Goal: Task Accomplishment & Management: Manage account settings

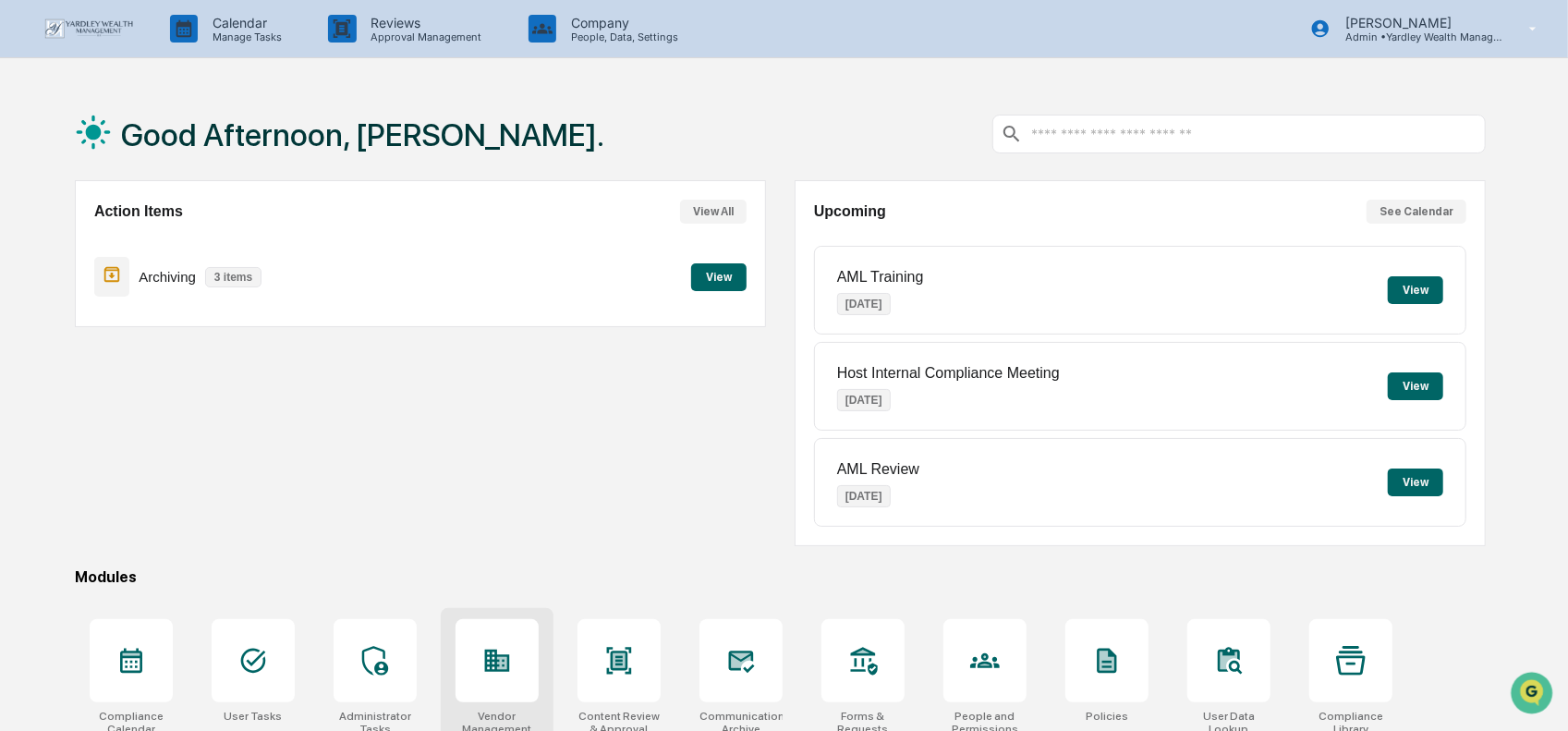
click at [492, 684] on div at bounding box center [498, 660] width 83 height 83
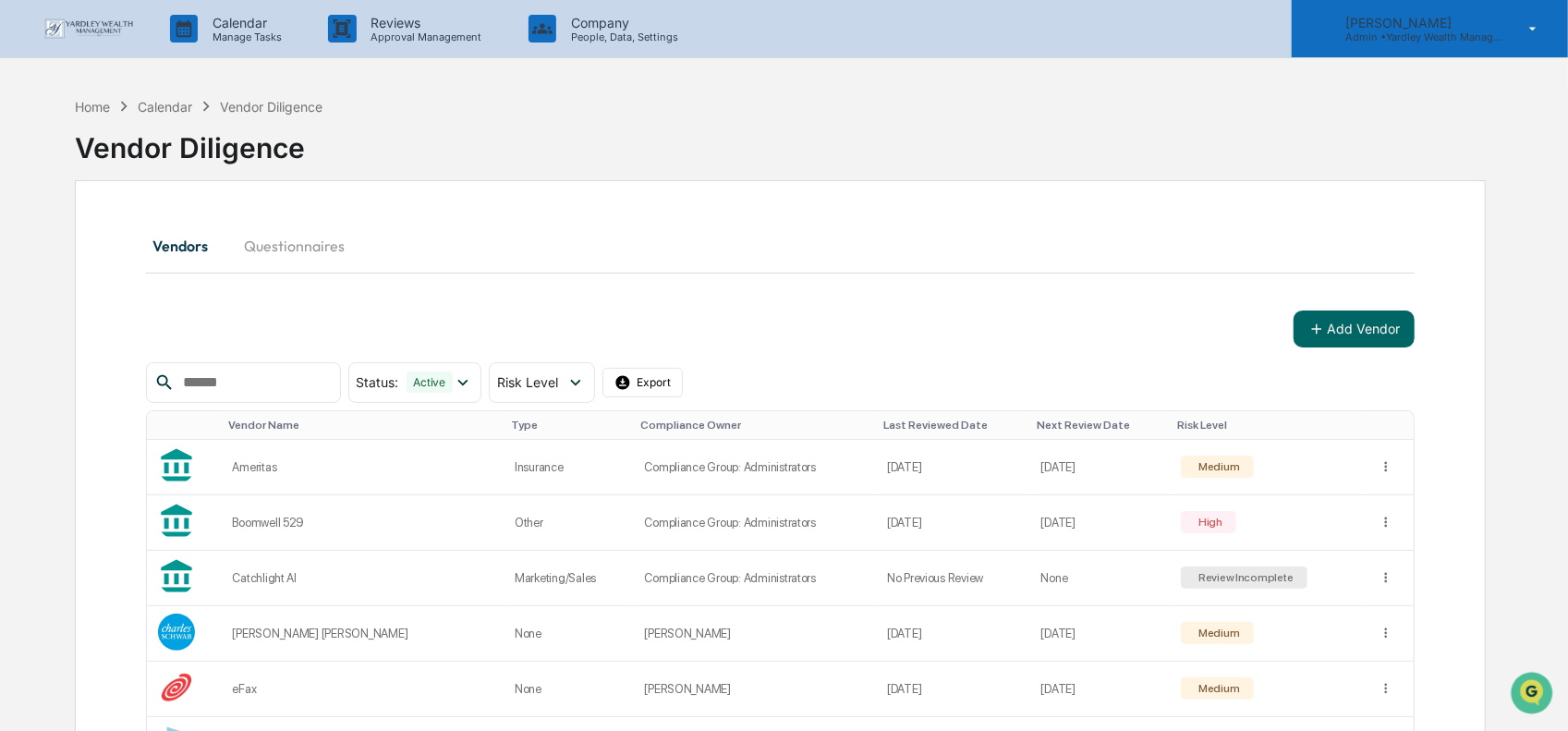
click at [1468, 30] on p "Admin • Yardley Wealth Management" at bounding box center [1417, 37] width 172 height 13
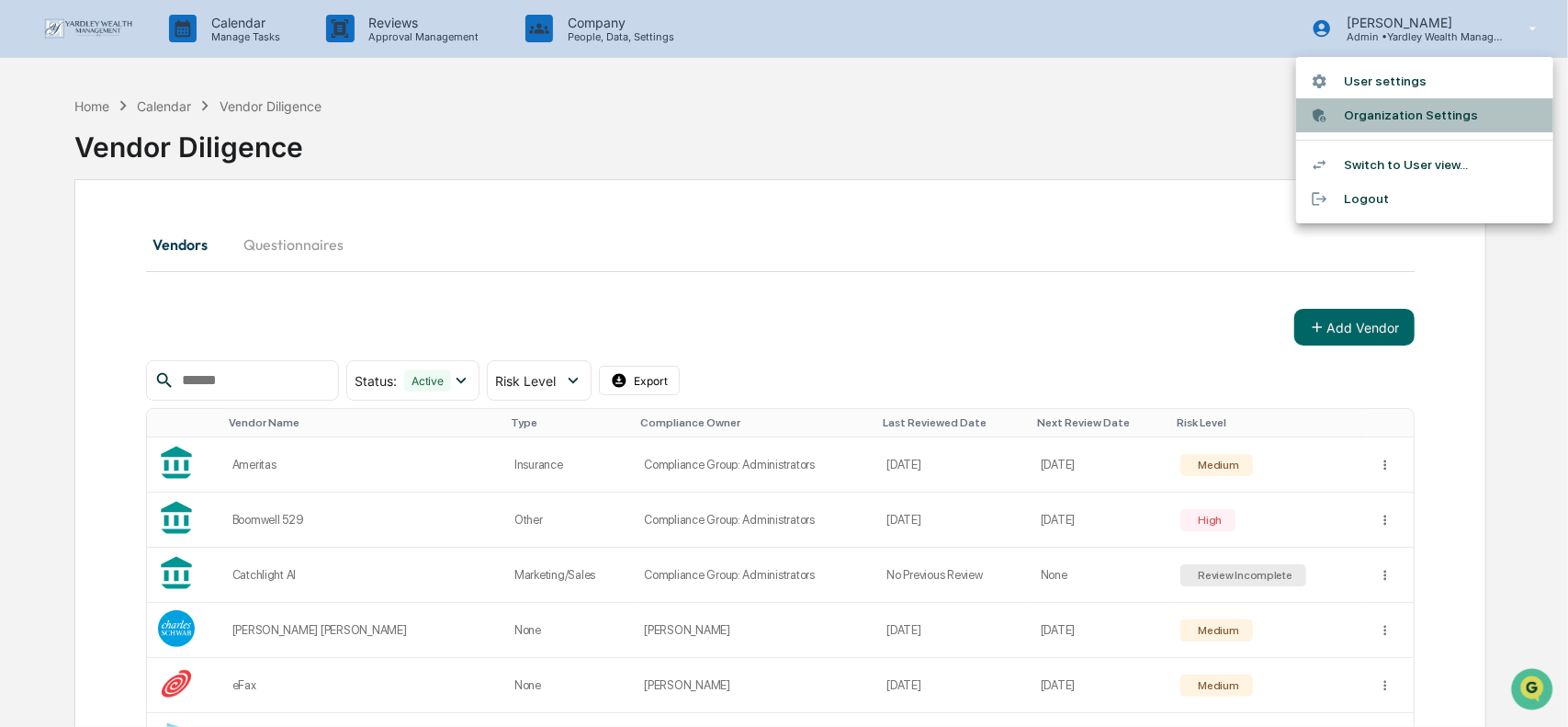
click at [1418, 117] on li "Organization Settings" at bounding box center [1424, 116] width 257 height 34
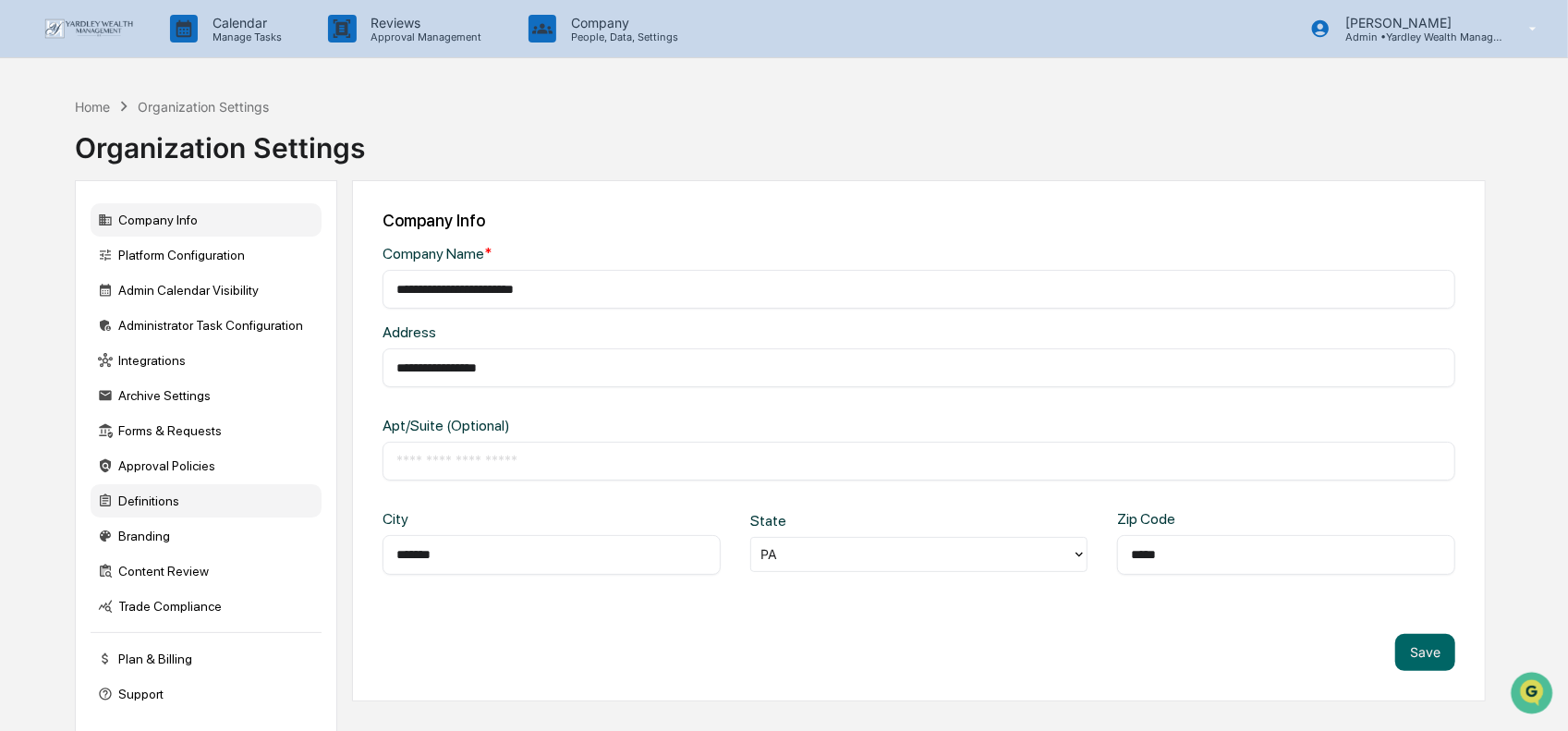
click at [141, 501] on div "Definitions" at bounding box center [206, 500] width 231 height 33
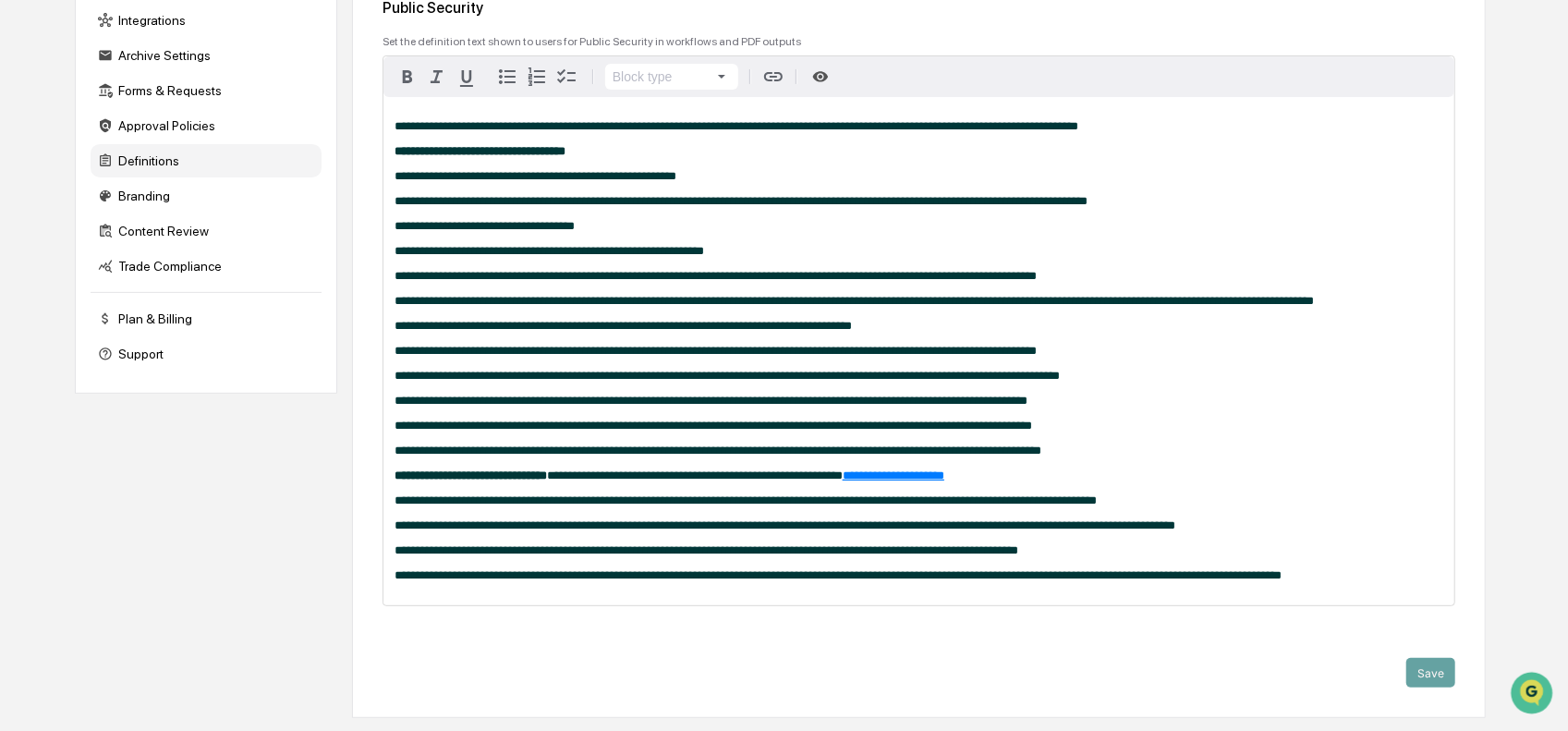
scroll to position [370, 0]
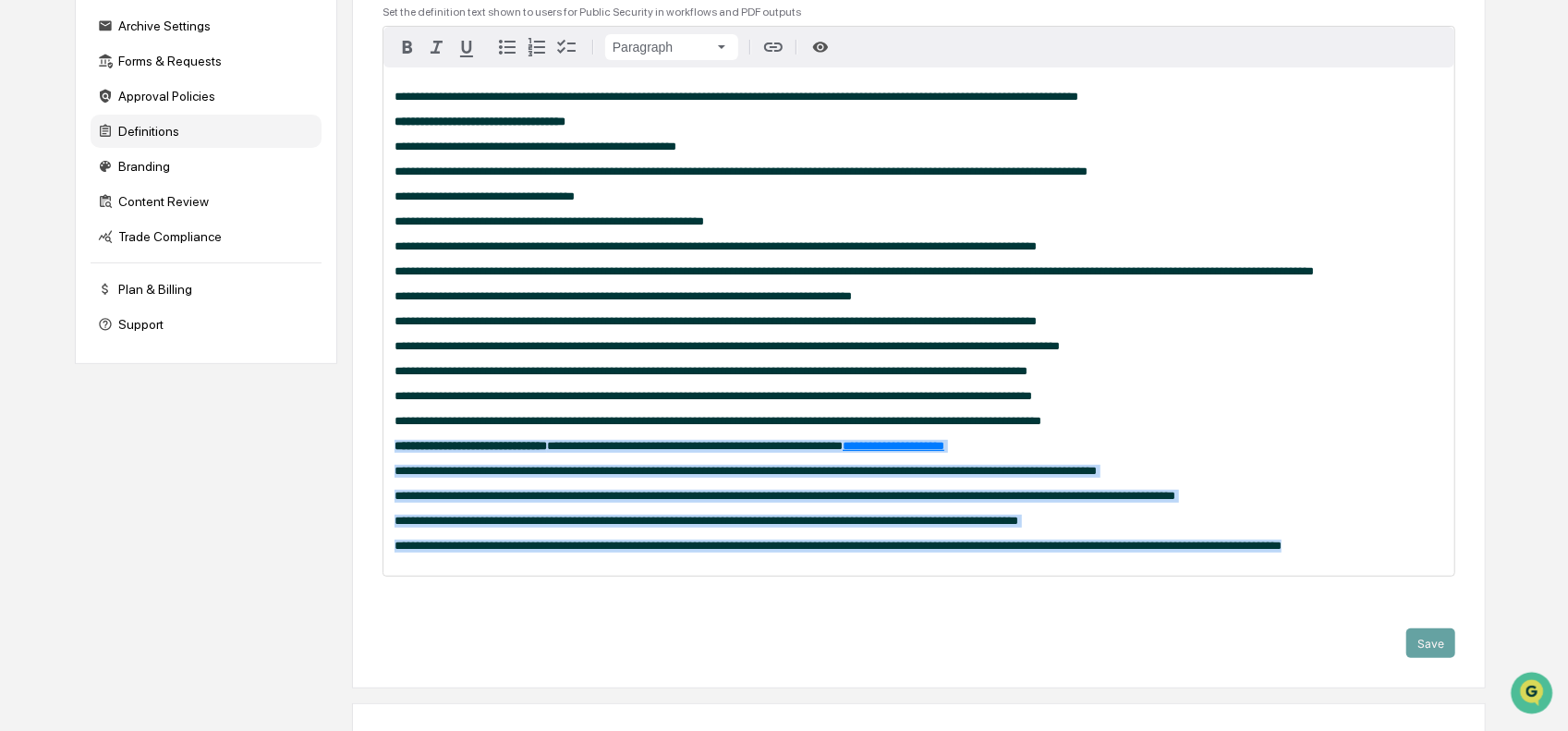
drag, startPoint x: 392, startPoint y: 470, endPoint x: 888, endPoint y: 549, distance: 502.3
click at [1306, 575] on div "**********" at bounding box center [919, 321] width 1071 height 508
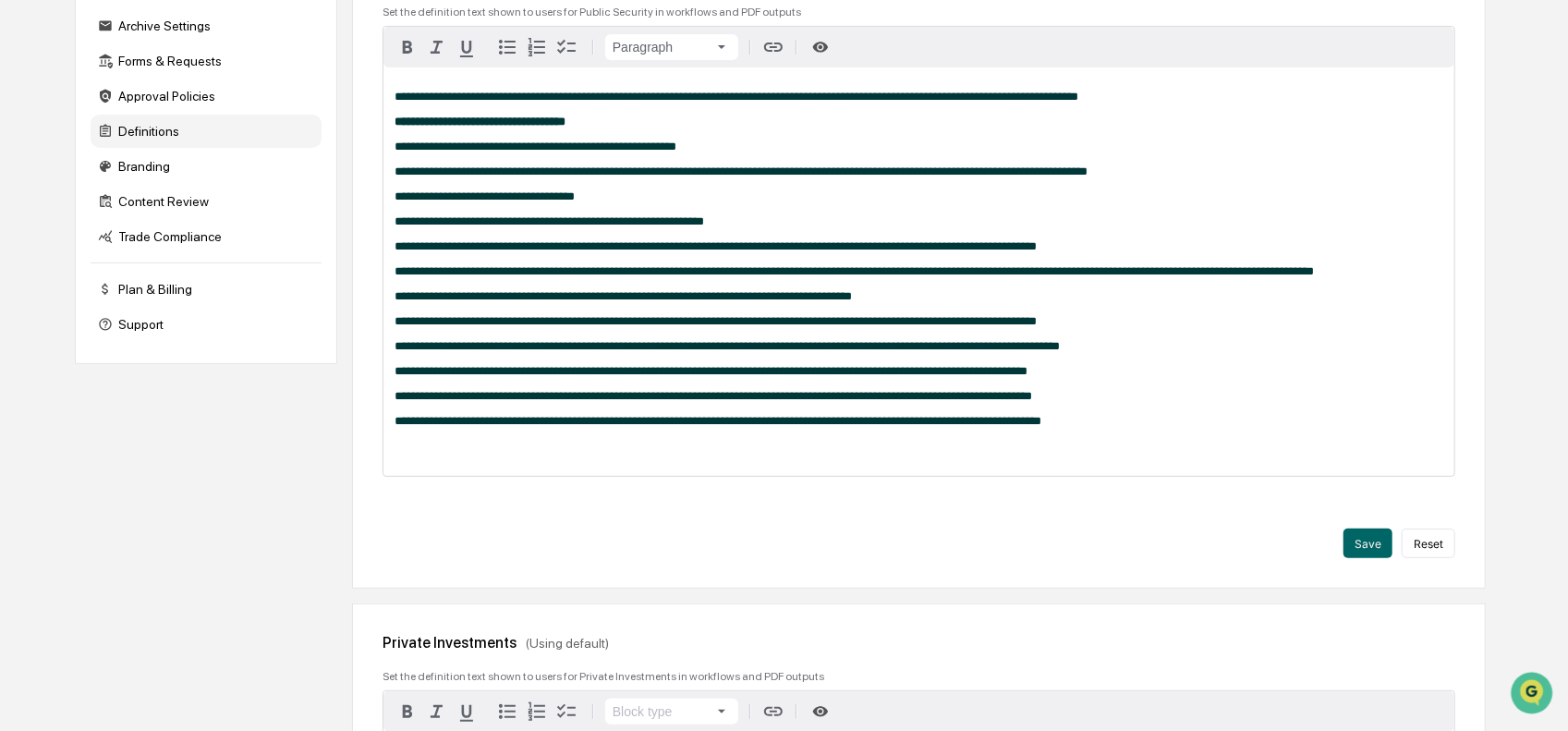
click at [1087, 96] on p "**********" at bounding box center [919, 97] width 1049 height 13
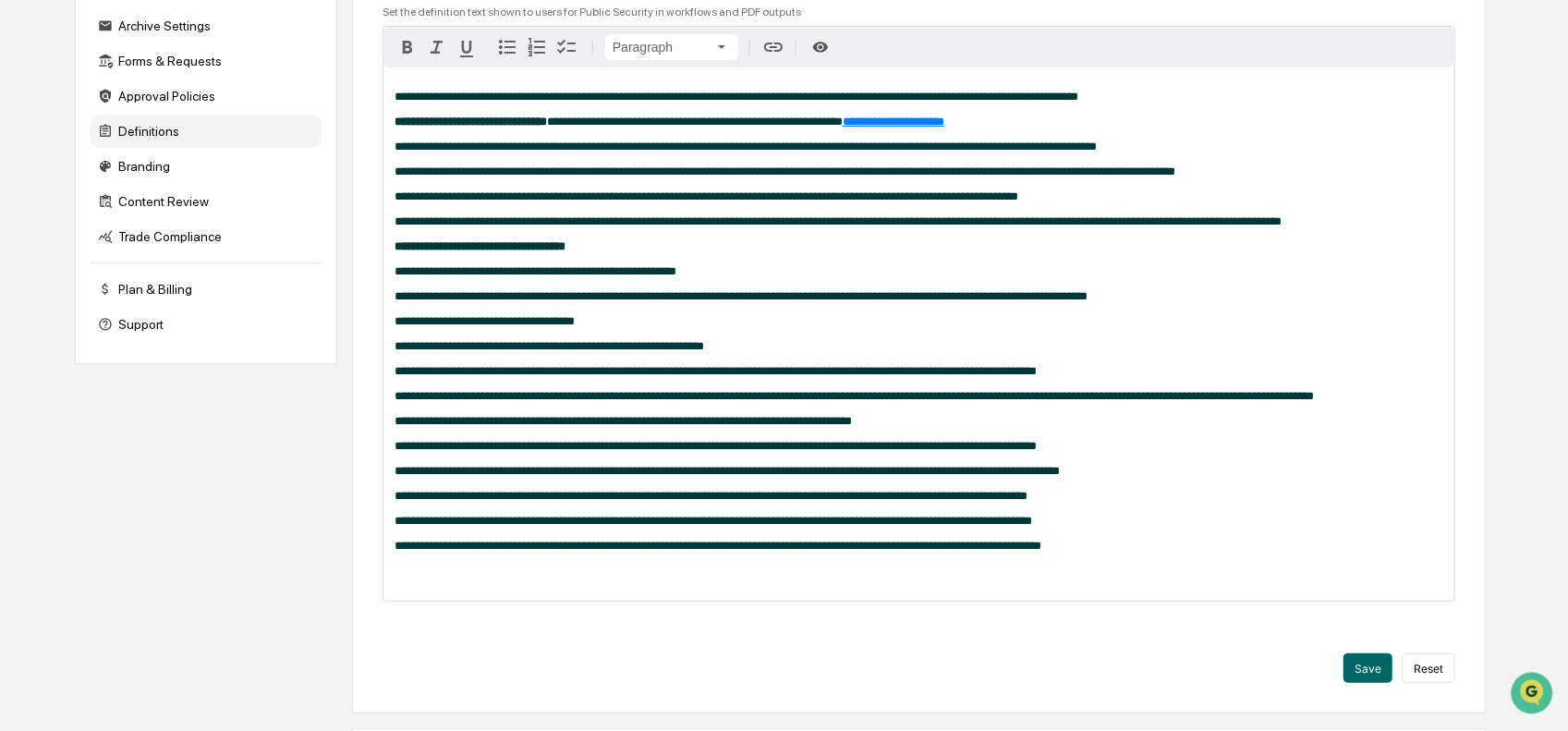
drag, startPoint x: 1087, startPoint y: 96, endPoint x: 1401, endPoint y: 237, distance: 344.2
click at [1401, 228] on p "**********" at bounding box center [919, 222] width 1049 height 13
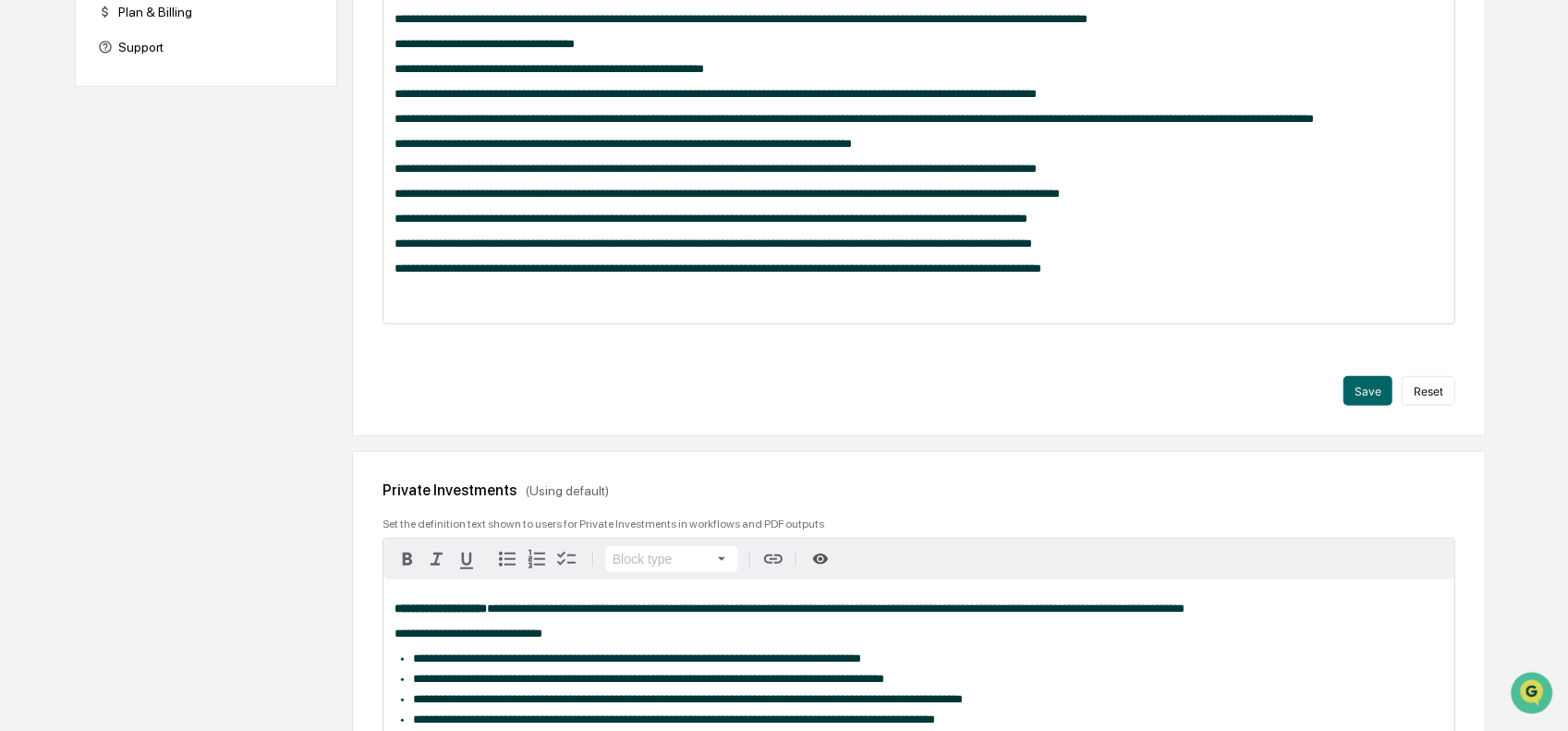
scroll to position [831, 0]
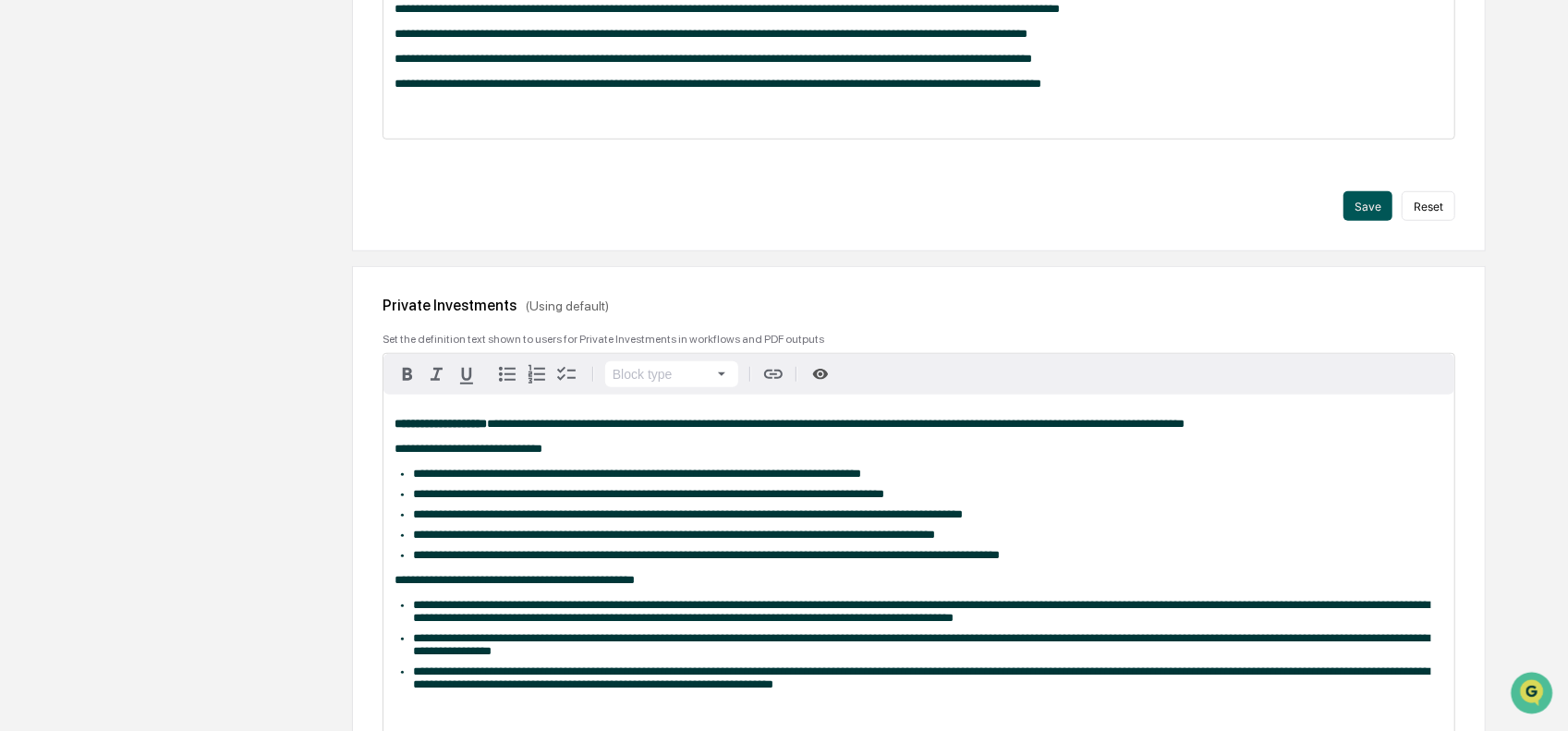
click at [1357, 220] on button "Save" at bounding box center [1368, 205] width 49 height 29
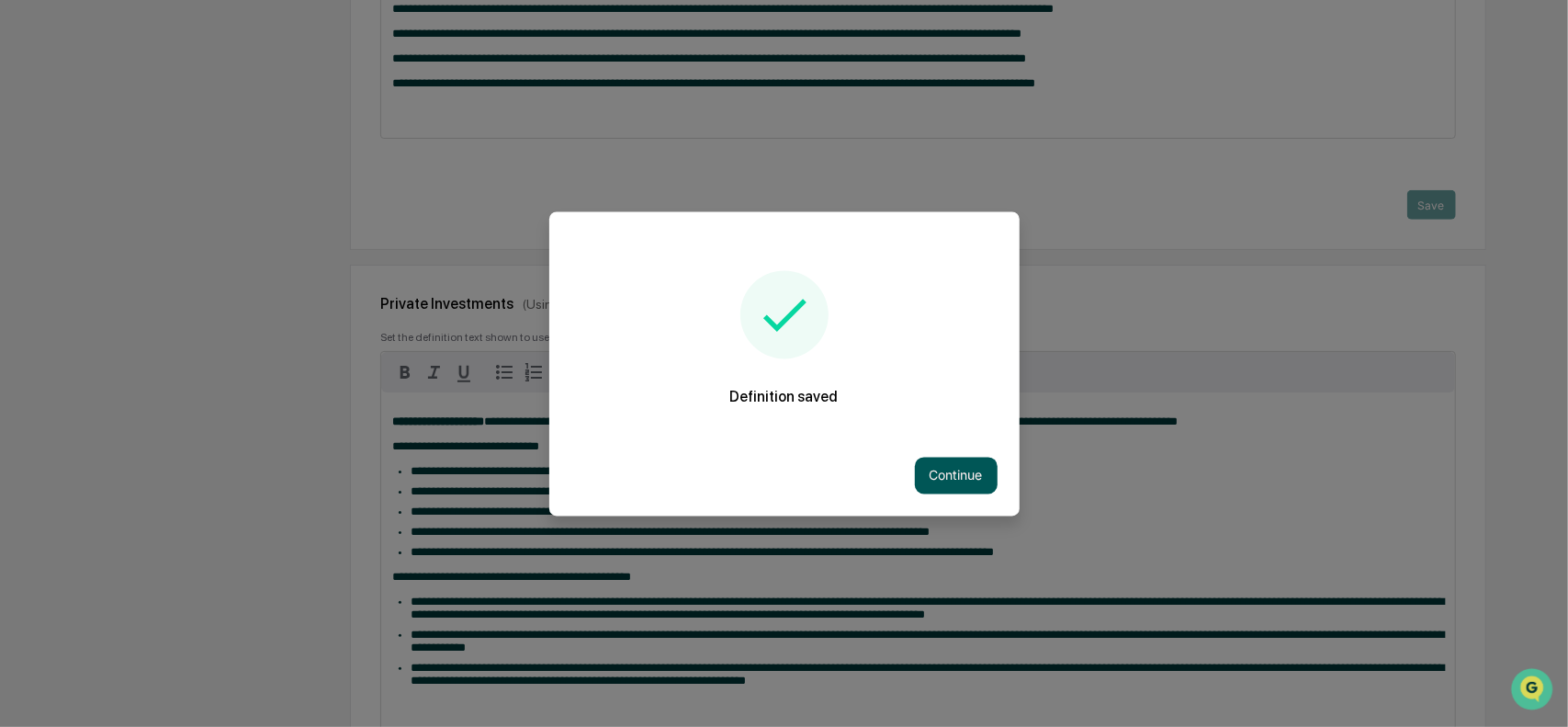
click at [929, 472] on button "Continue" at bounding box center [957, 474] width 83 height 37
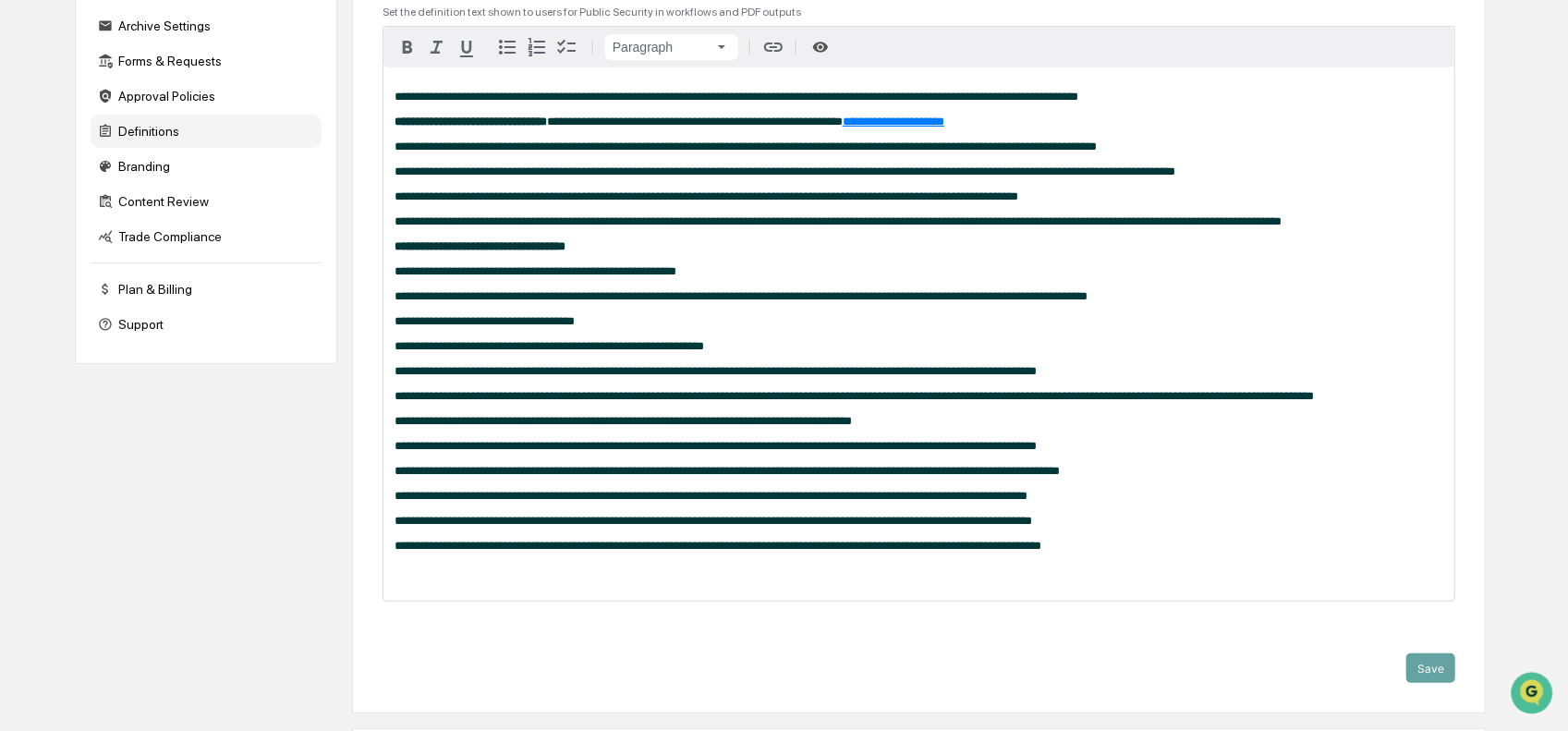
scroll to position [0, 0]
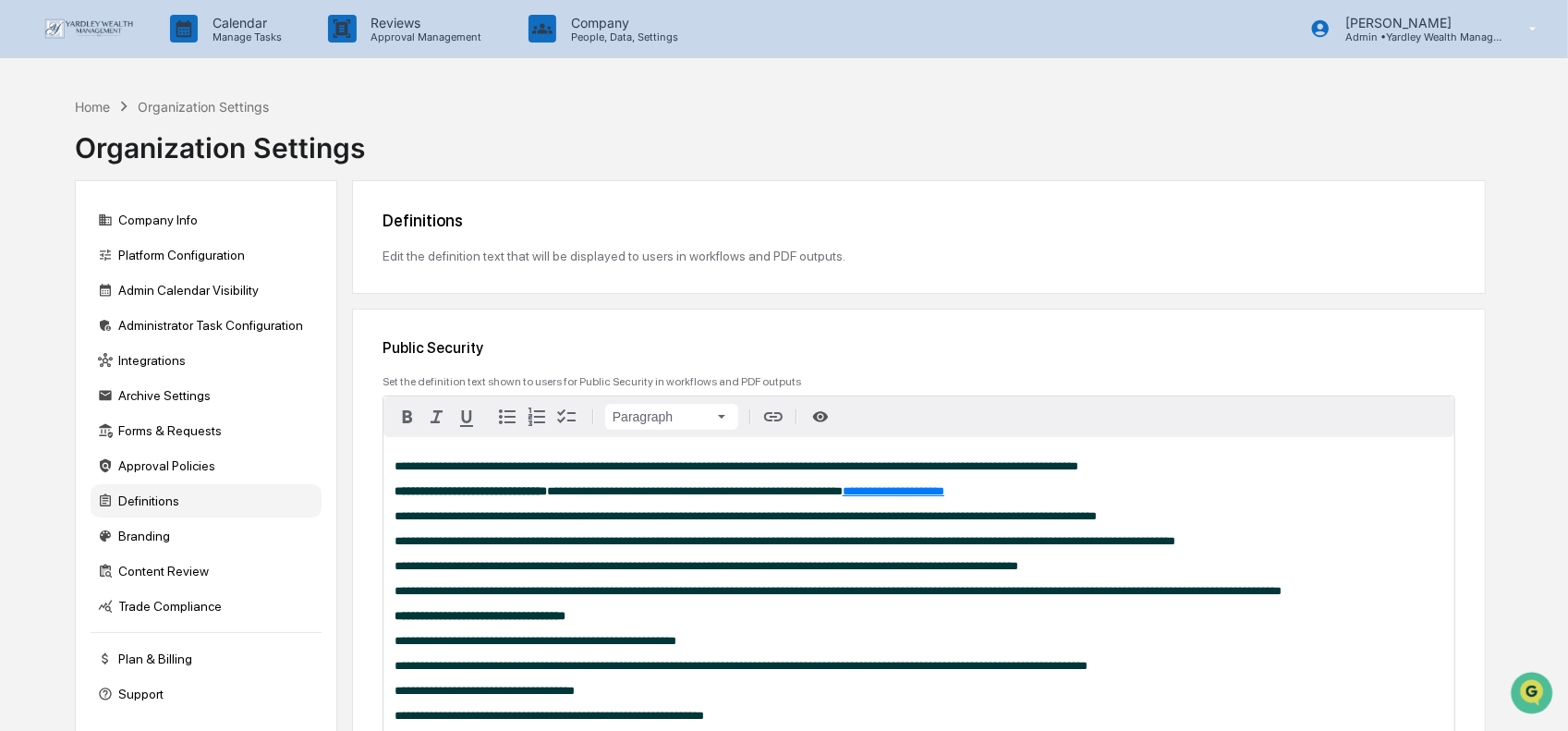
click at [99, 18] on link at bounding box center [99, 28] width 111 height 58
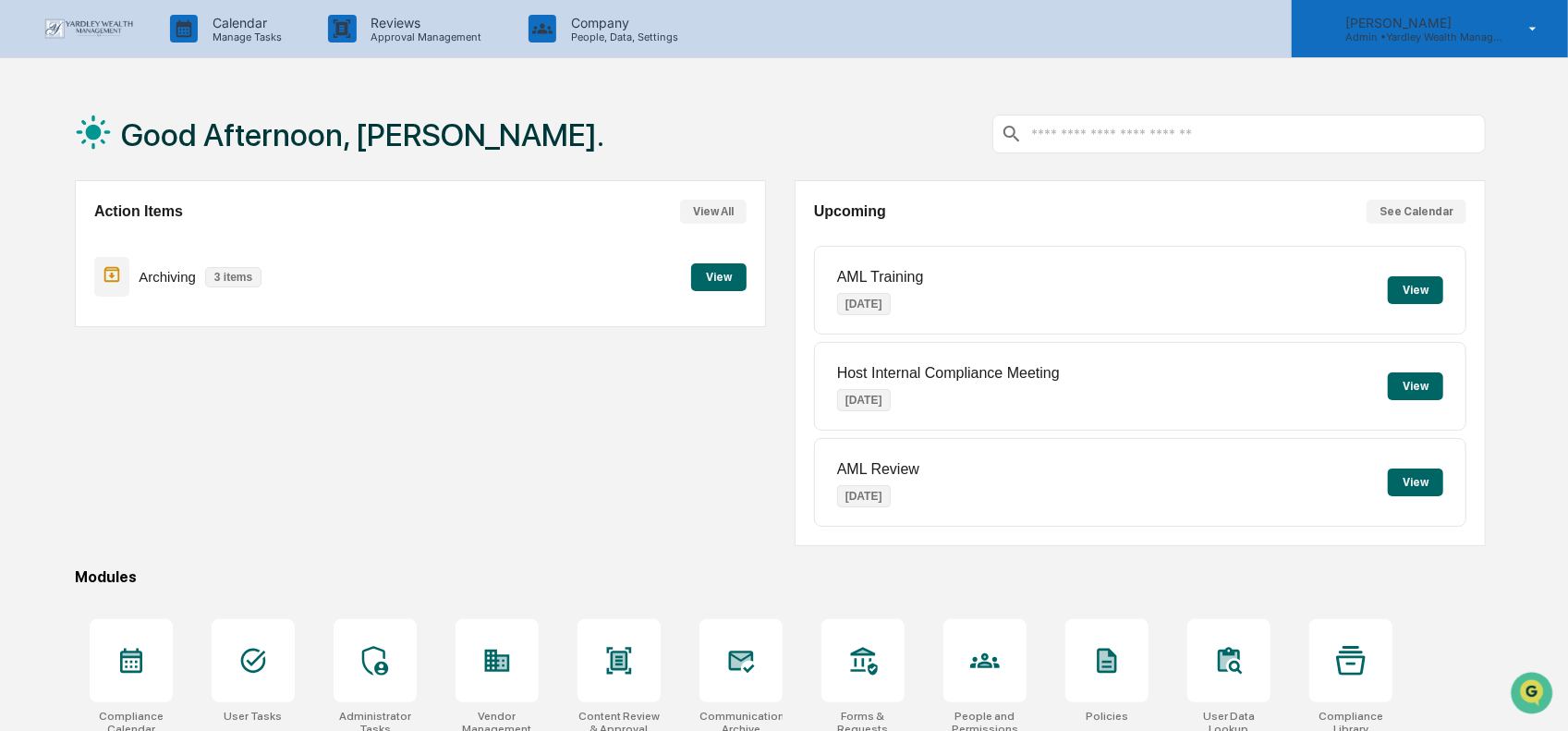
click at [1526, 22] on icon at bounding box center [1534, 28] width 32 height 18
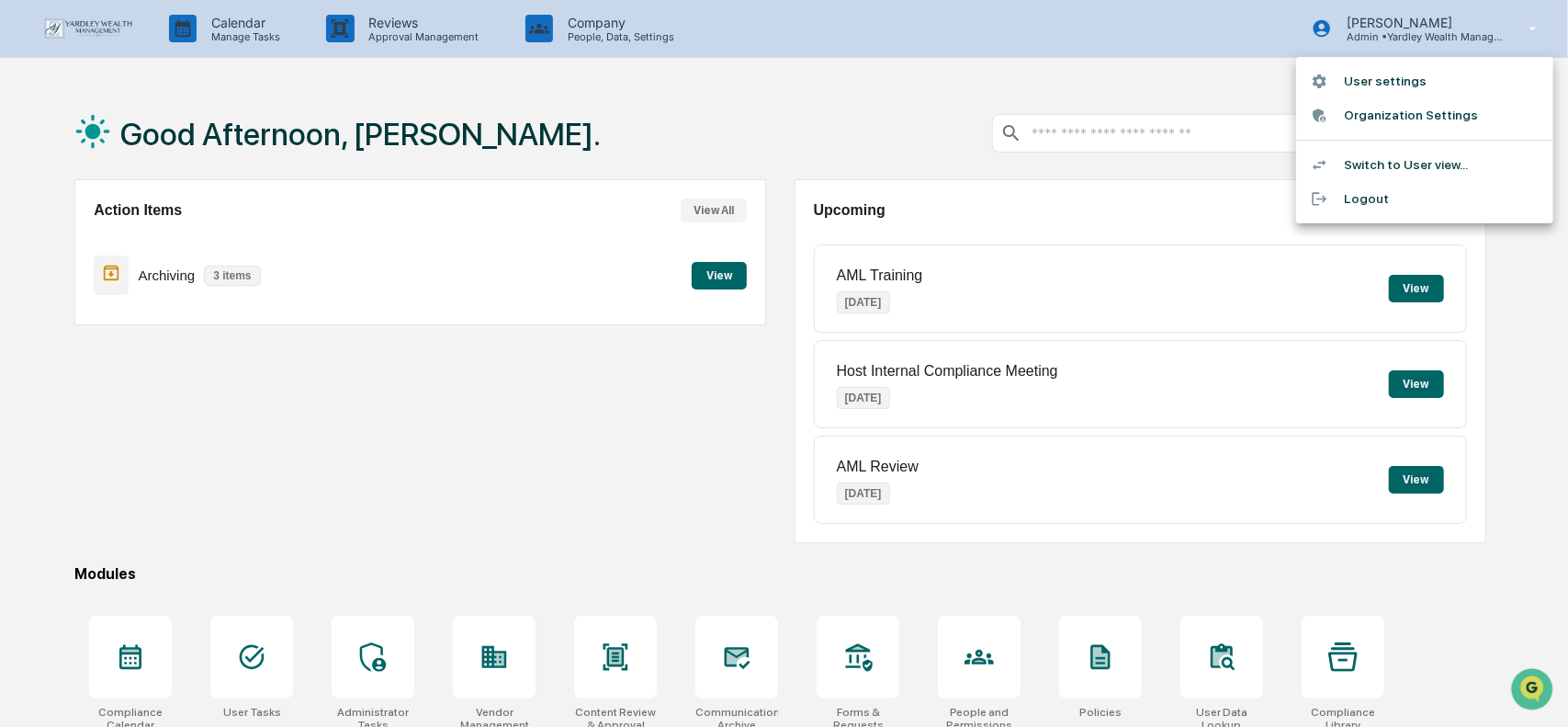
click at [175, 386] on div at bounding box center [784, 363] width 1568 height 727
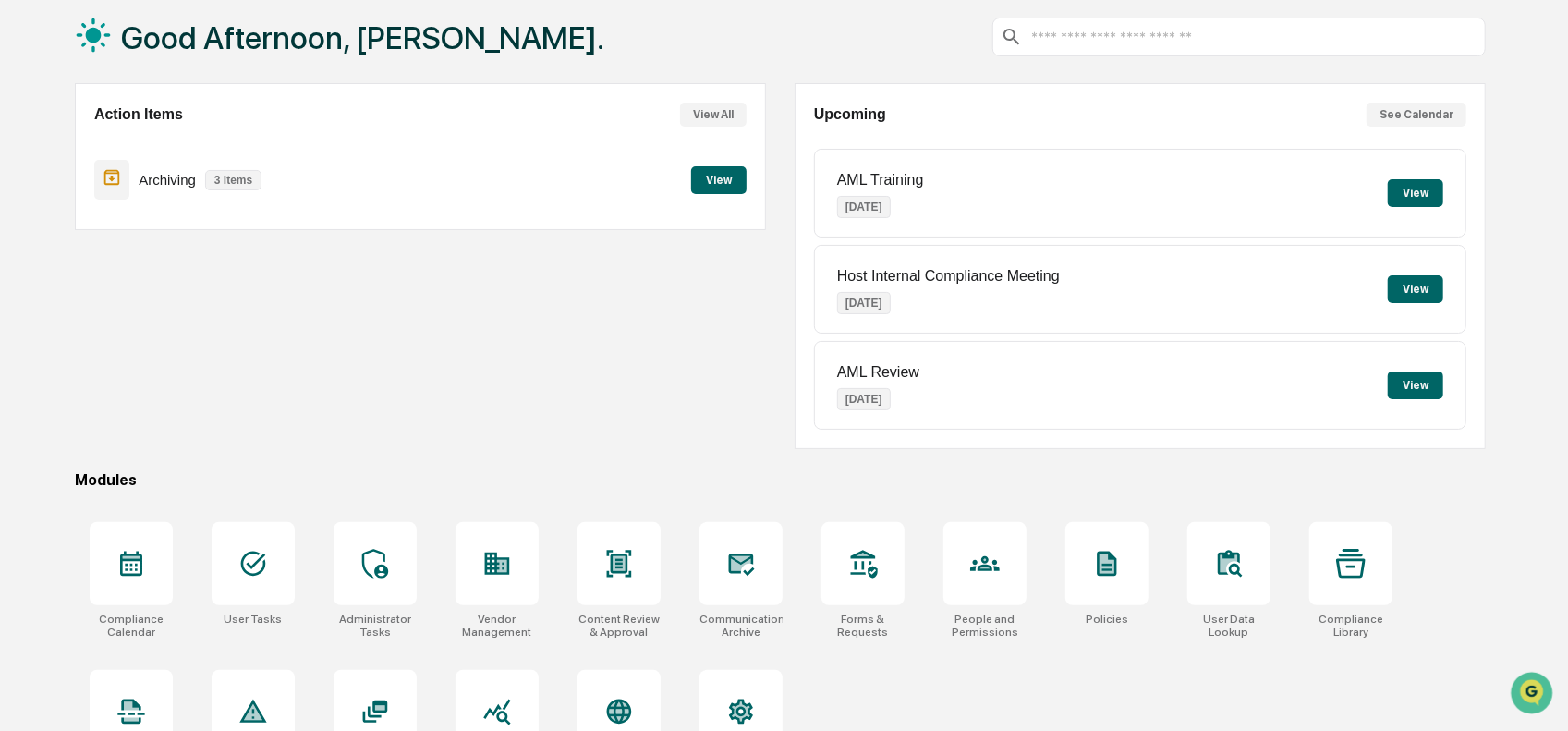
scroll to position [161, 0]
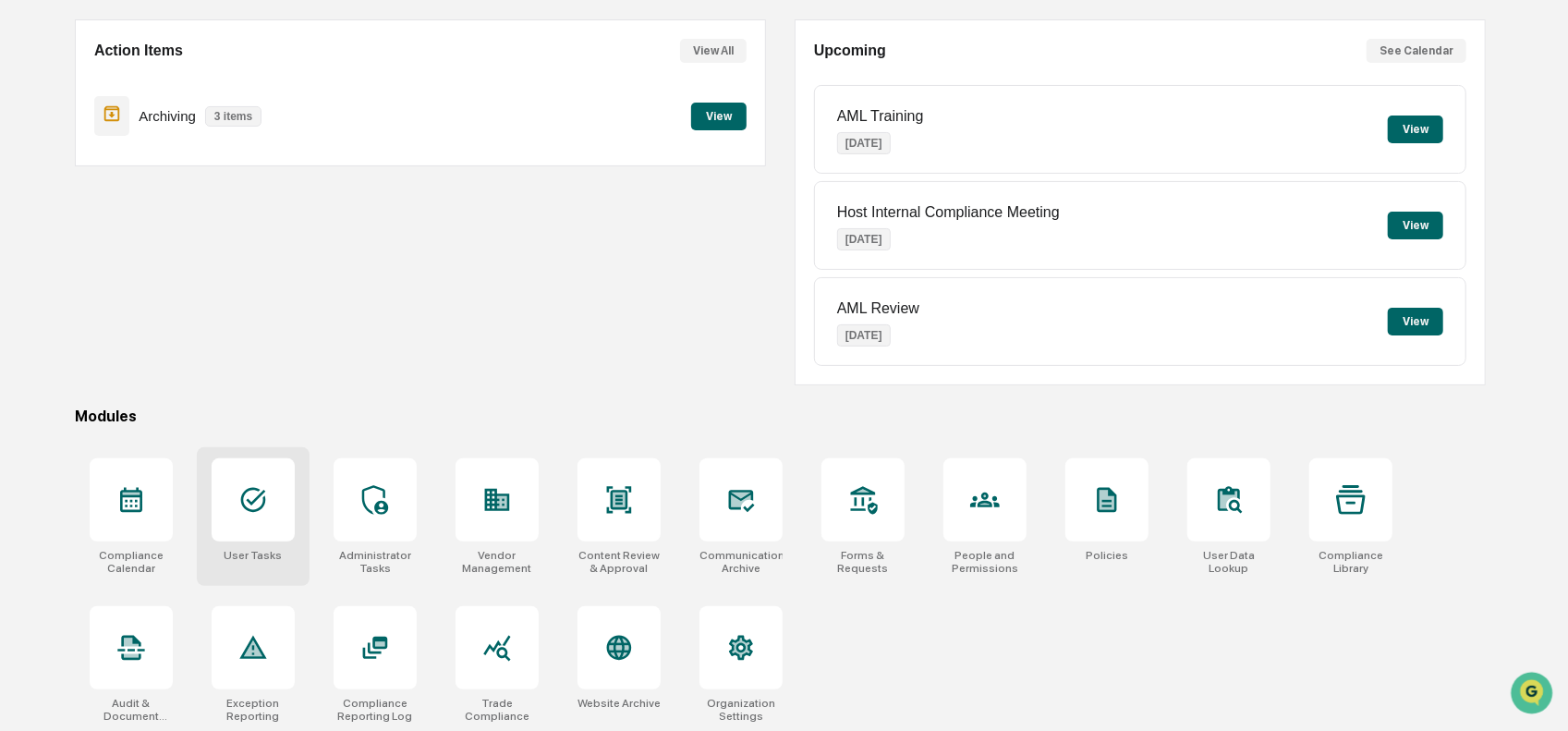
click at [255, 485] on icon at bounding box center [253, 499] width 29 height 29
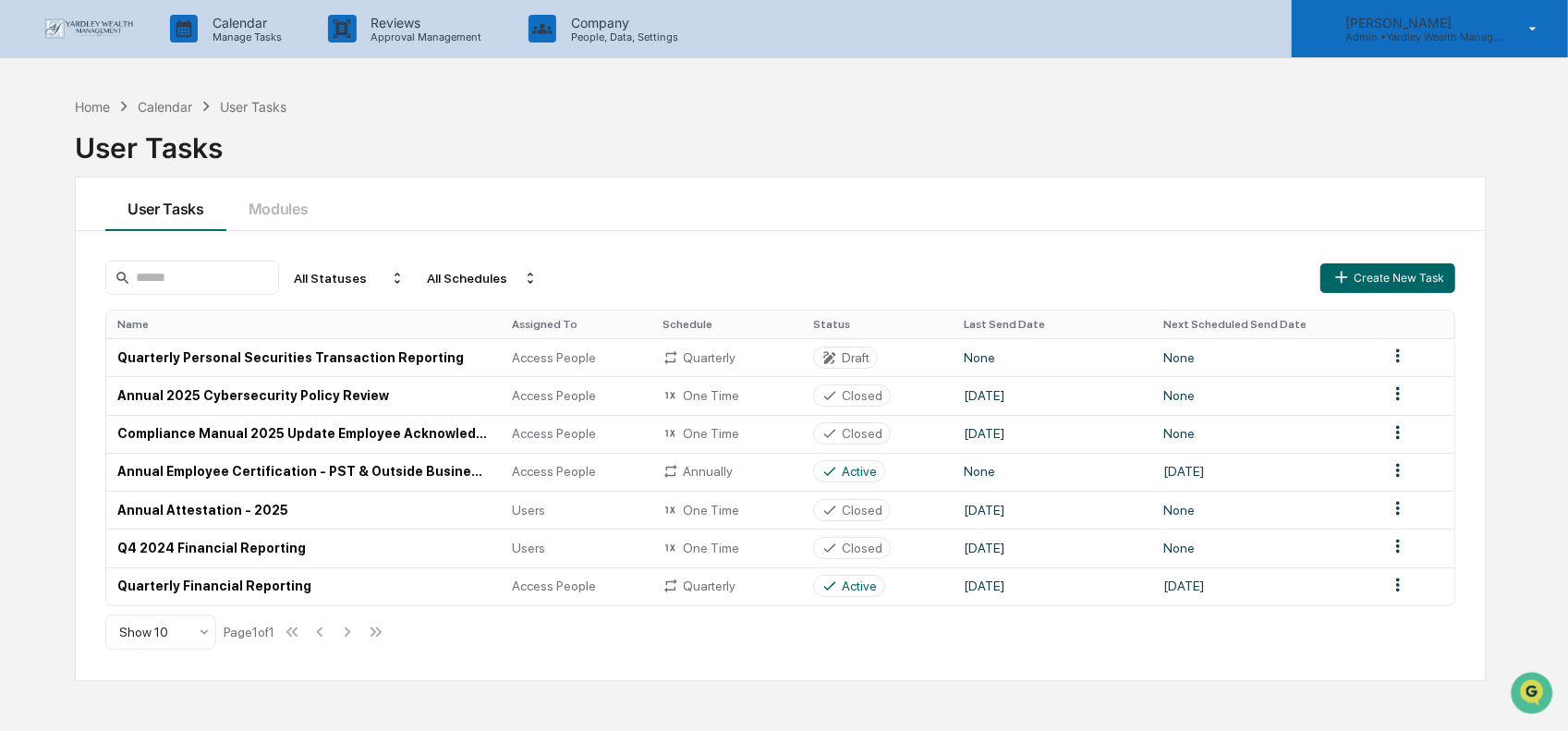
click at [1504, 28] on div "[PERSON_NAME] Admin • Yardley Wealth Management" at bounding box center [1430, 28] width 276 height 58
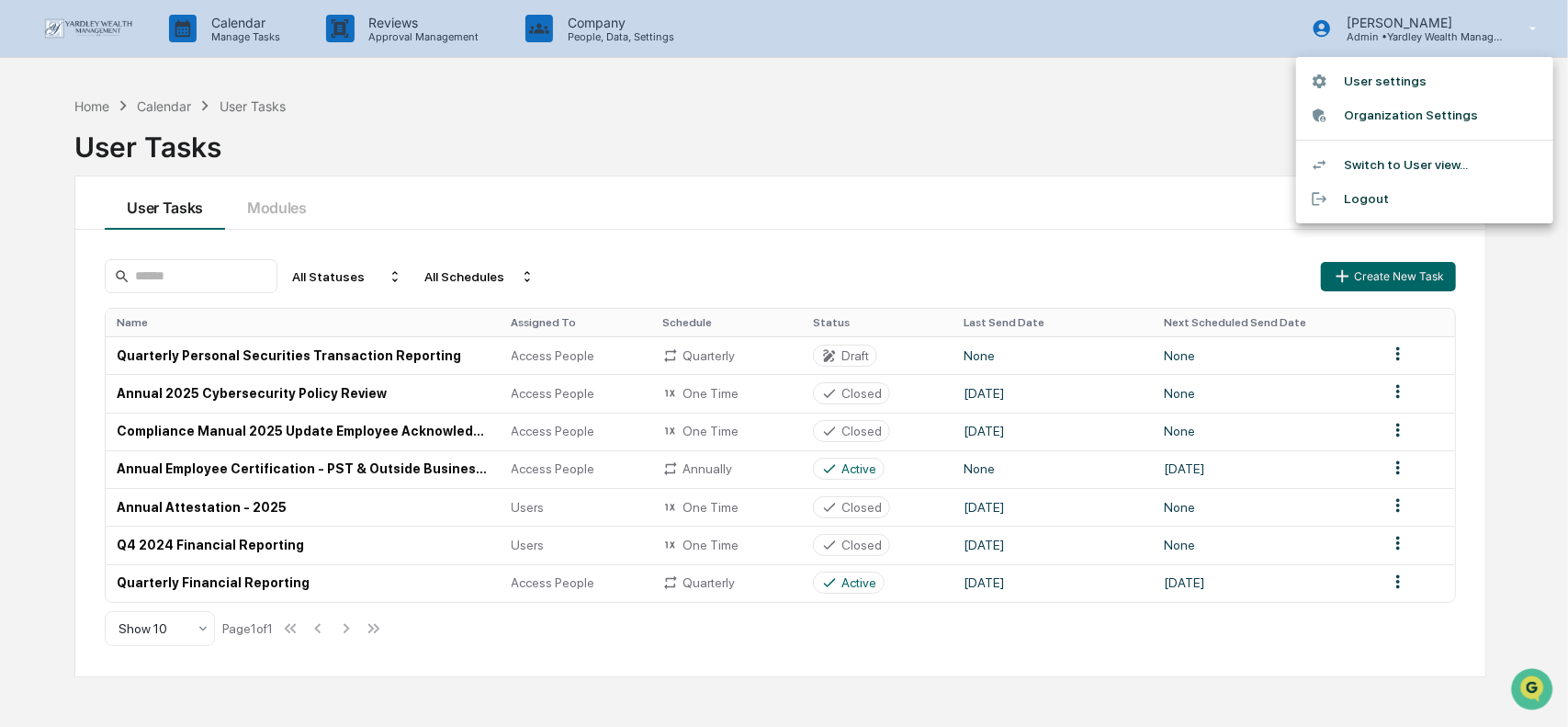
click at [1447, 112] on li "Organization Settings" at bounding box center [1424, 116] width 257 height 34
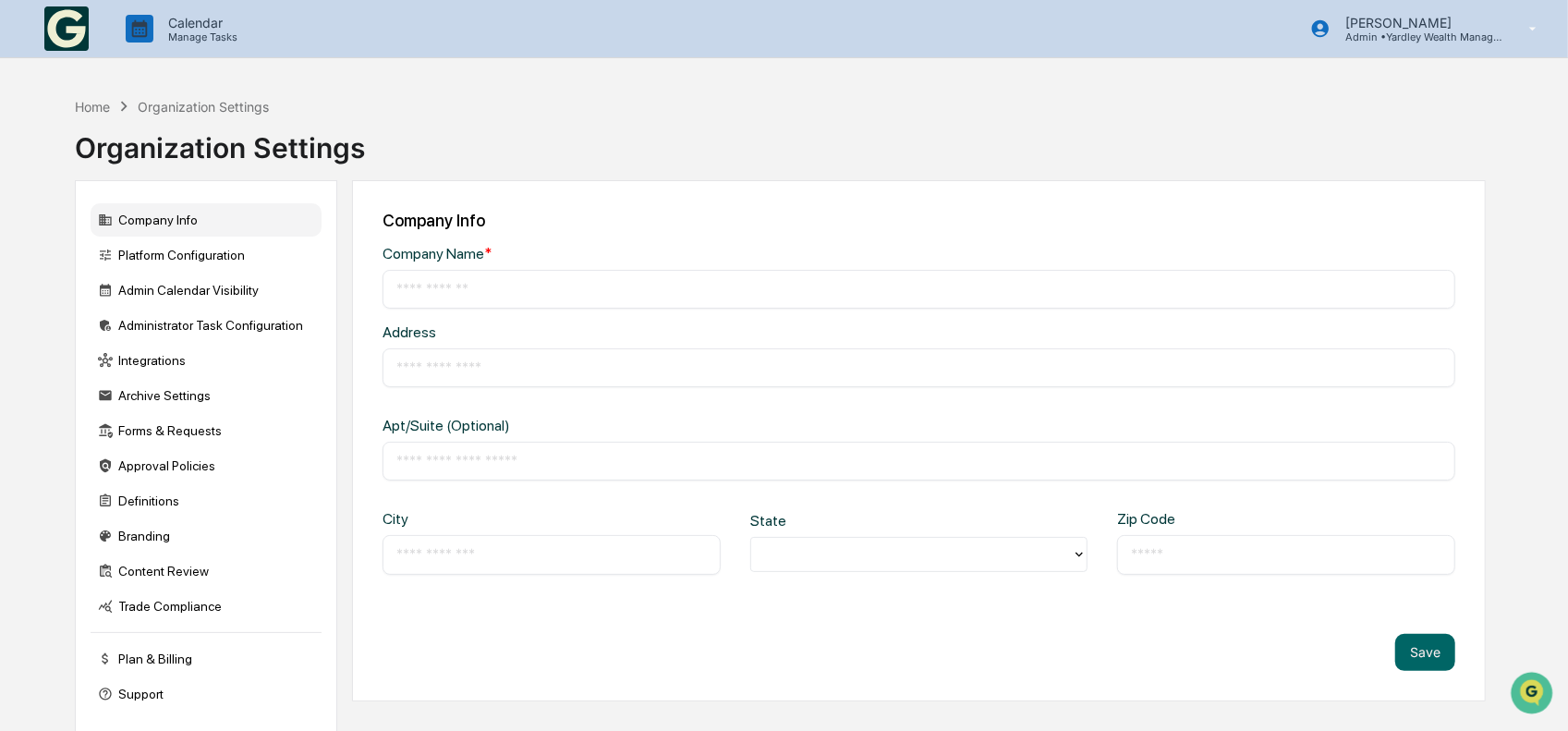
type input "**********"
type input "*******"
type input "*****"
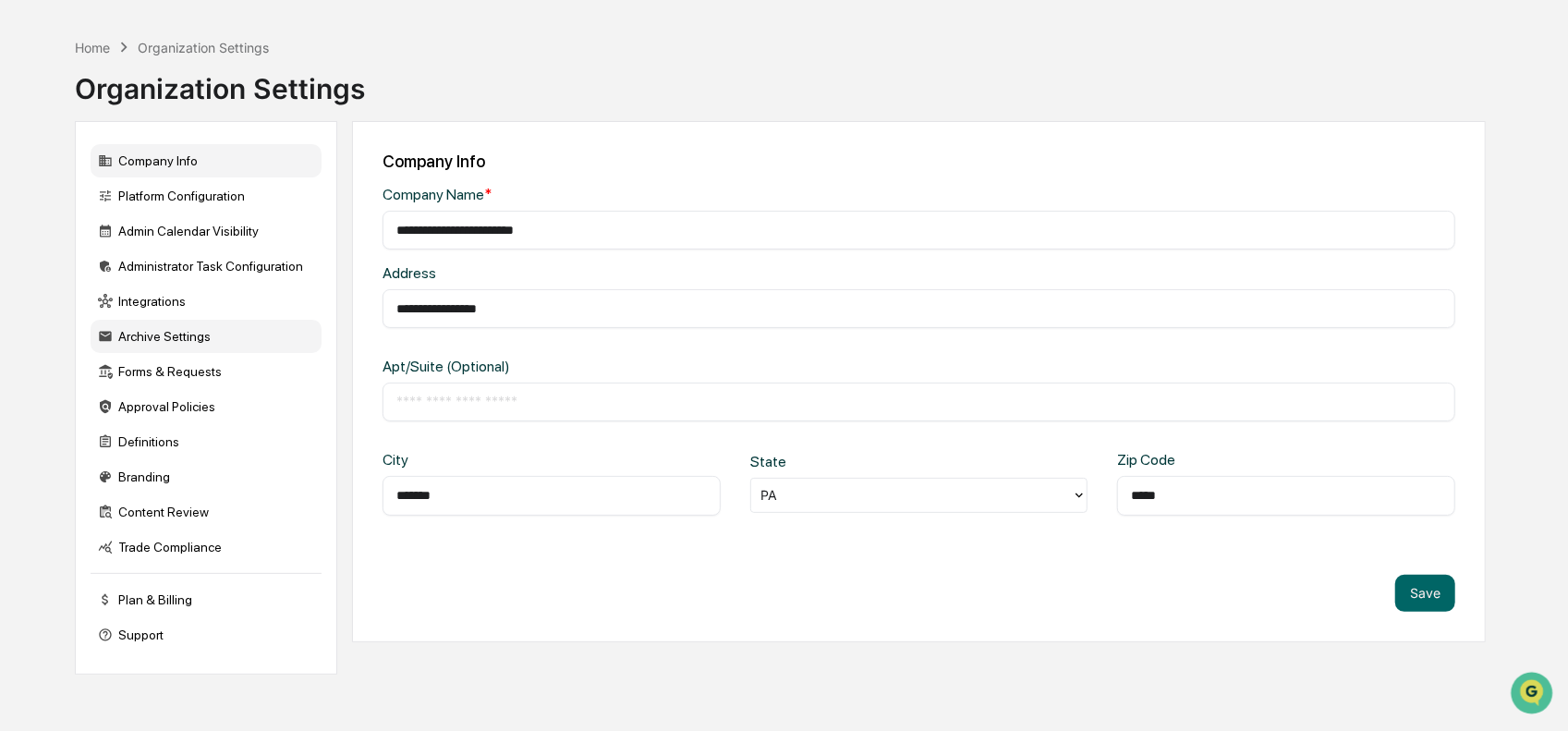
scroll to position [87, 0]
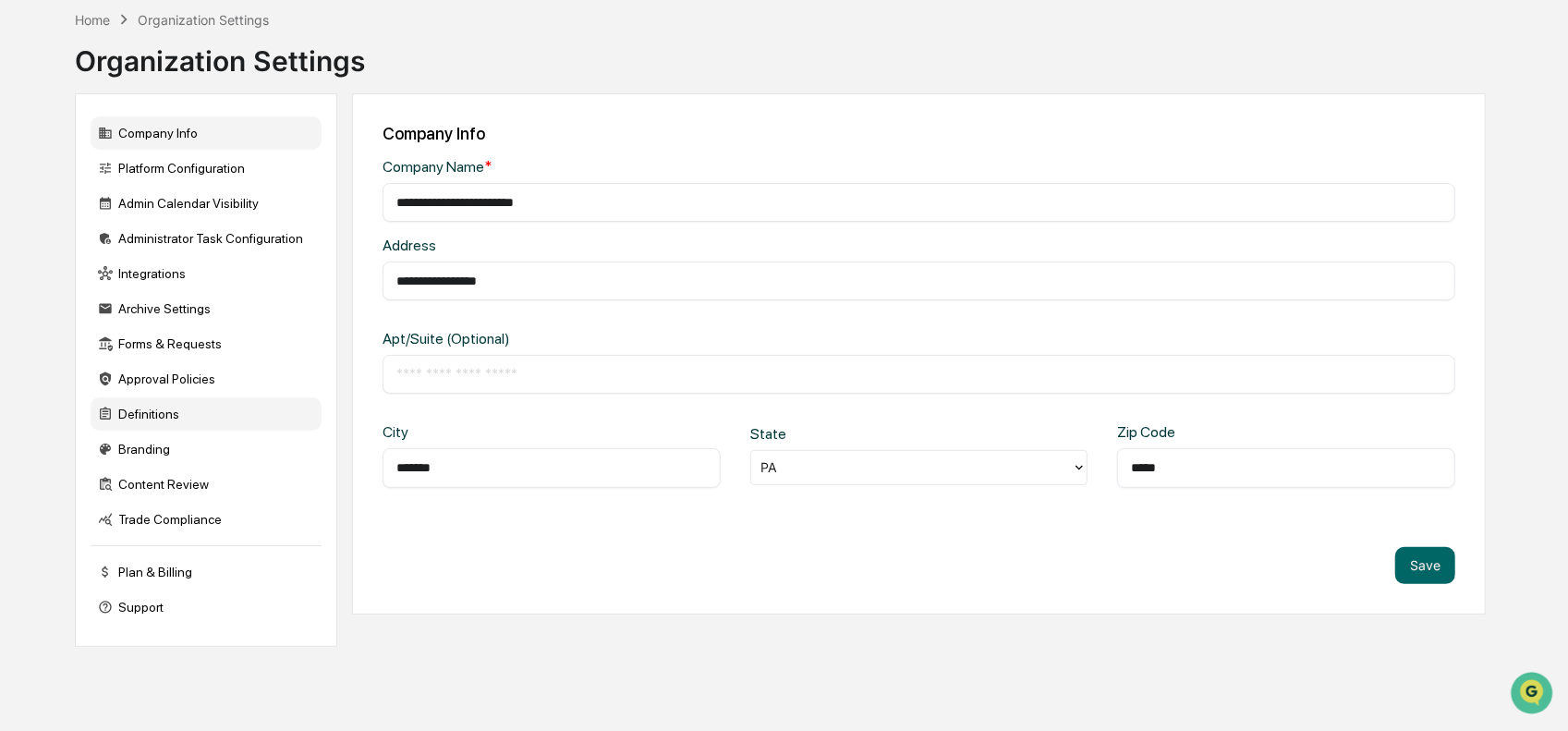
click at [182, 413] on div "Definitions" at bounding box center [206, 413] width 231 height 33
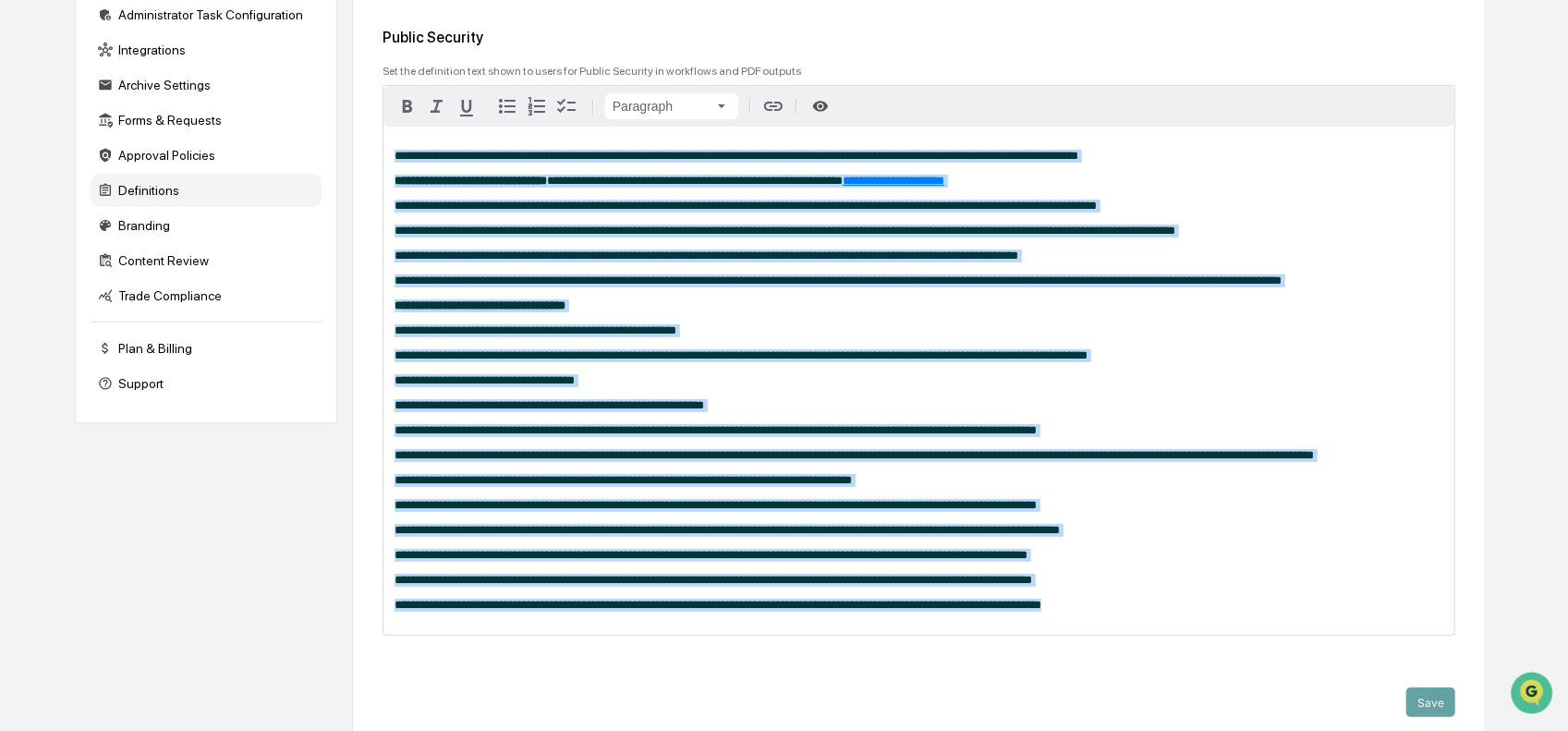
scroll to position [329, 0]
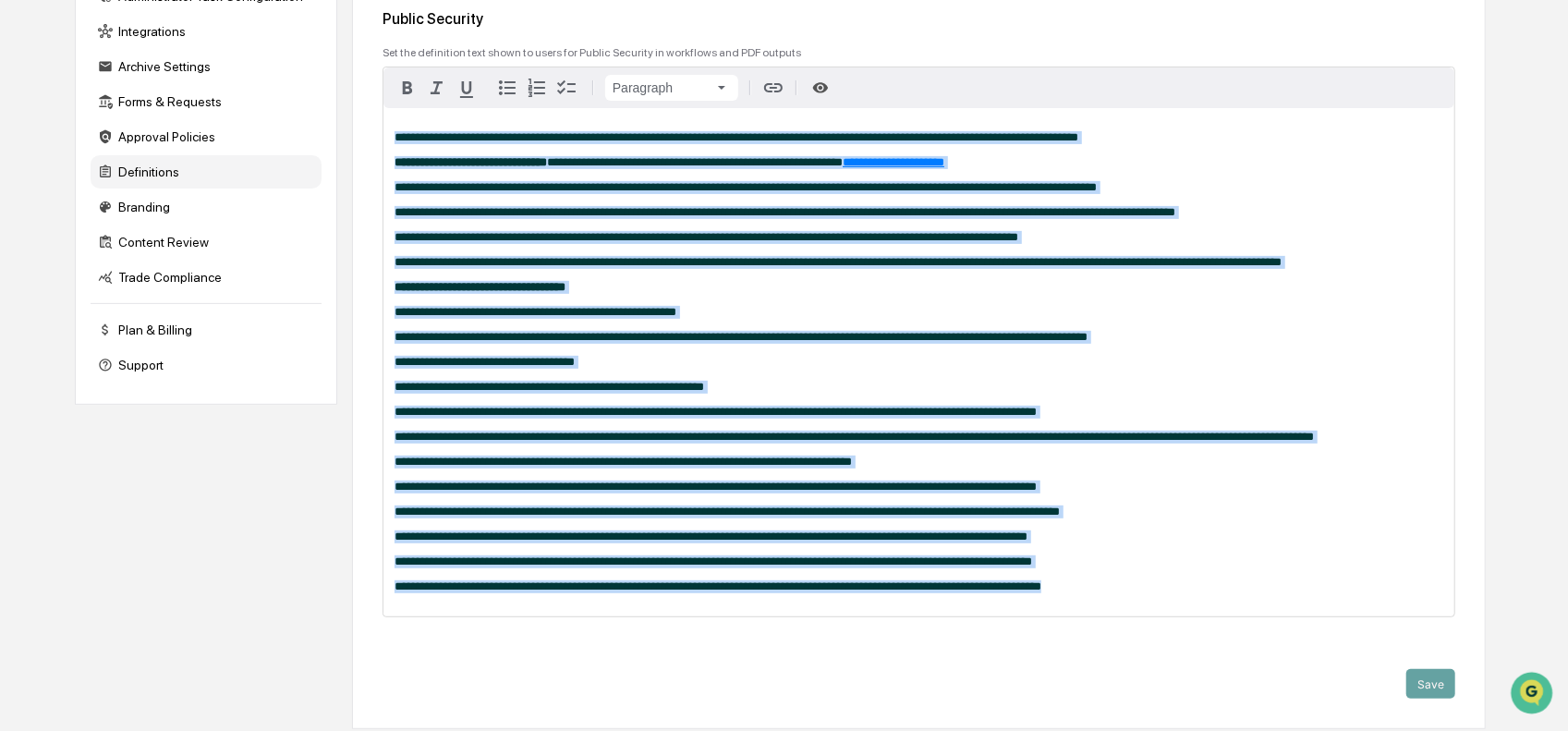
drag, startPoint x: 392, startPoint y: 379, endPoint x: 1299, endPoint y: 669, distance: 952.2
click at [1306, 671] on div "**********" at bounding box center [919, 355] width 1134 height 749
copy div "**********"
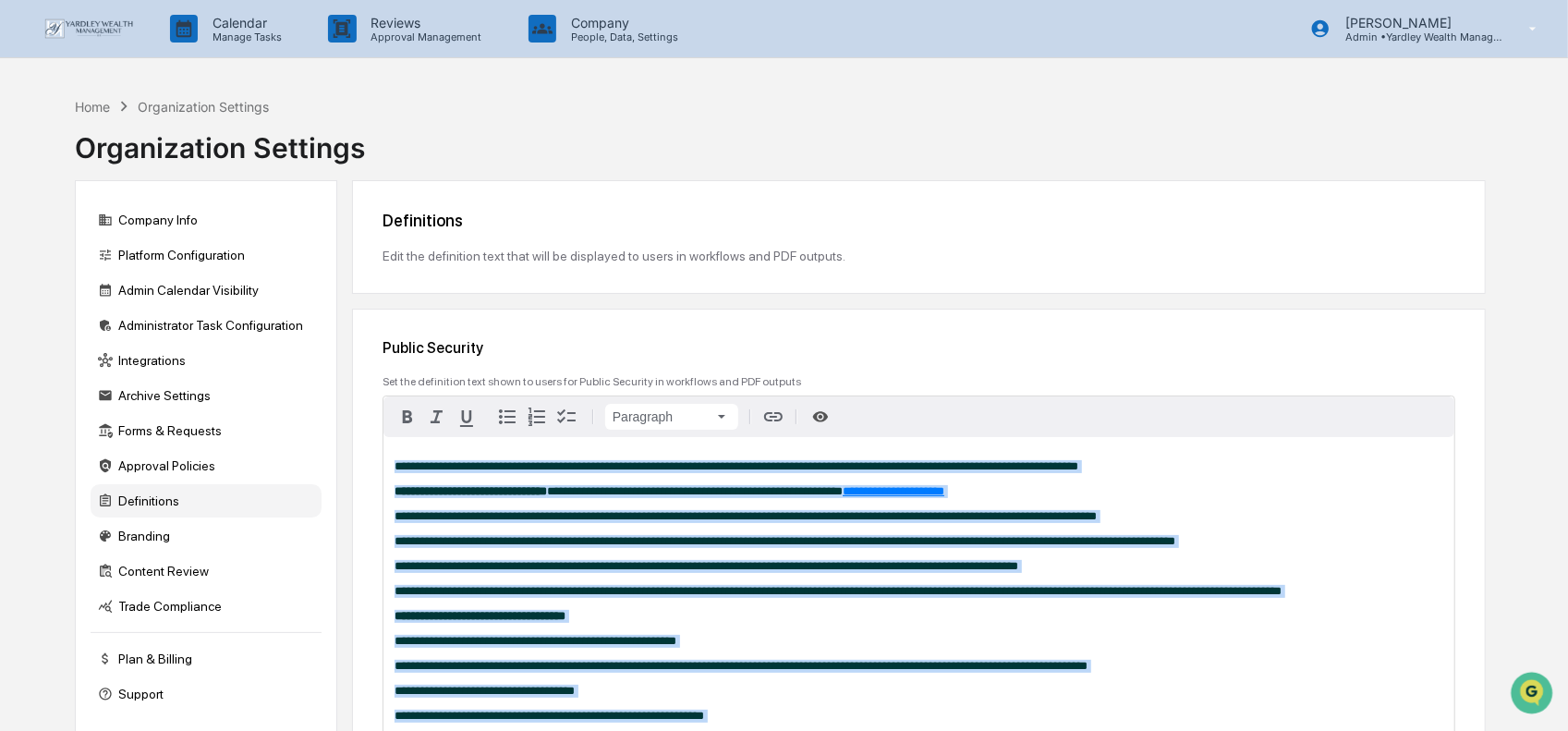
click at [54, 34] on img at bounding box center [89, 28] width 89 height 20
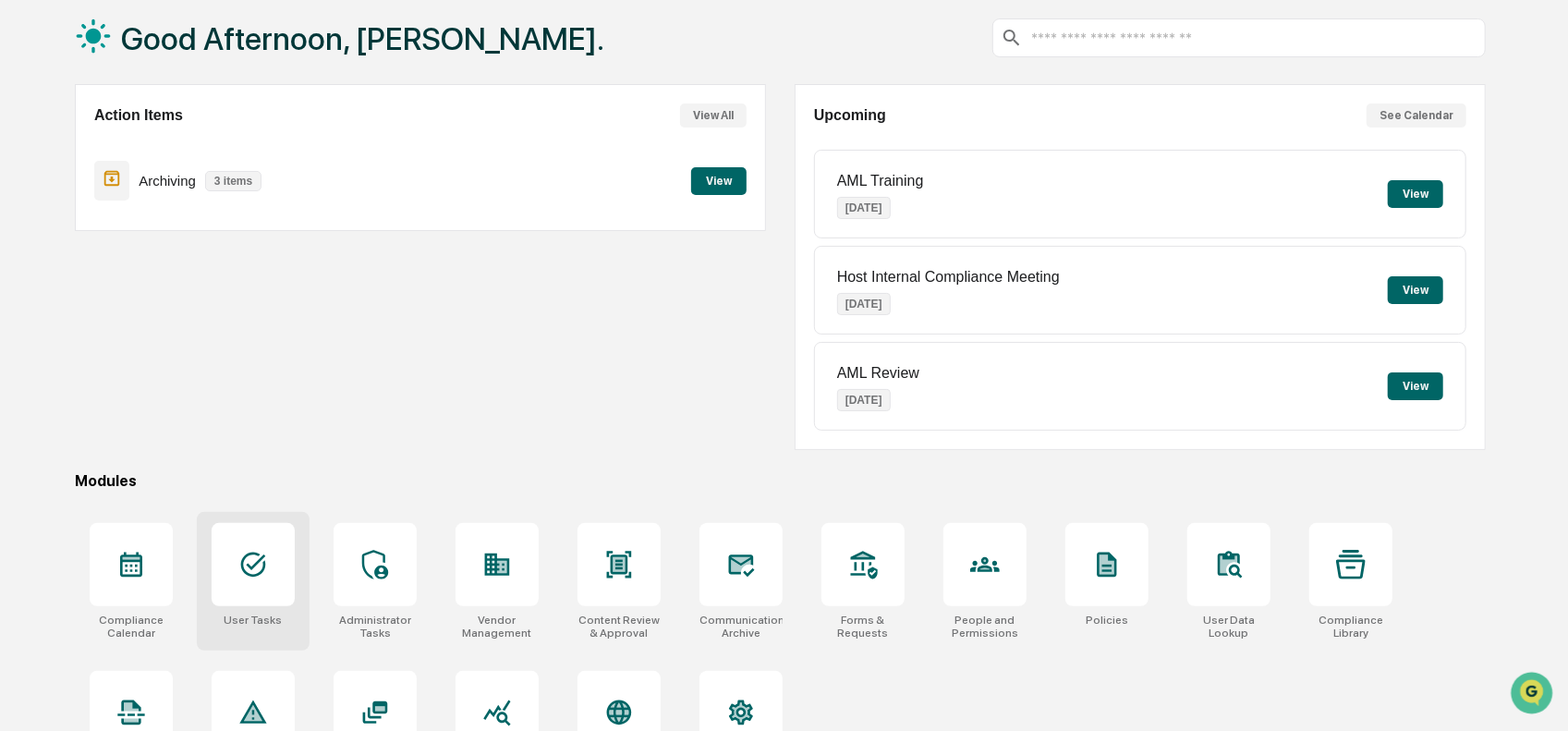
scroll to position [161, 0]
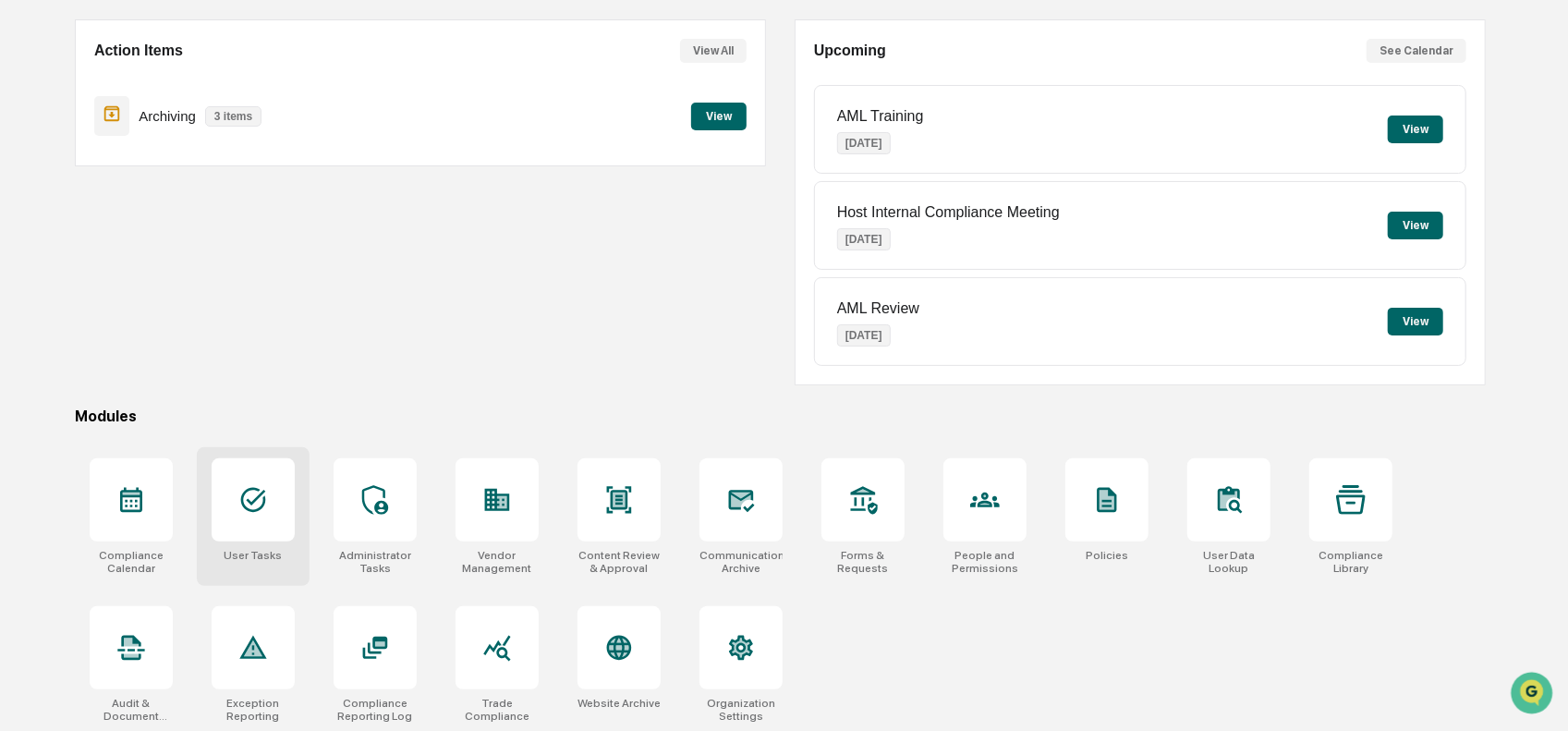
click at [235, 505] on div at bounding box center [254, 499] width 83 height 83
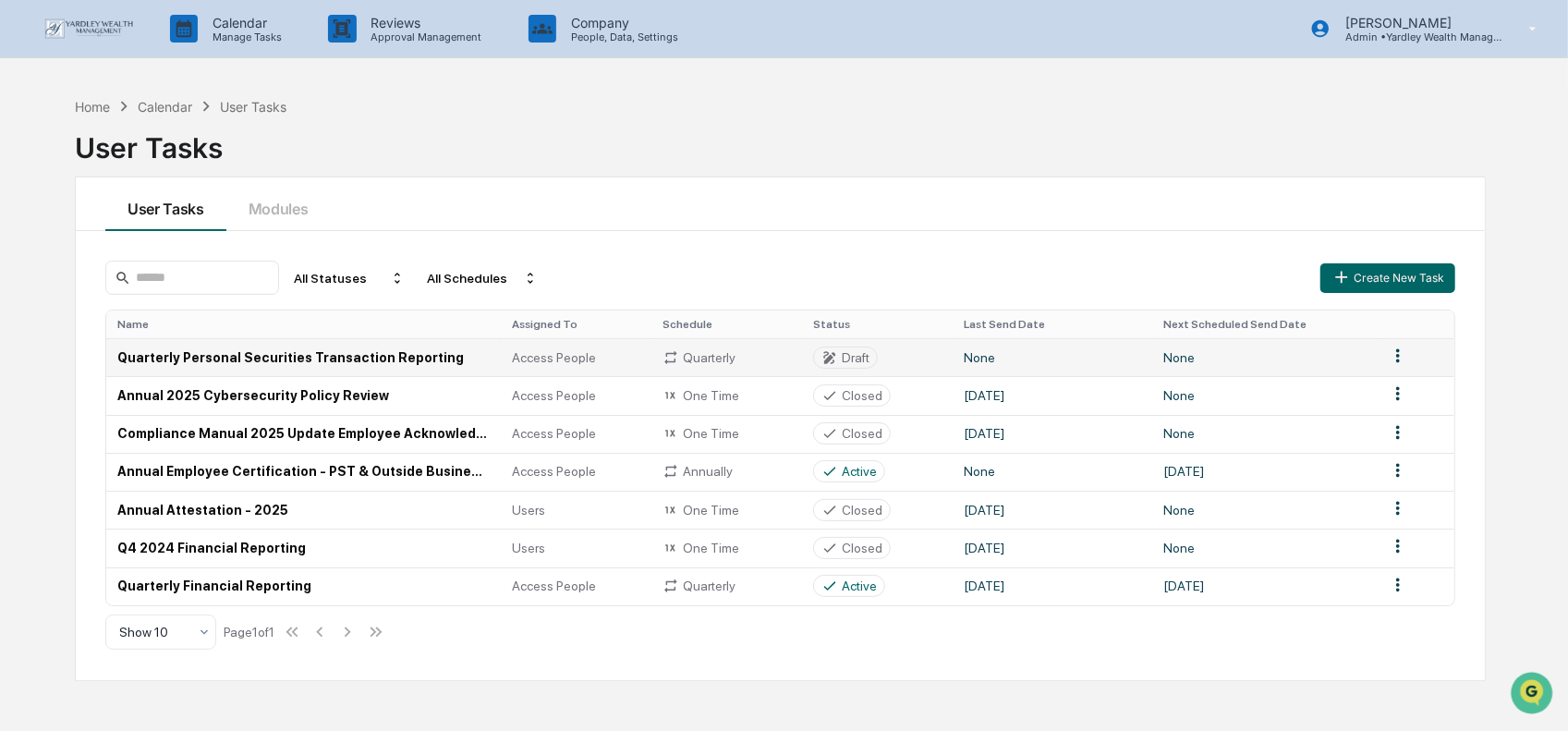
click at [353, 346] on td "Quarterly Personal Securities Transaction Reporting" at bounding box center [303, 357] width 395 height 38
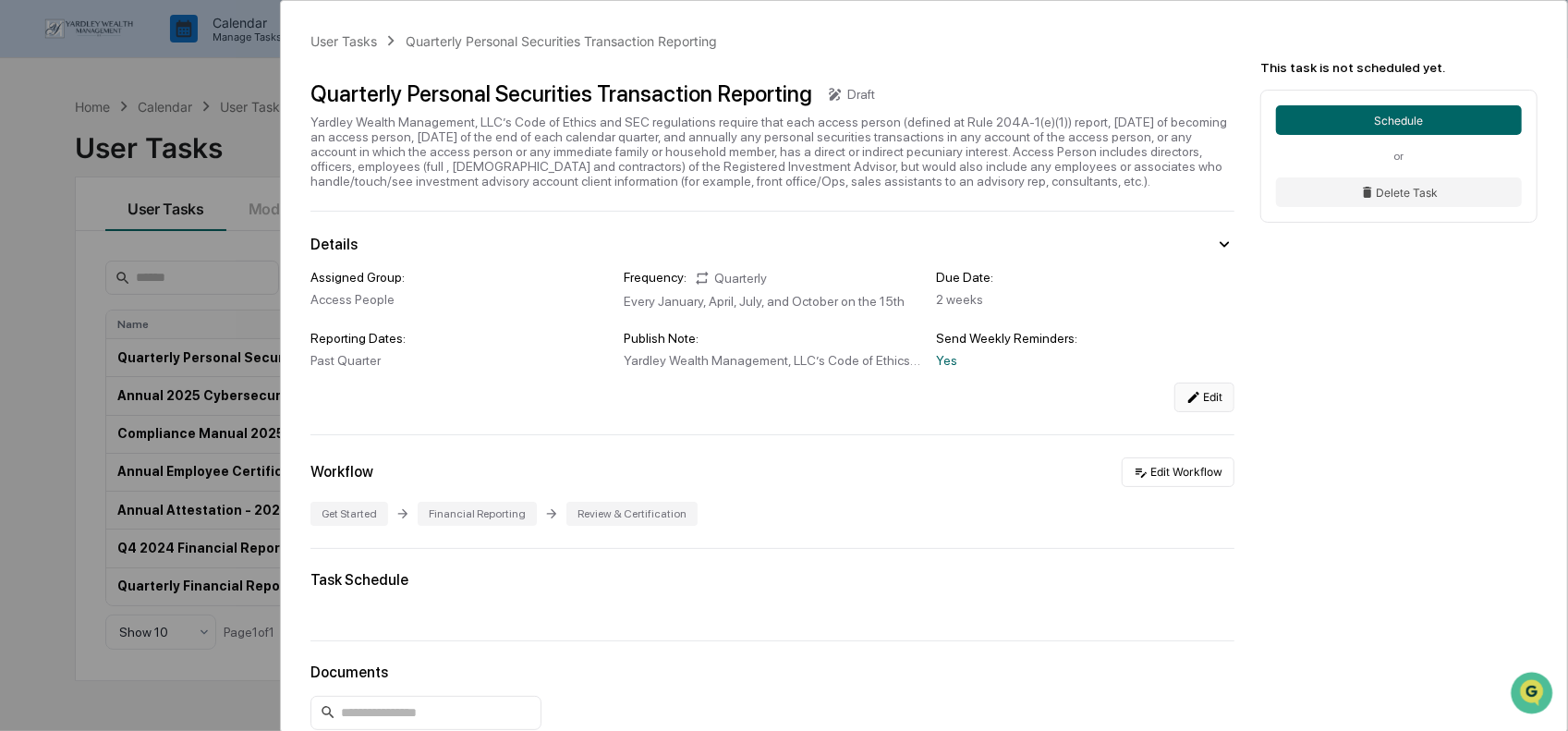
click at [1198, 406] on button "Edit" at bounding box center [1204, 396] width 60 height 29
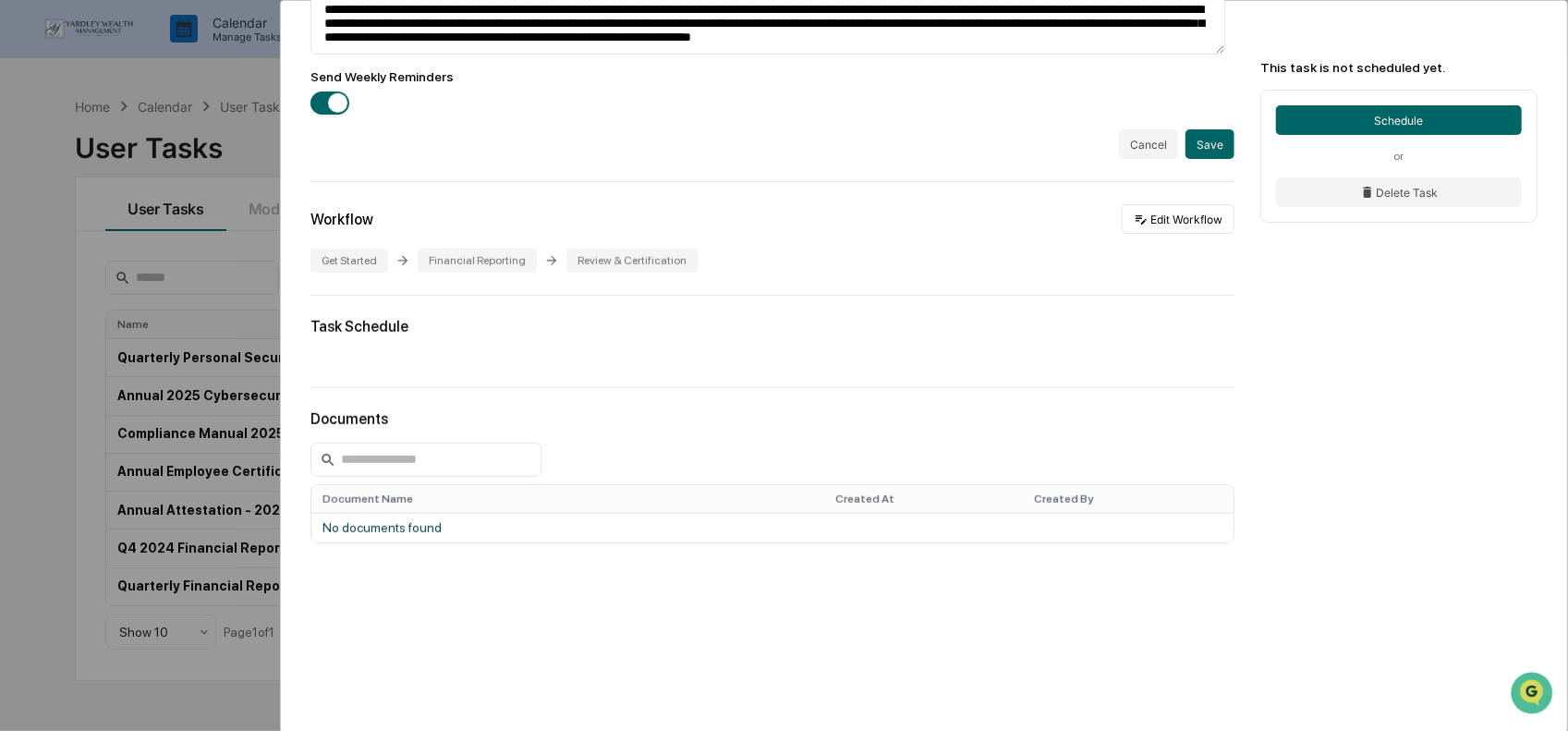
scroll to position [869, 0]
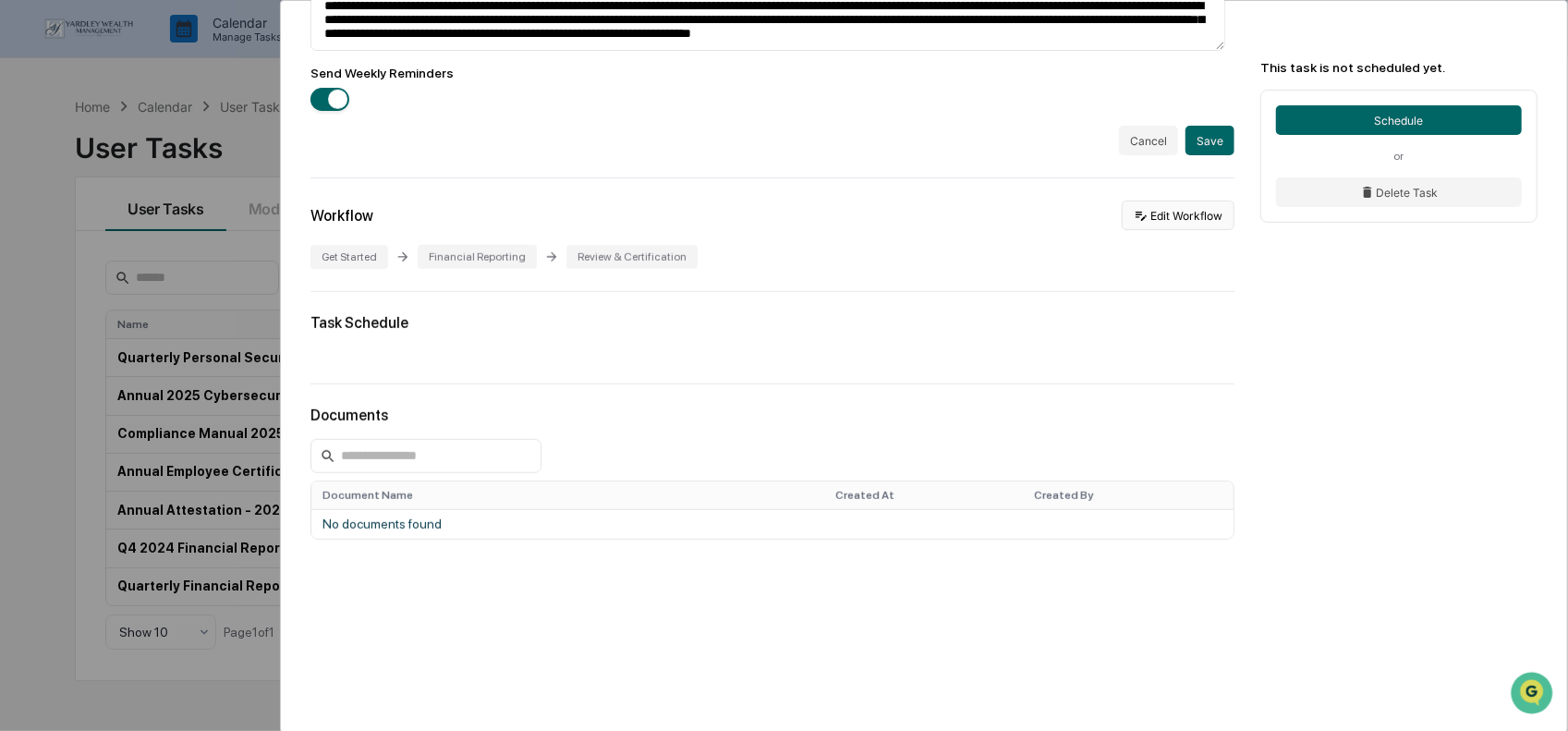
click at [1189, 218] on button "Edit Workflow" at bounding box center [1178, 215] width 113 height 29
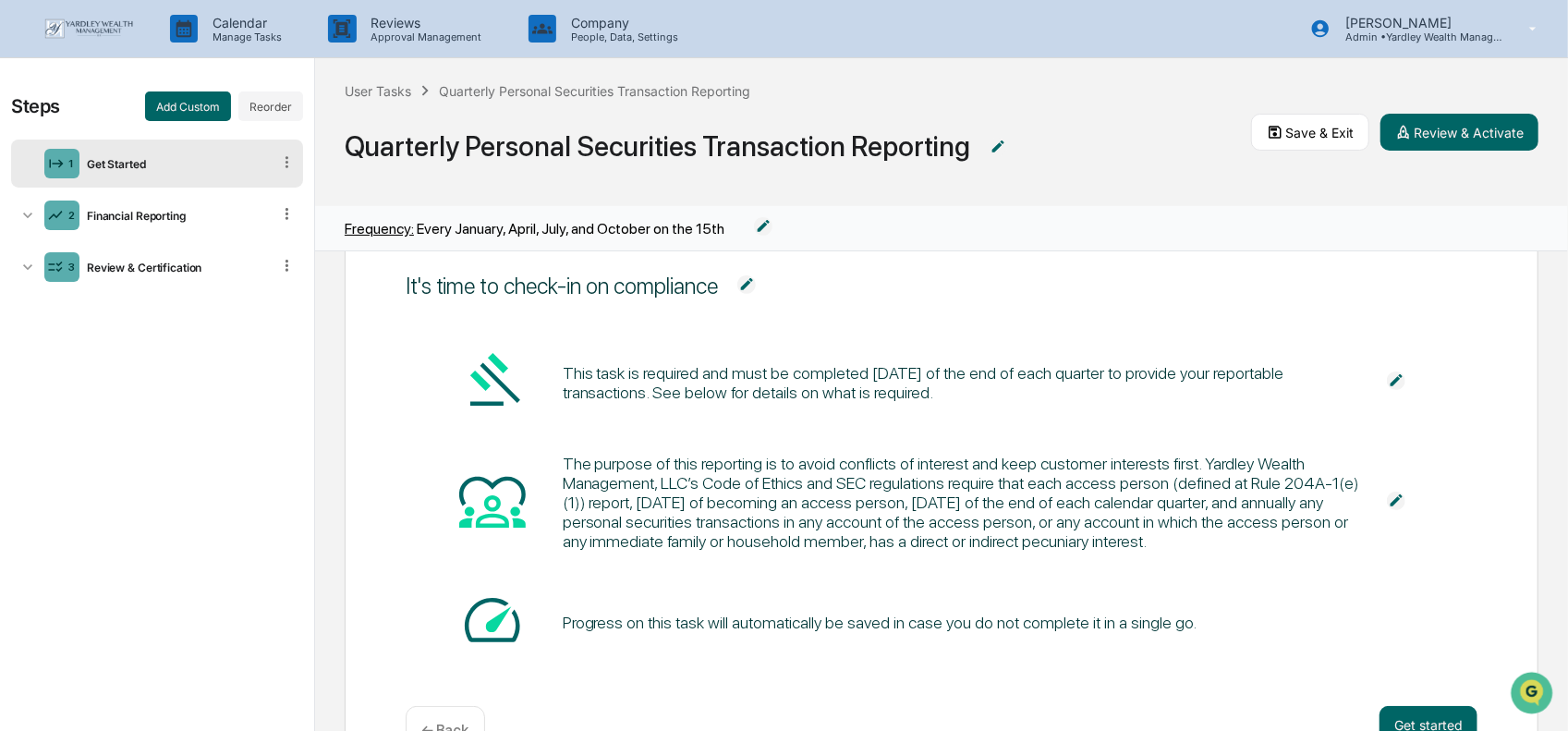
scroll to position [93, 0]
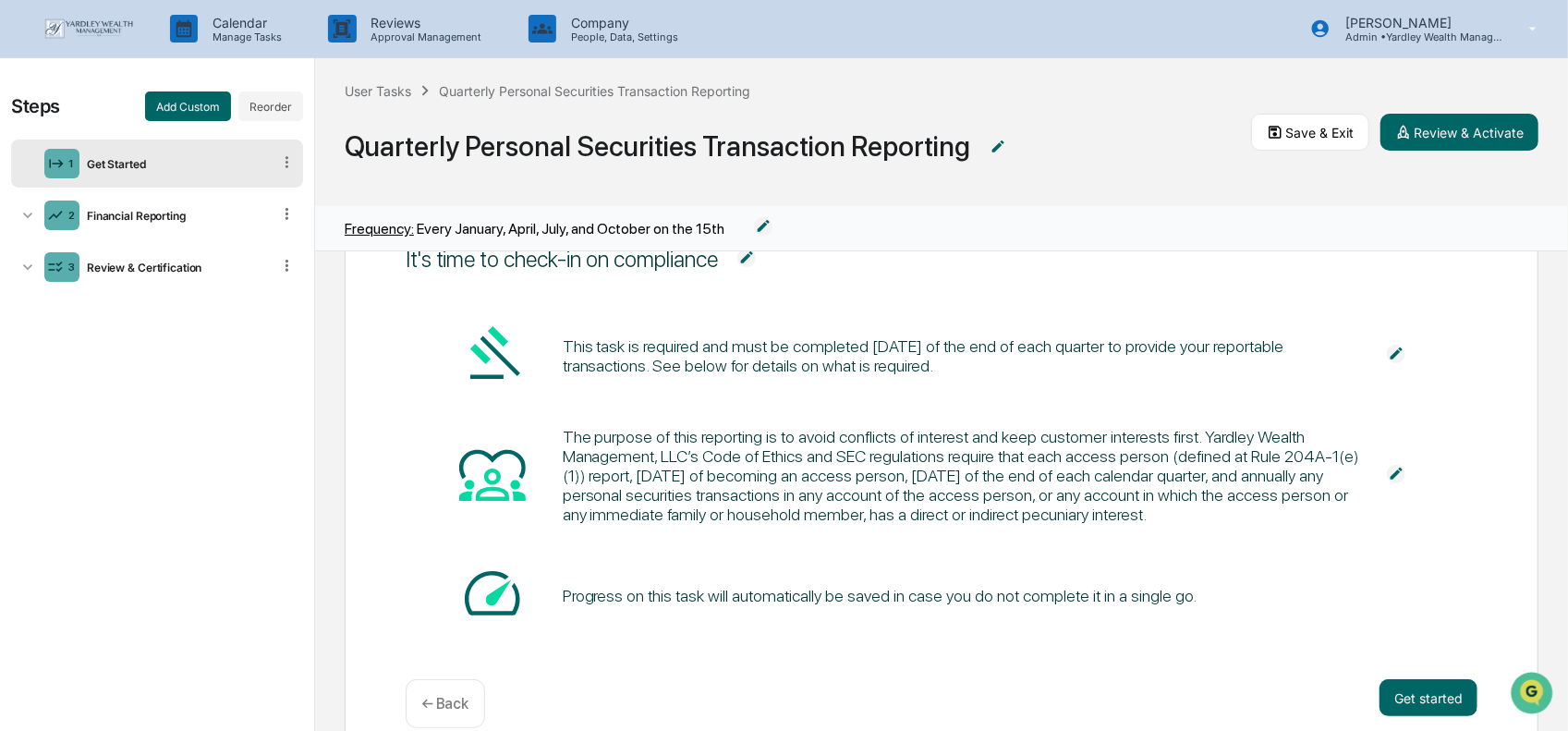
click at [1387, 352] on img at bounding box center [1397, 354] width 19 height 19
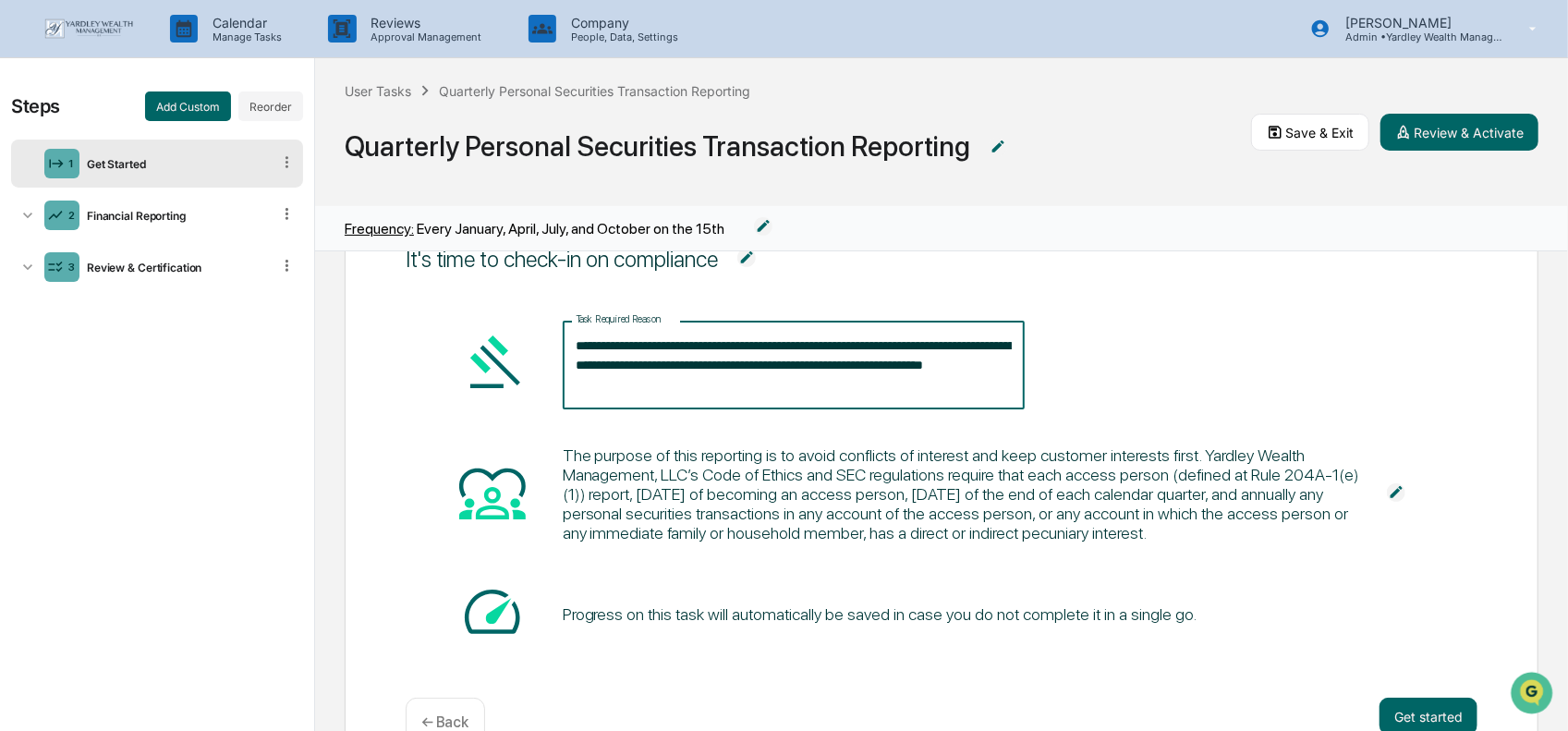
click at [632, 382] on textarea "**********" at bounding box center [793, 366] width 436 height 59
click at [297, 380] on div "Steps Add Custom Reorder 1 Get Started 2 Financial Reporting 3 Review & Certifi…" at bounding box center [157, 395] width 314 height 673
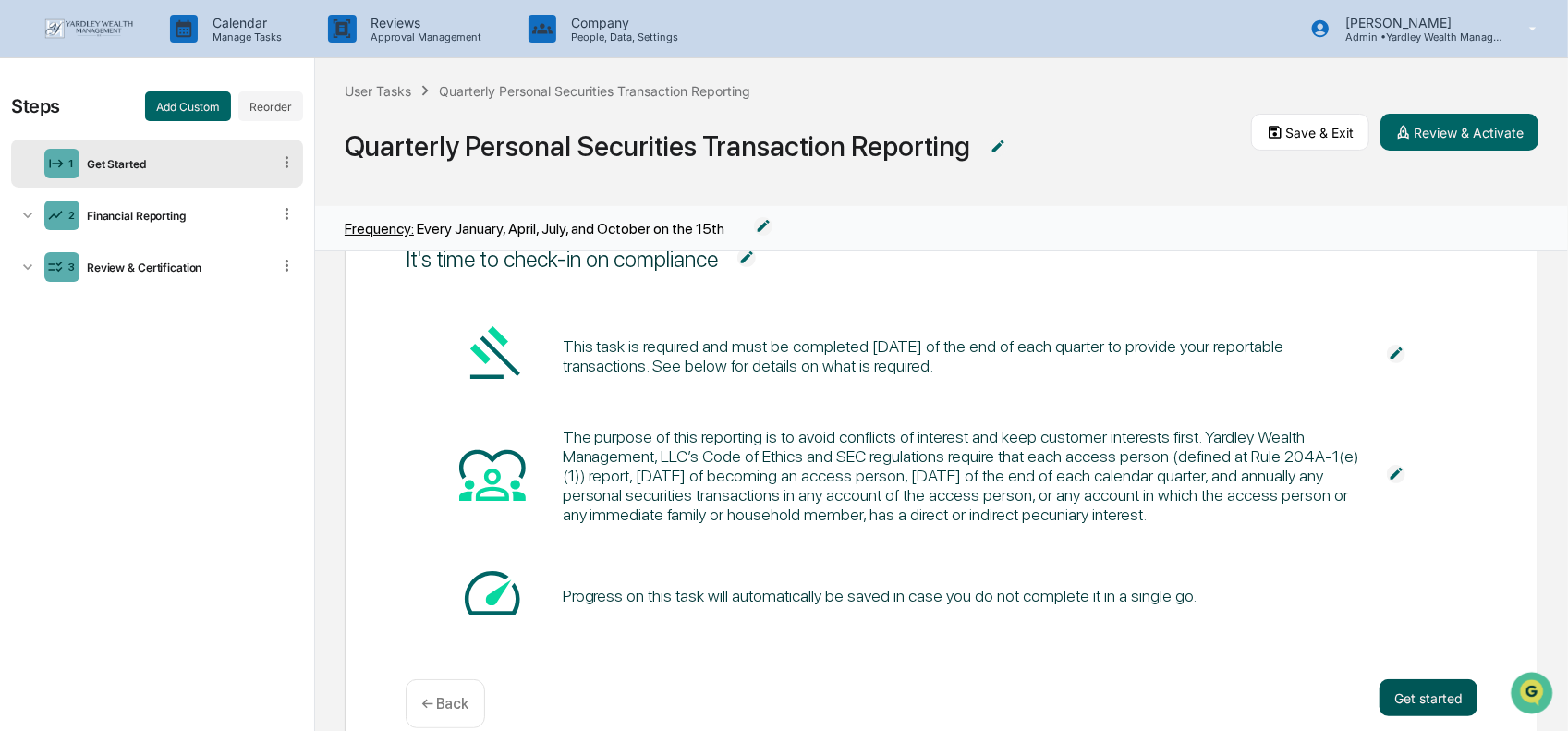
click at [1398, 693] on button "Get started" at bounding box center [1429, 697] width 98 height 37
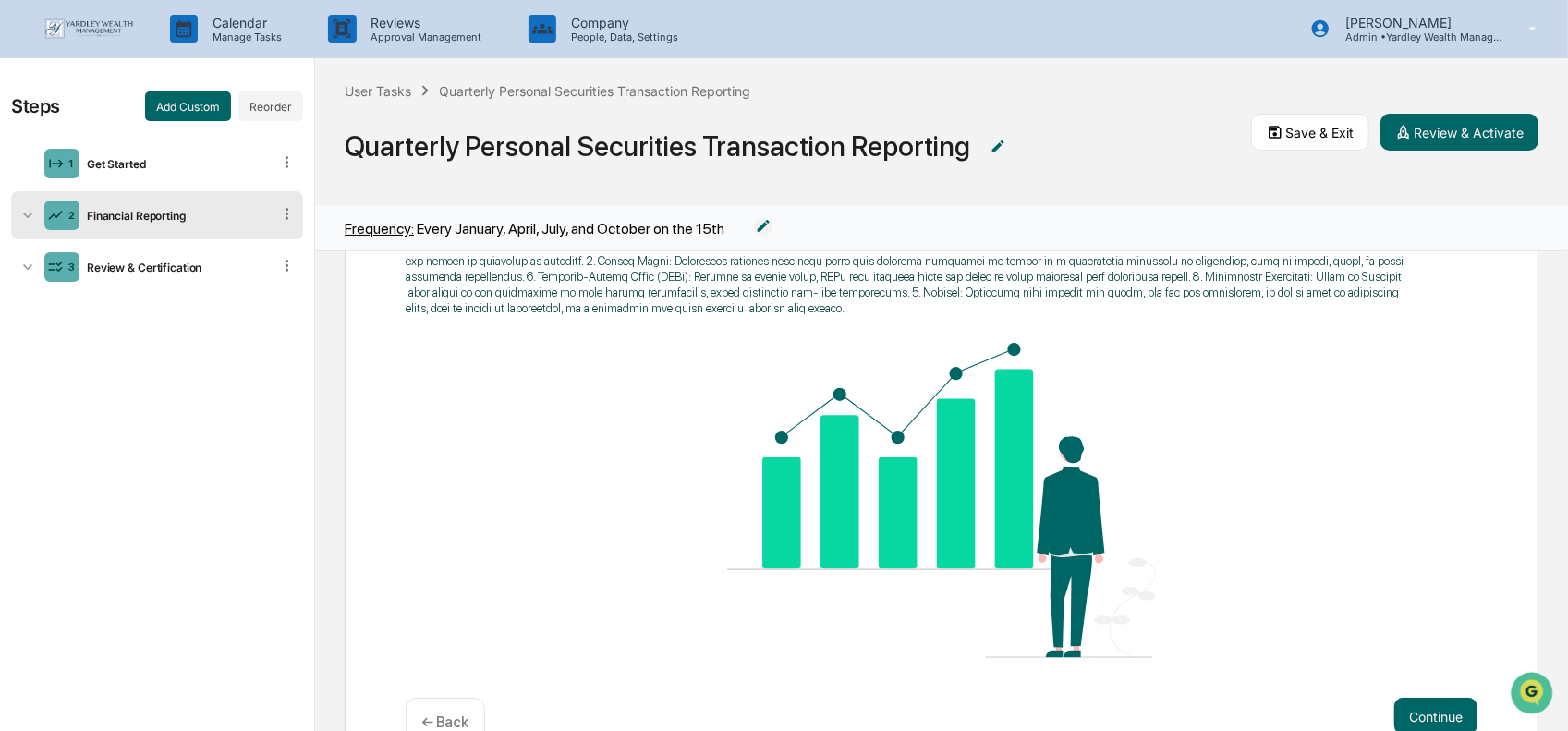
scroll to position [466, 0]
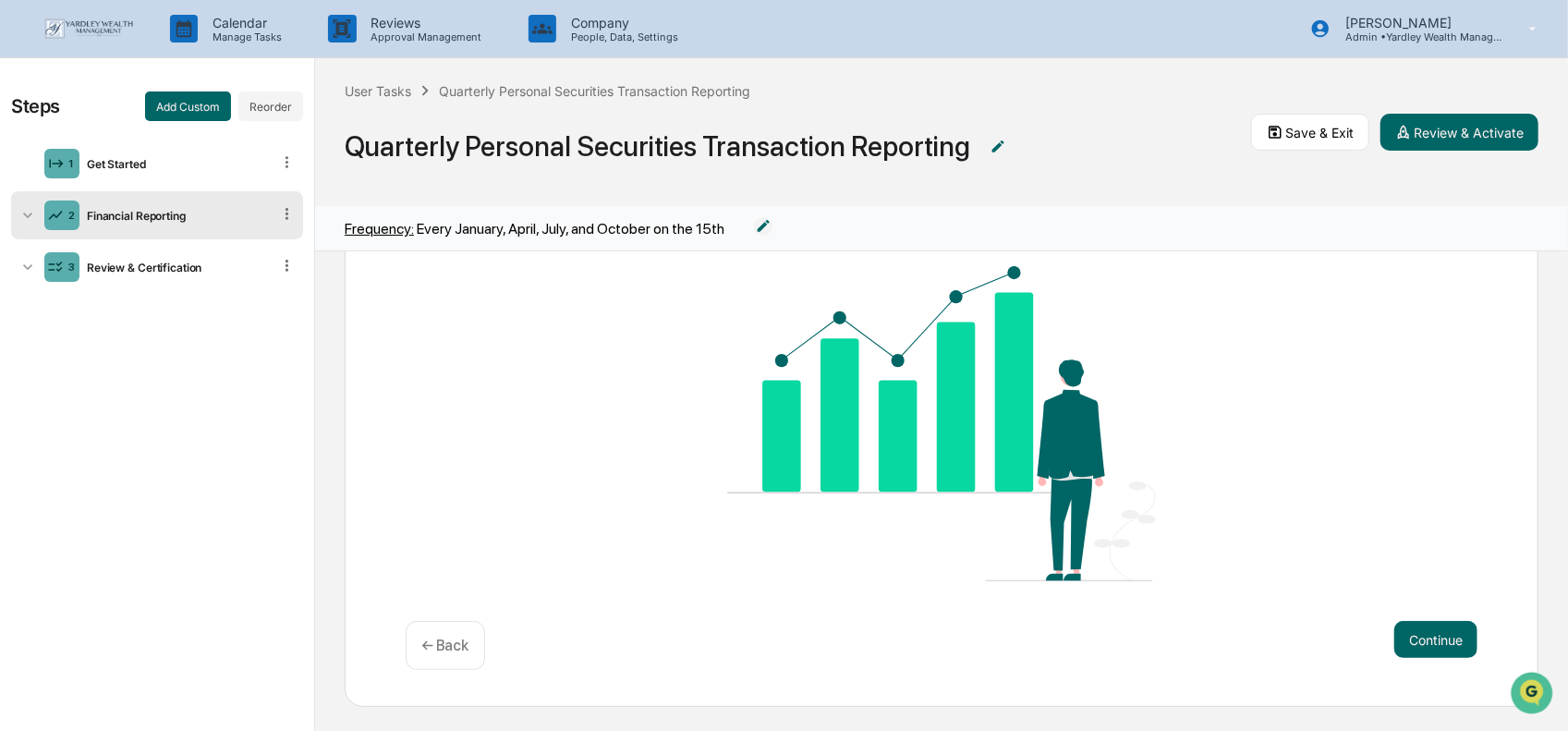
click at [455, 636] on p "← Back" at bounding box center [445, 645] width 48 height 18
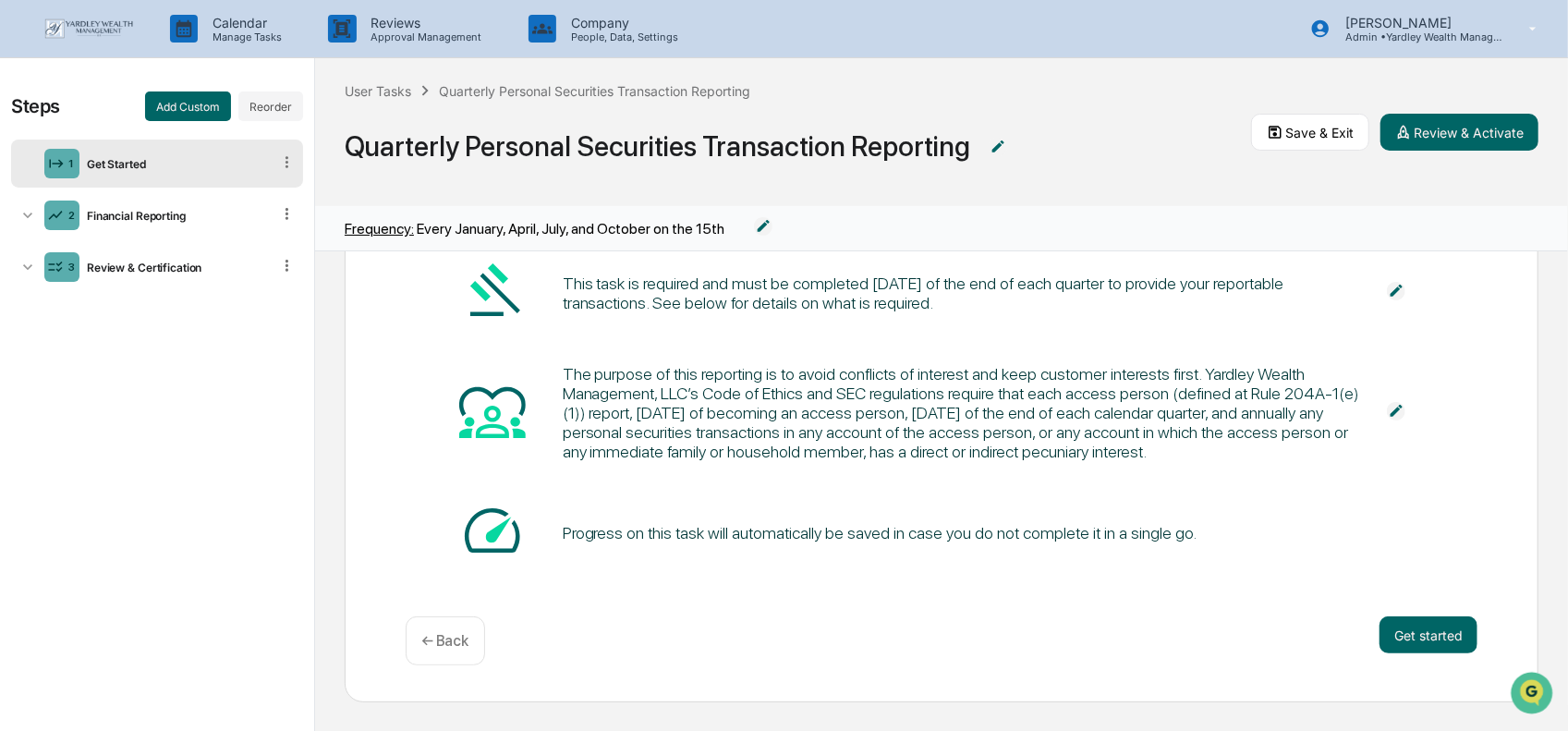
scroll to position [64, 0]
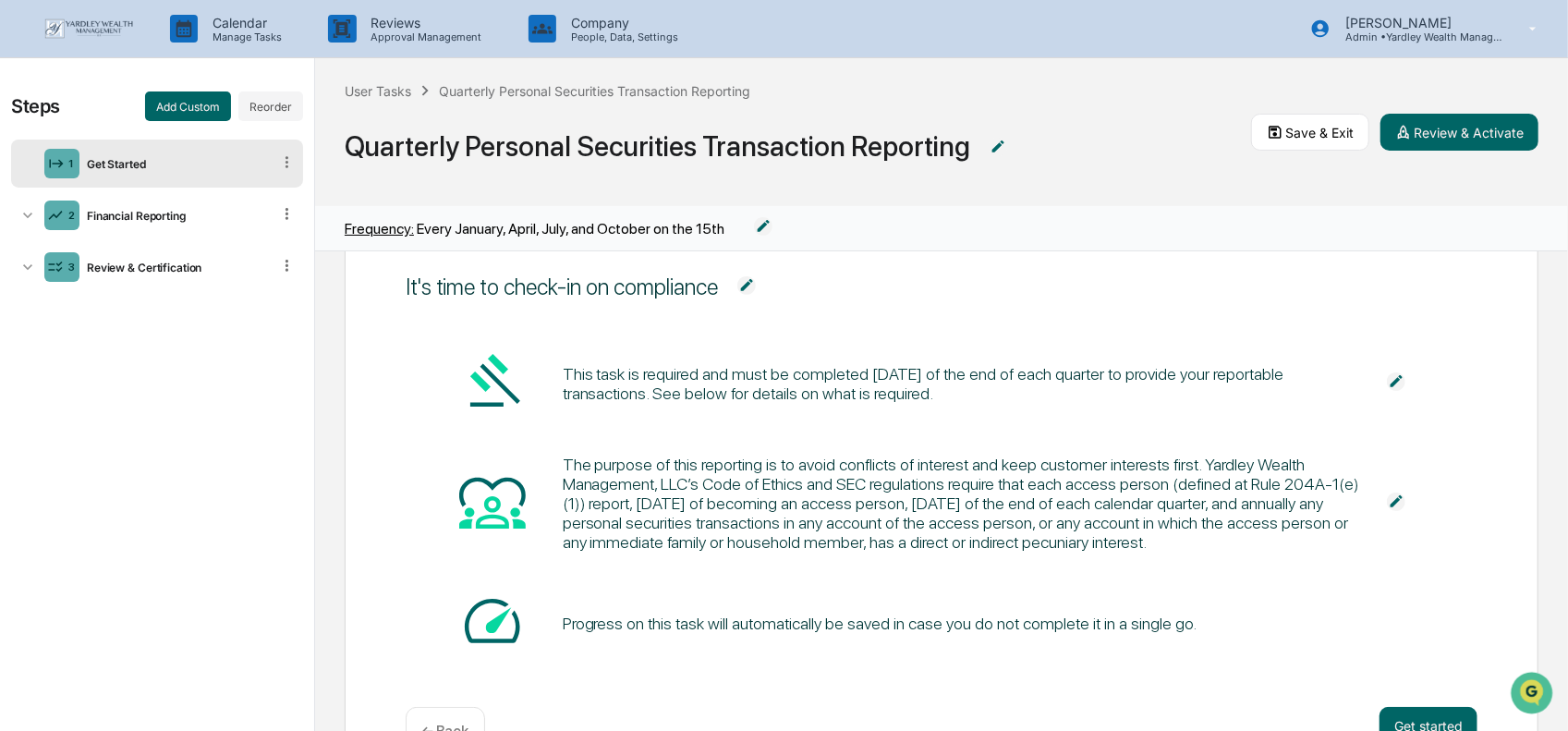
click at [784, 396] on div "This task is required and must be completed [DATE] of the end of each quarter t…" at bounding box center [966, 383] width 807 height 39
drag, startPoint x: 678, startPoint y: 391, endPoint x: 725, endPoint y: 391, distance: 47.0
click at [725, 391] on div "This task is required and must be completed [DATE] of the end of each quarter t…" at bounding box center [966, 383] width 807 height 39
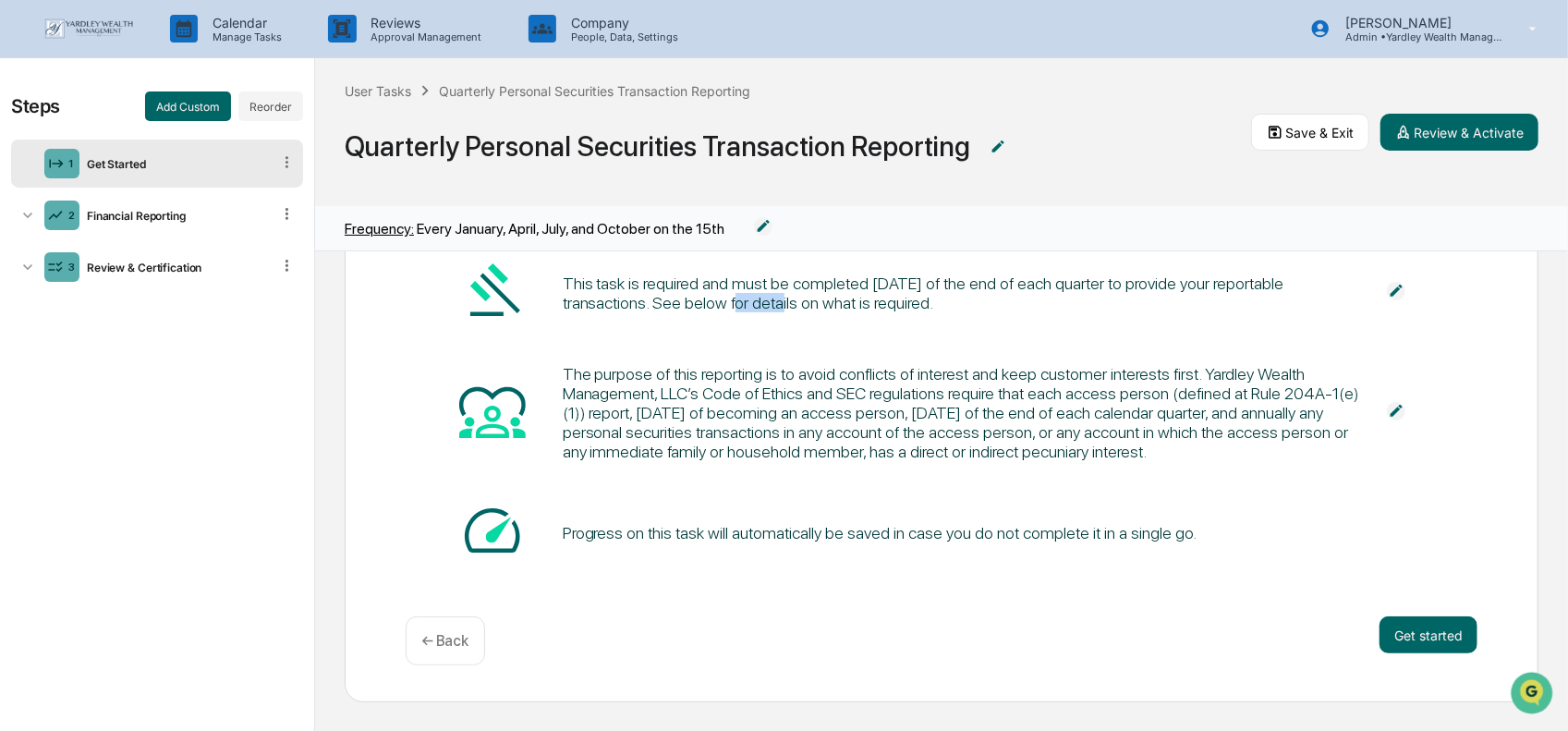
scroll to position [0, 0]
click at [1387, 287] on img at bounding box center [1397, 291] width 19 height 19
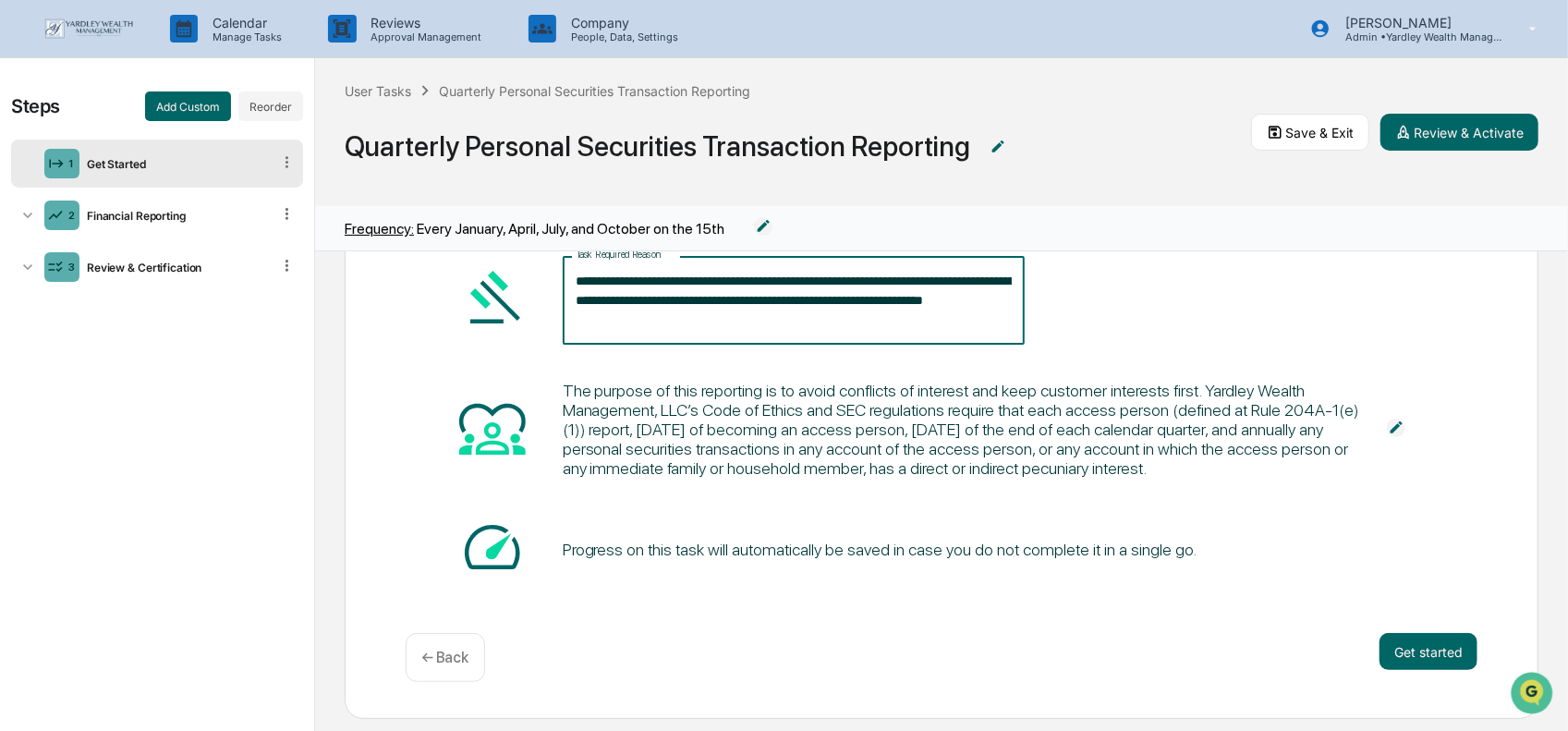
drag, startPoint x: 850, startPoint y: 299, endPoint x: 877, endPoint y: 300, distance: 27.0
click at [877, 300] on textarea "**********" at bounding box center [793, 301] width 436 height 59
type textarea "**********"
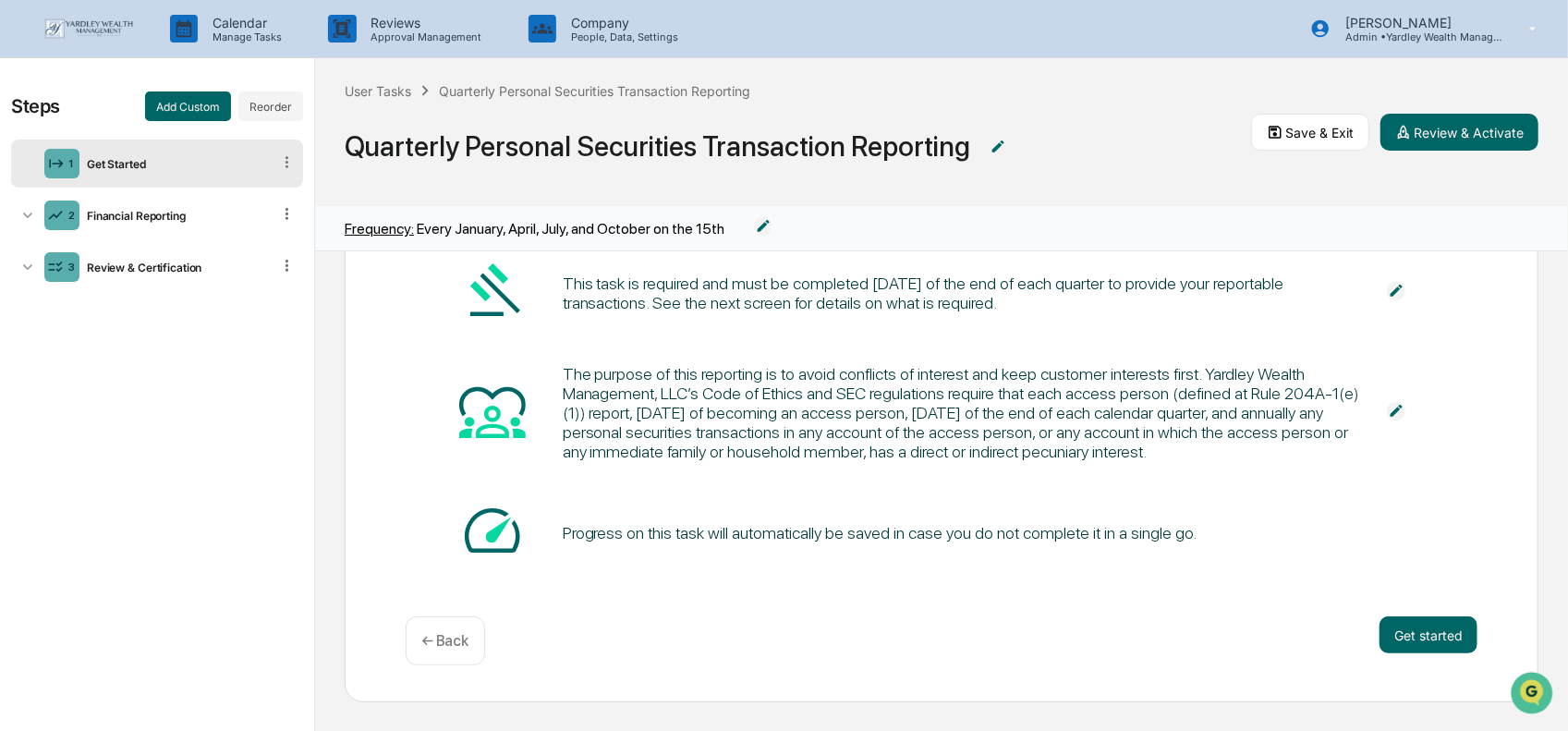
click at [1193, 306] on div "This task is required and must be completed [DATE] of the end of each quarter t…" at bounding box center [943, 292] width 1073 height 70
click at [1384, 632] on button "Get started" at bounding box center [1429, 634] width 98 height 37
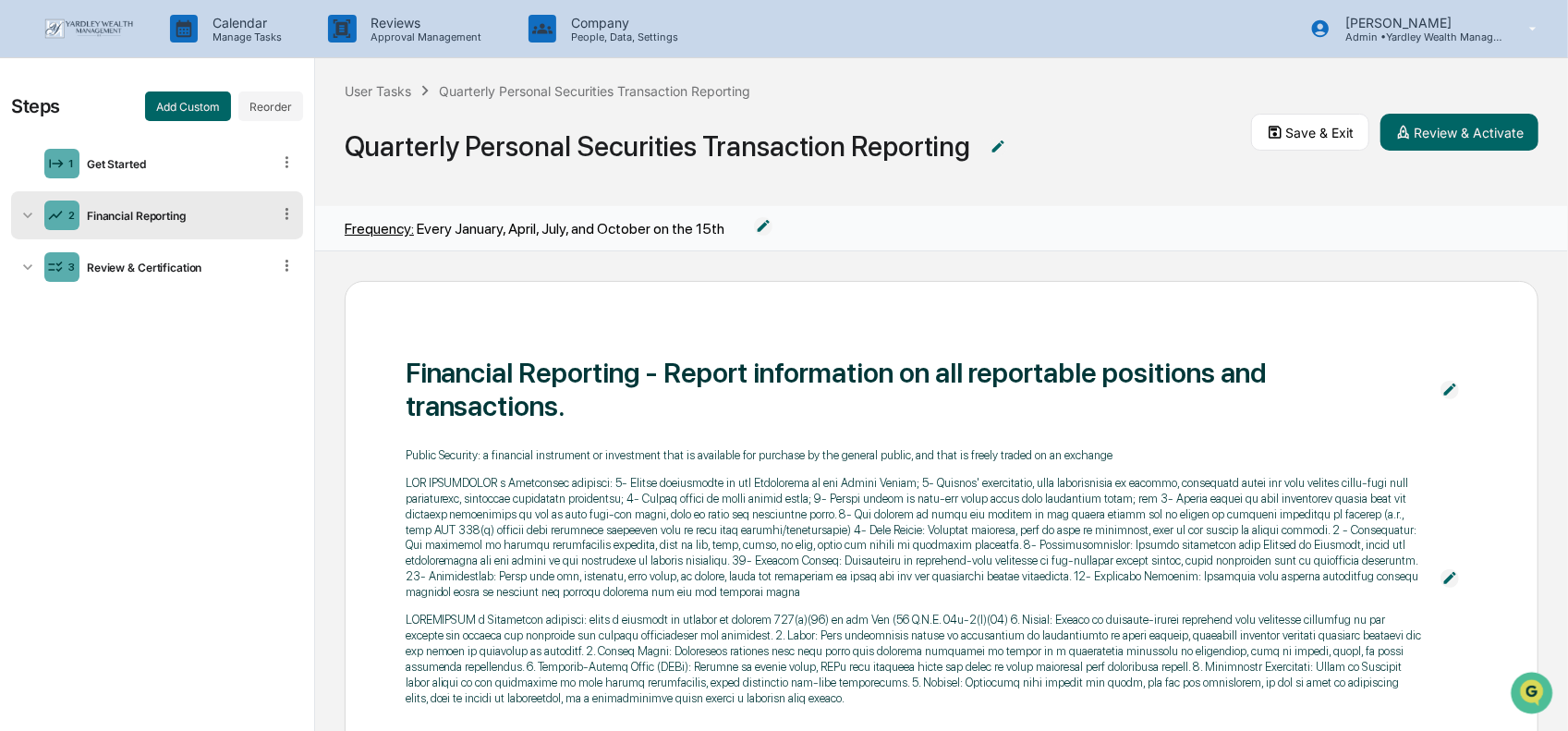
click at [1443, 389] on img at bounding box center [1451, 390] width 19 height 19
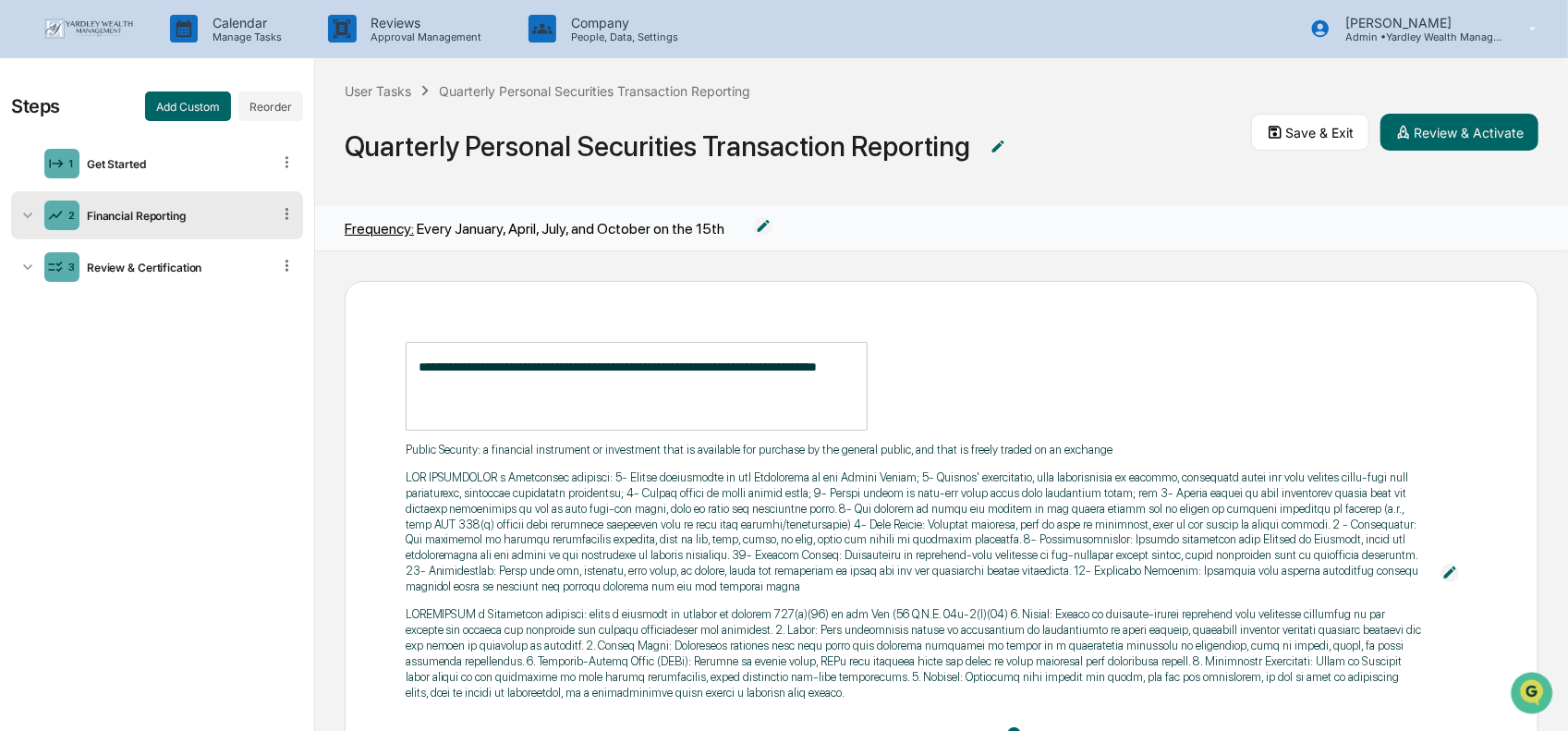
click at [403, 475] on div "**********" at bounding box center [942, 724] width 1194 height 887
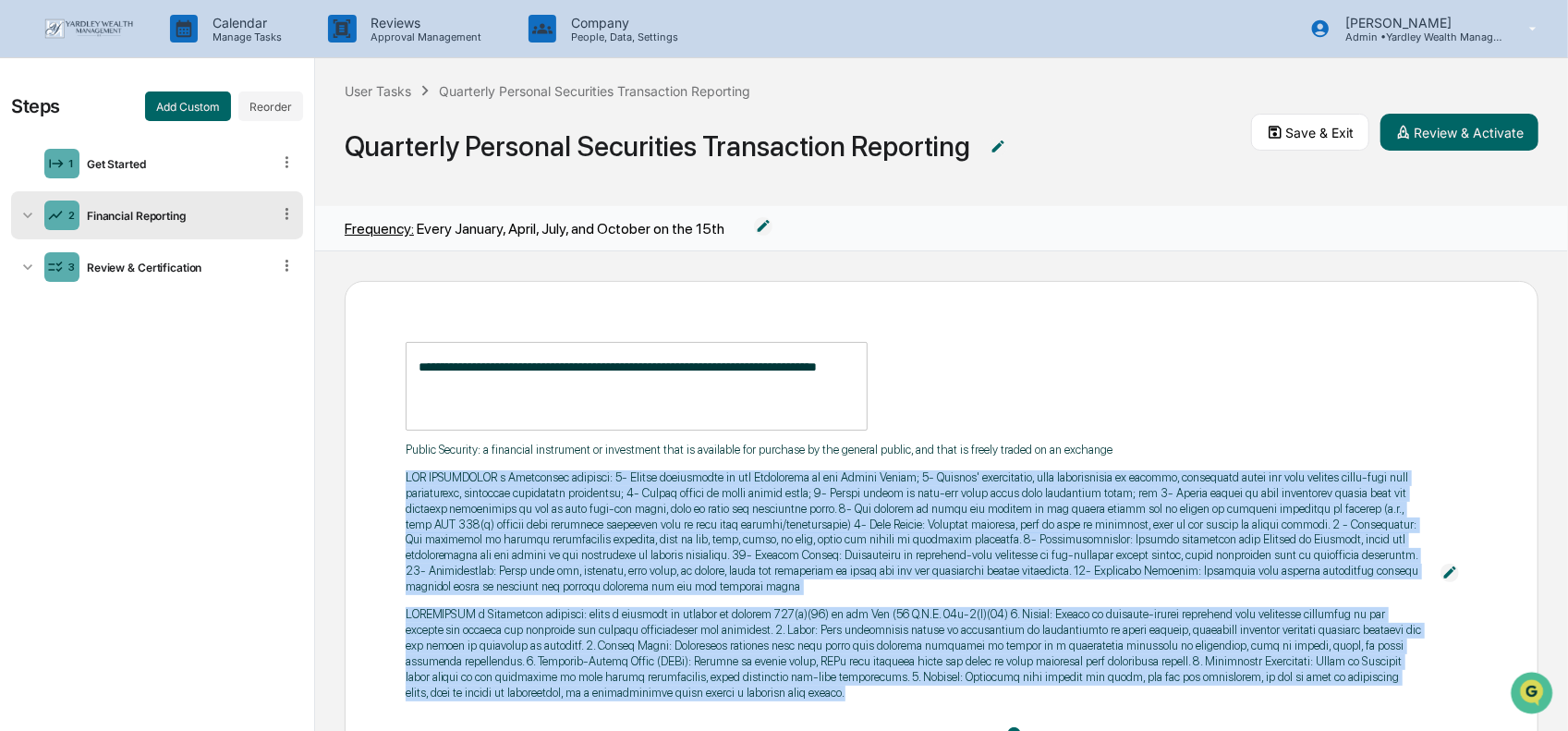
drag, startPoint x: 407, startPoint y: 476, endPoint x: 782, endPoint y: 689, distance: 431.3
click at [782, 689] on div "Public Security: a financial instrument or investment that is available for pur…" at bounding box center [914, 571] width 1017 height 257
click at [499, 549] on p at bounding box center [914, 532] width 1017 height 125
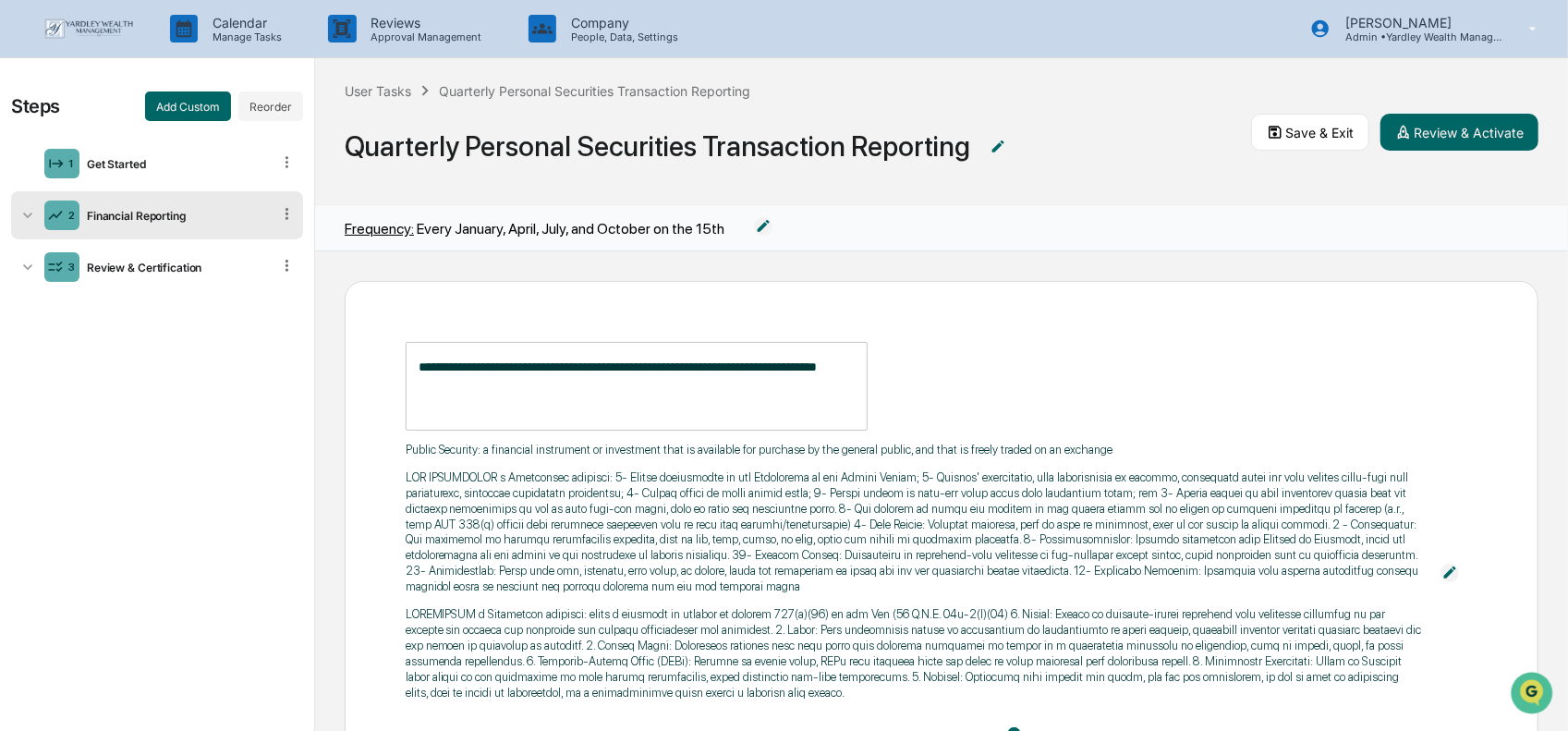
click at [1442, 575] on img at bounding box center [1451, 573] width 19 height 19
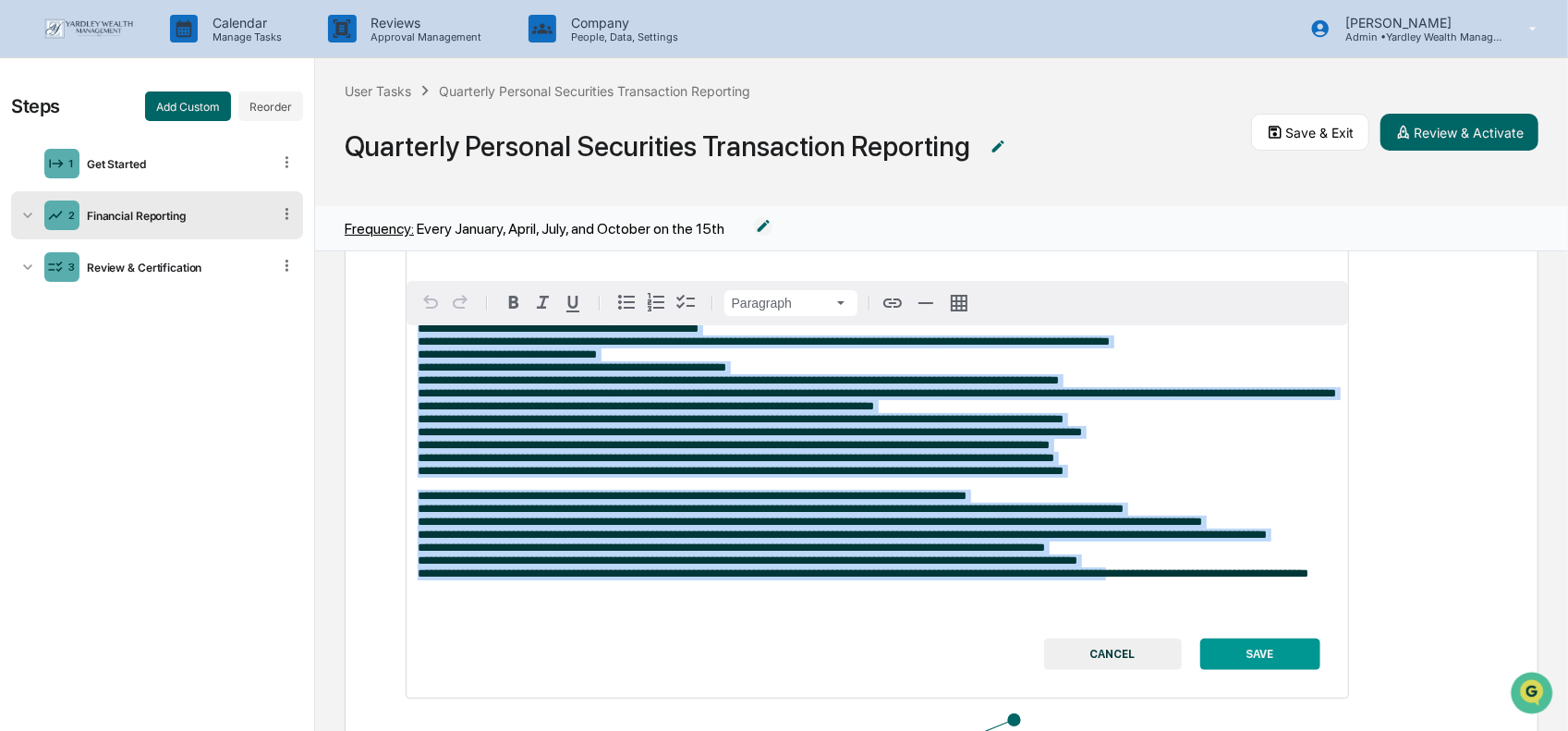
scroll to position [239, 0]
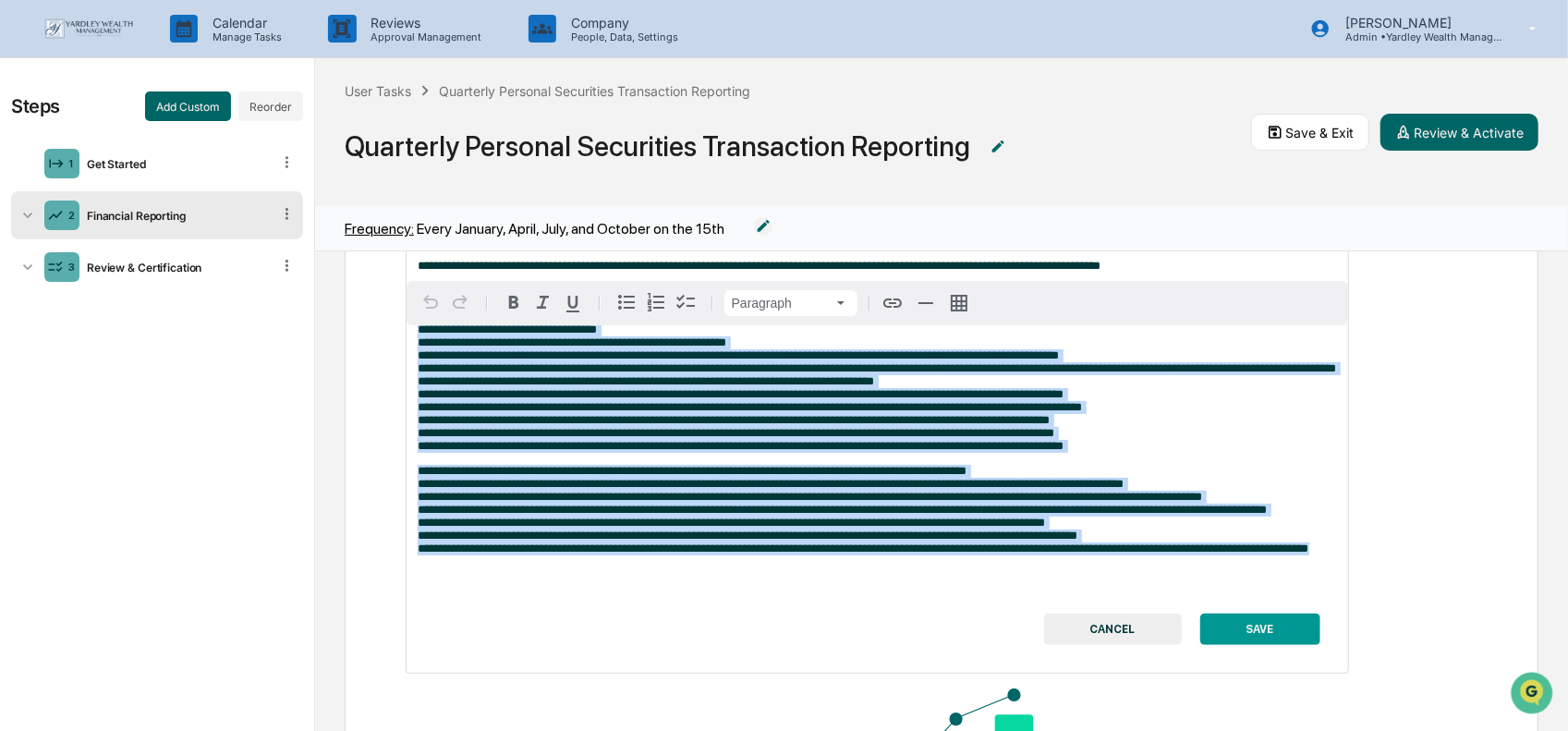
drag, startPoint x: 416, startPoint y: 443, endPoint x: 1372, endPoint y: 594, distance: 967.9
click at [1348, 578] on div "**********" at bounding box center [877, 407] width 942 height 341
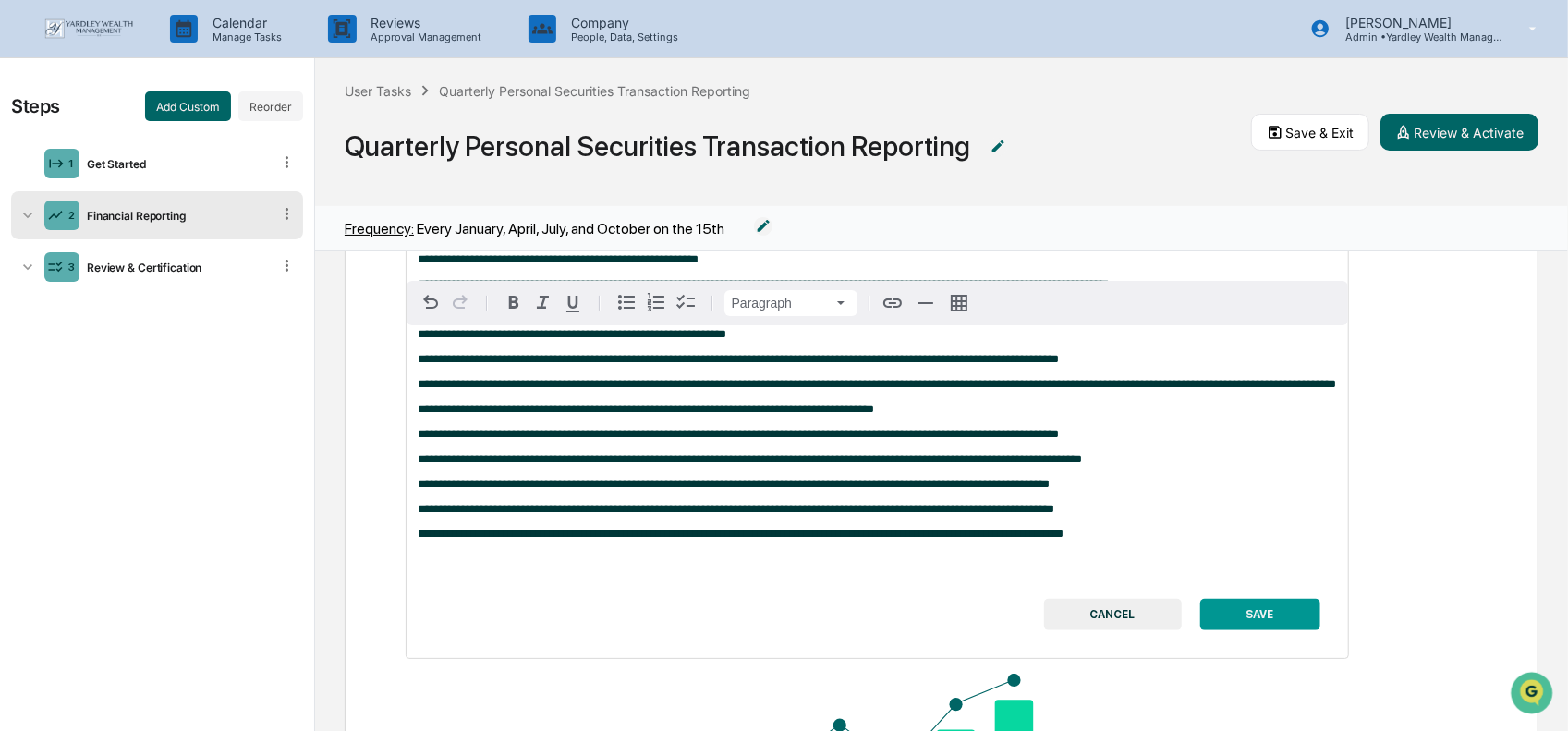
scroll to position [474, 0]
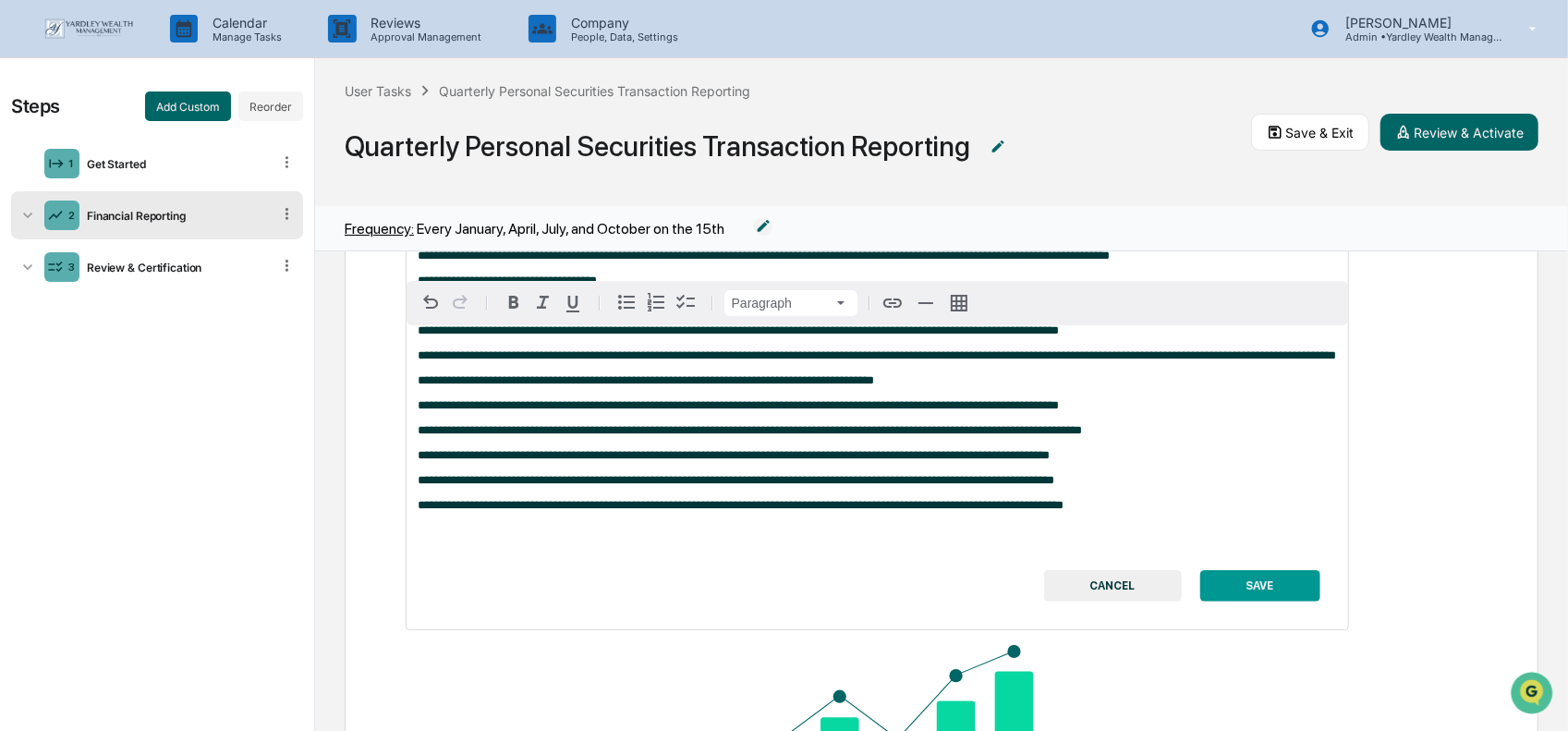
click at [1285, 601] on button "SAVE" at bounding box center [1260, 585] width 120 height 31
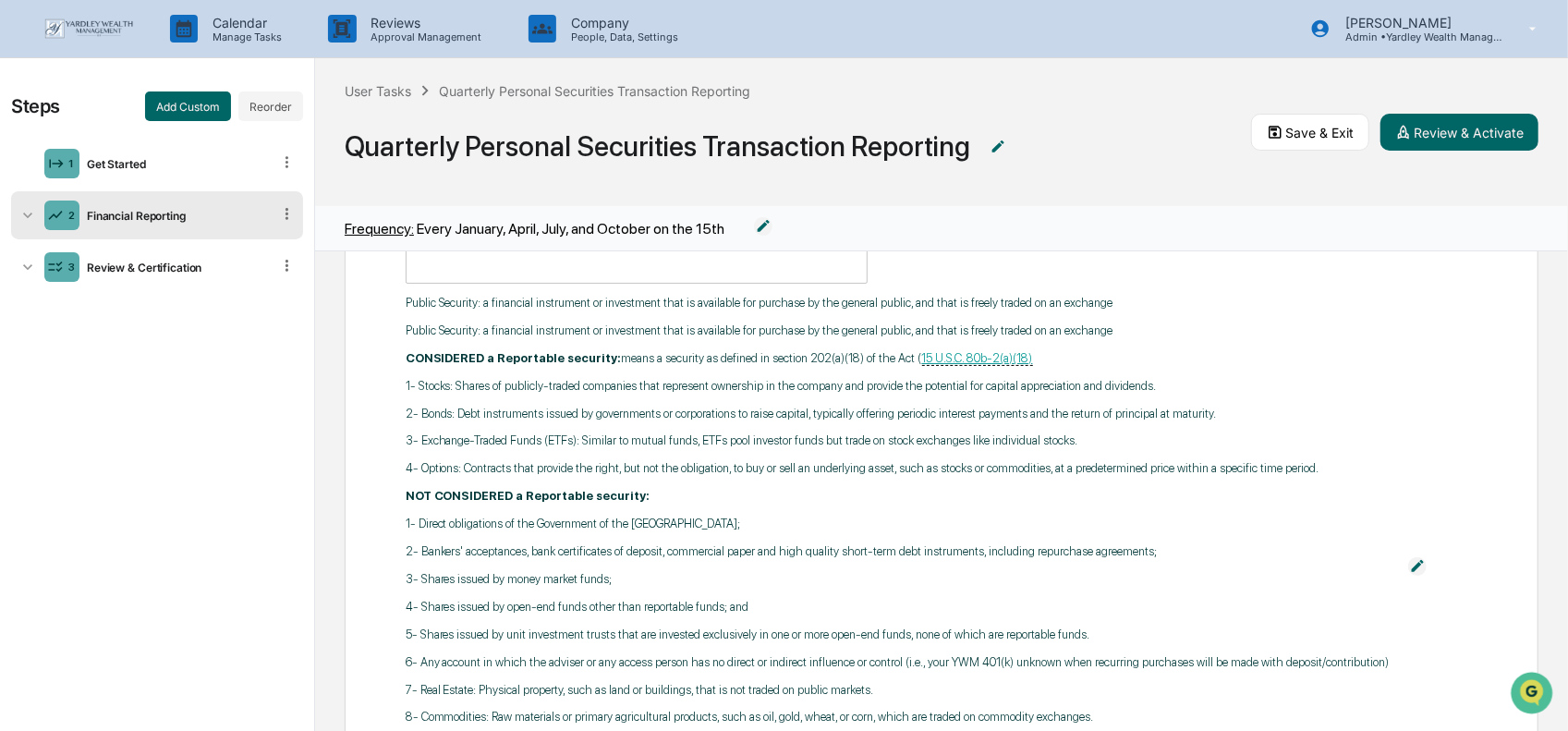
scroll to position [0, 0]
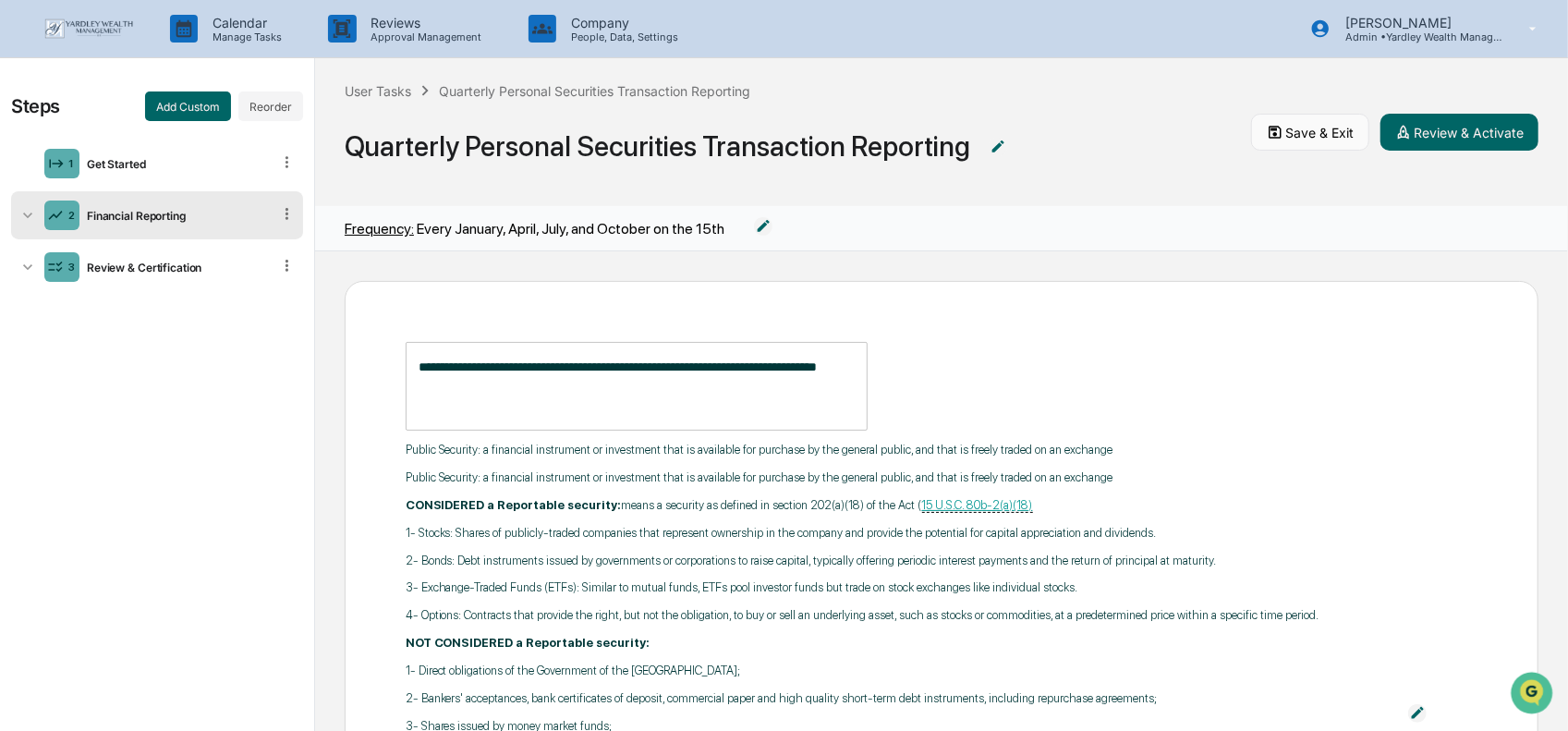
click at [1313, 129] on button "Save & Exit" at bounding box center [1310, 131] width 118 height 37
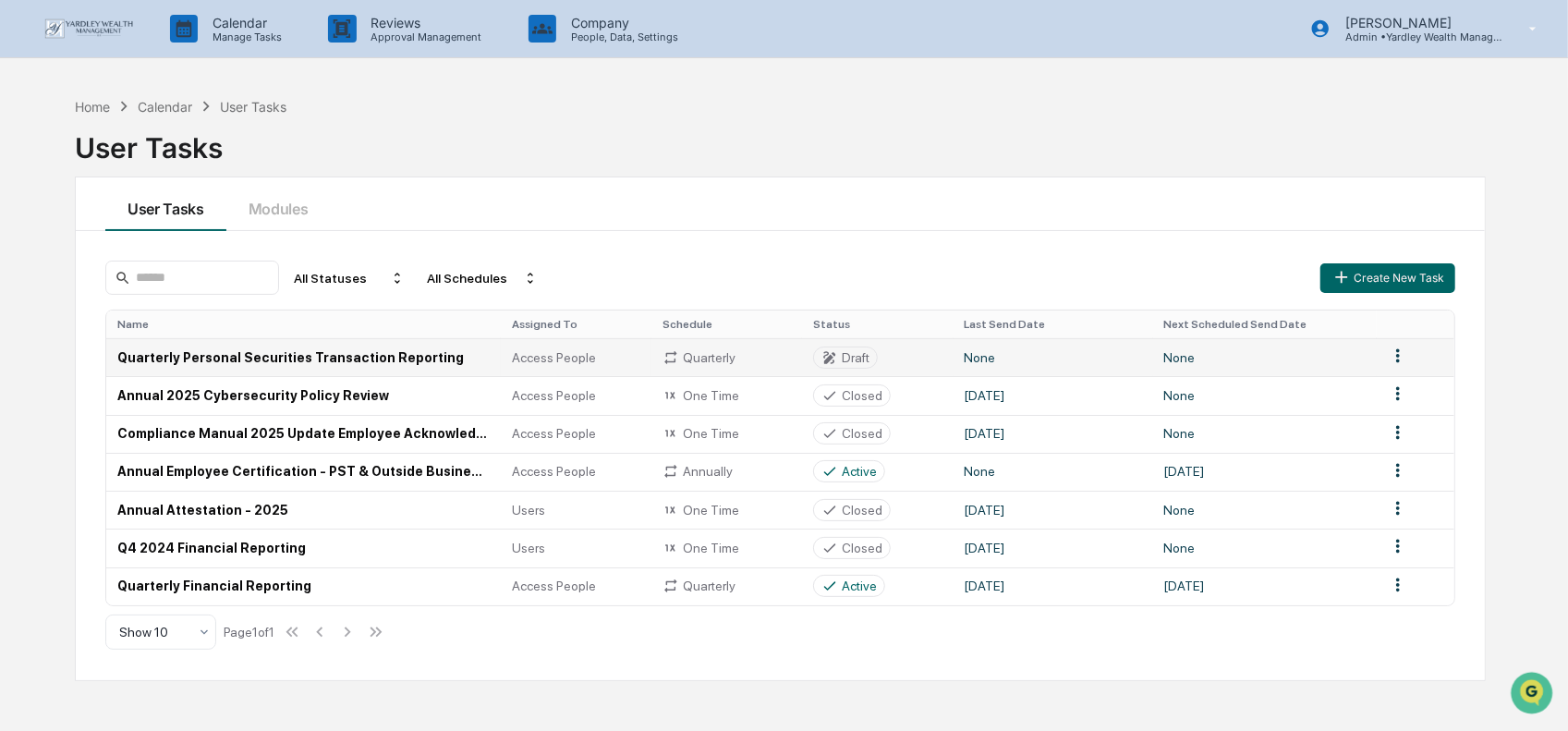
click at [368, 362] on td "Quarterly Personal Securities Transaction Reporting" at bounding box center [303, 357] width 395 height 38
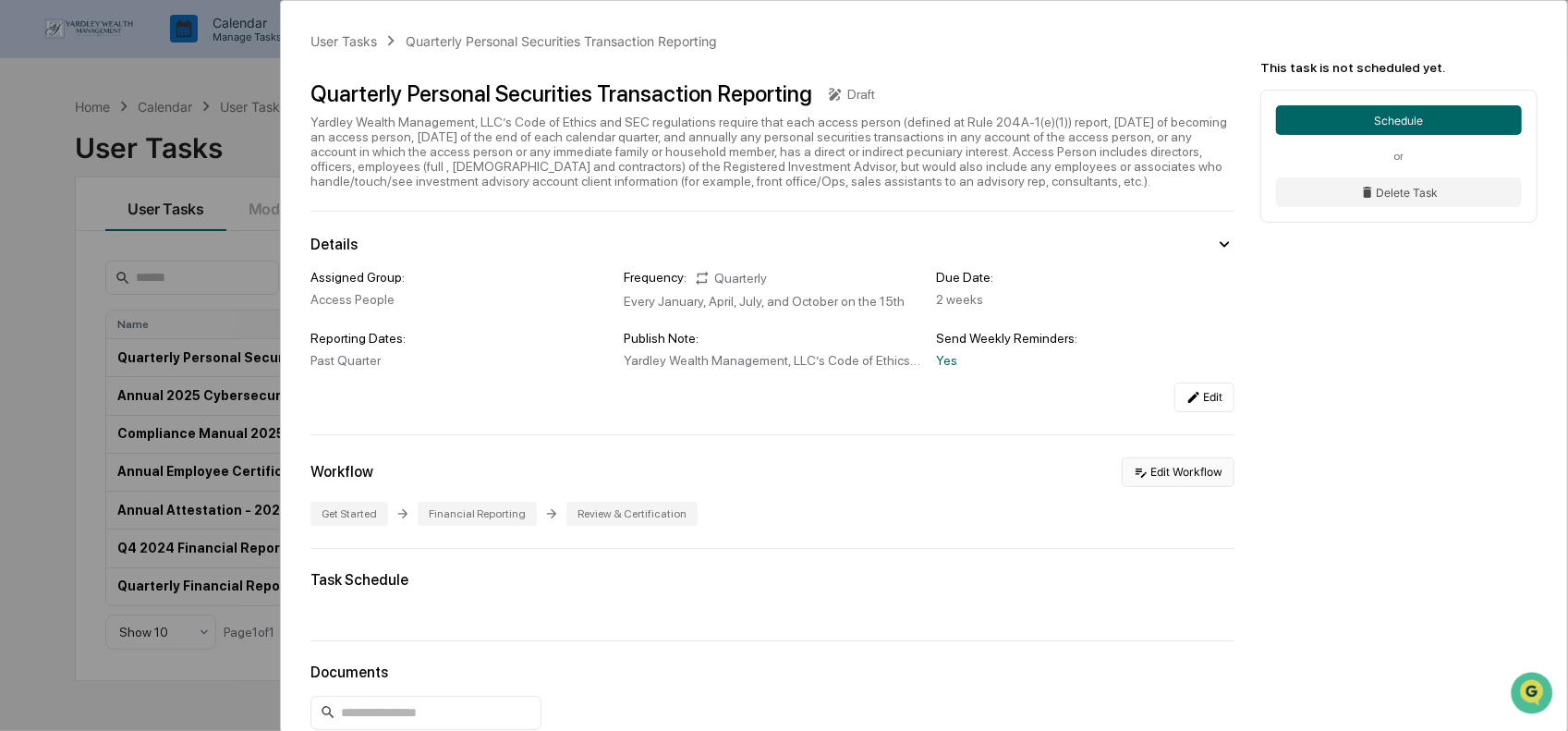
click at [1187, 478] on button "Edit Workflow" at bounding box center [1178, 471] width 113 height 29
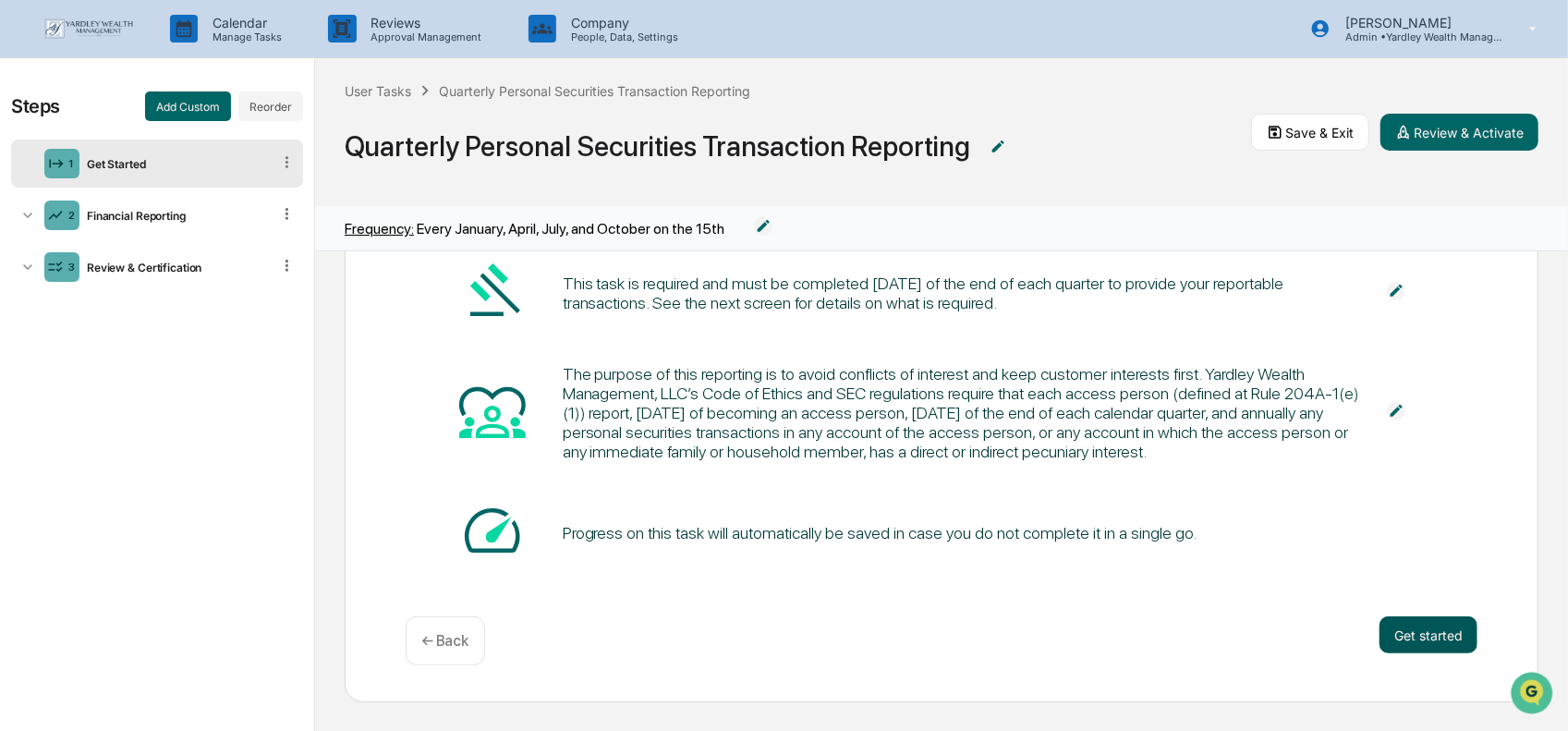
click at [1434, 642] on button "Get started" at bounding box center [1429, 634] width 98 height 37
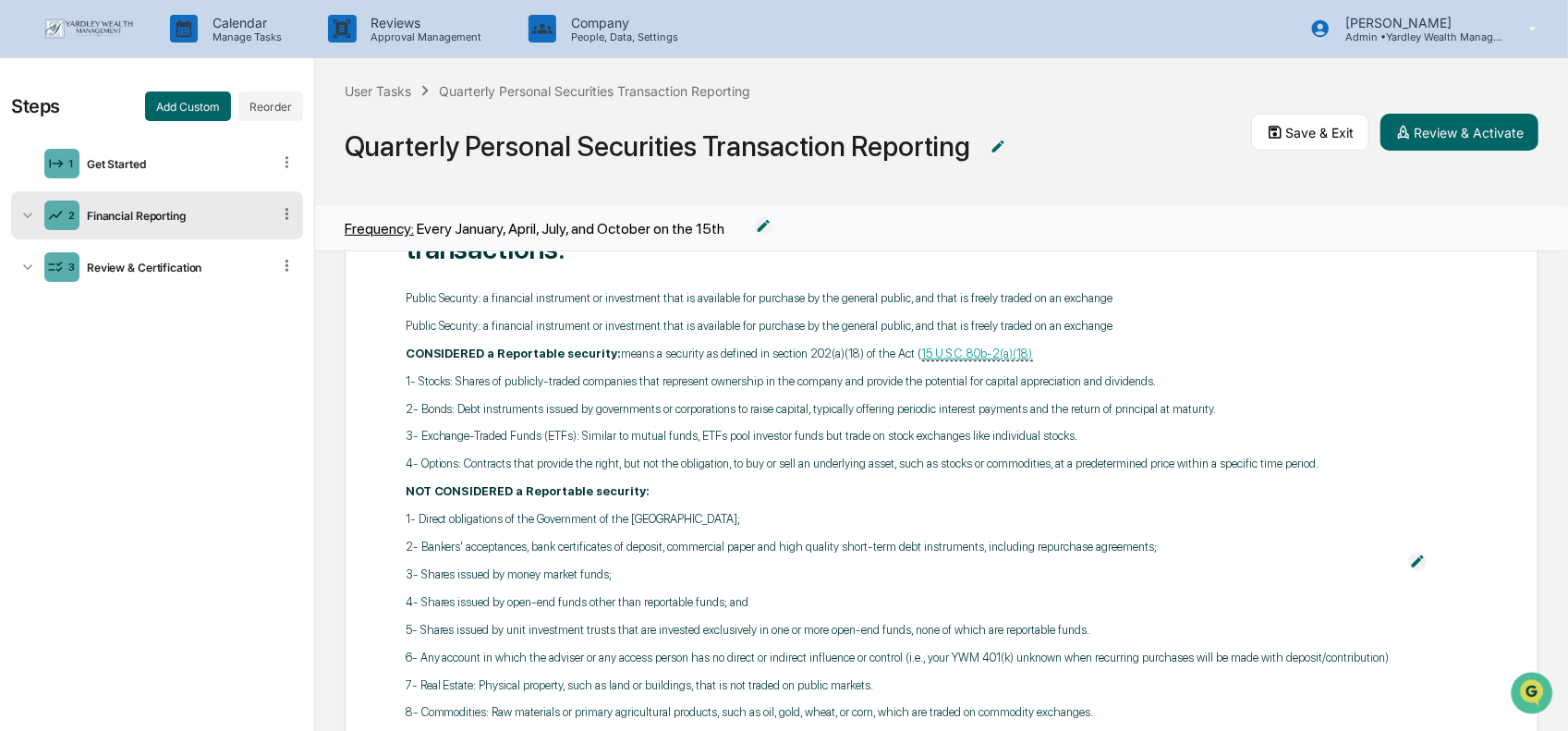
scroll to position [748, 0]
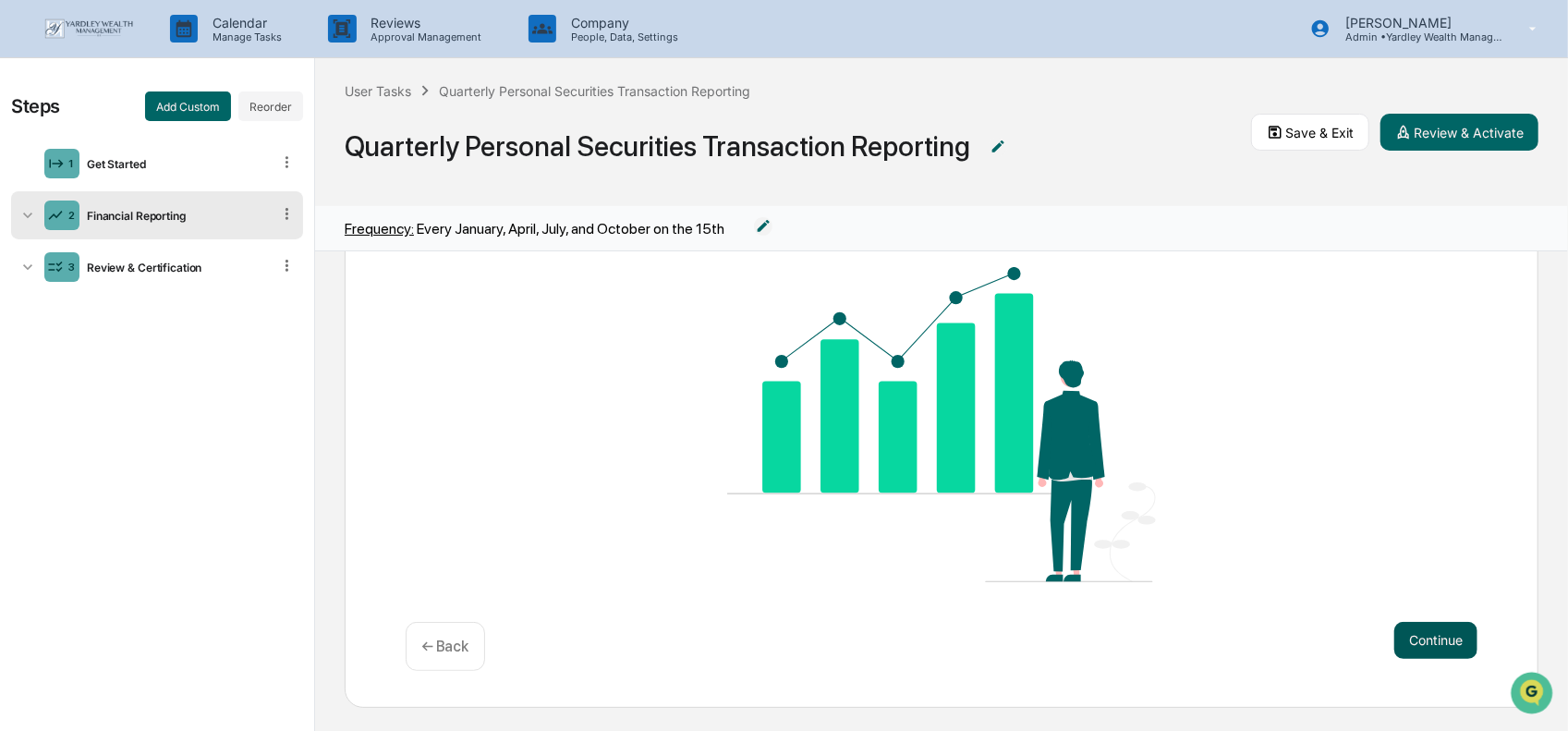
click at [1432, 627] on button "Continue" at bounding box center [1436, 639] width 83 height 37
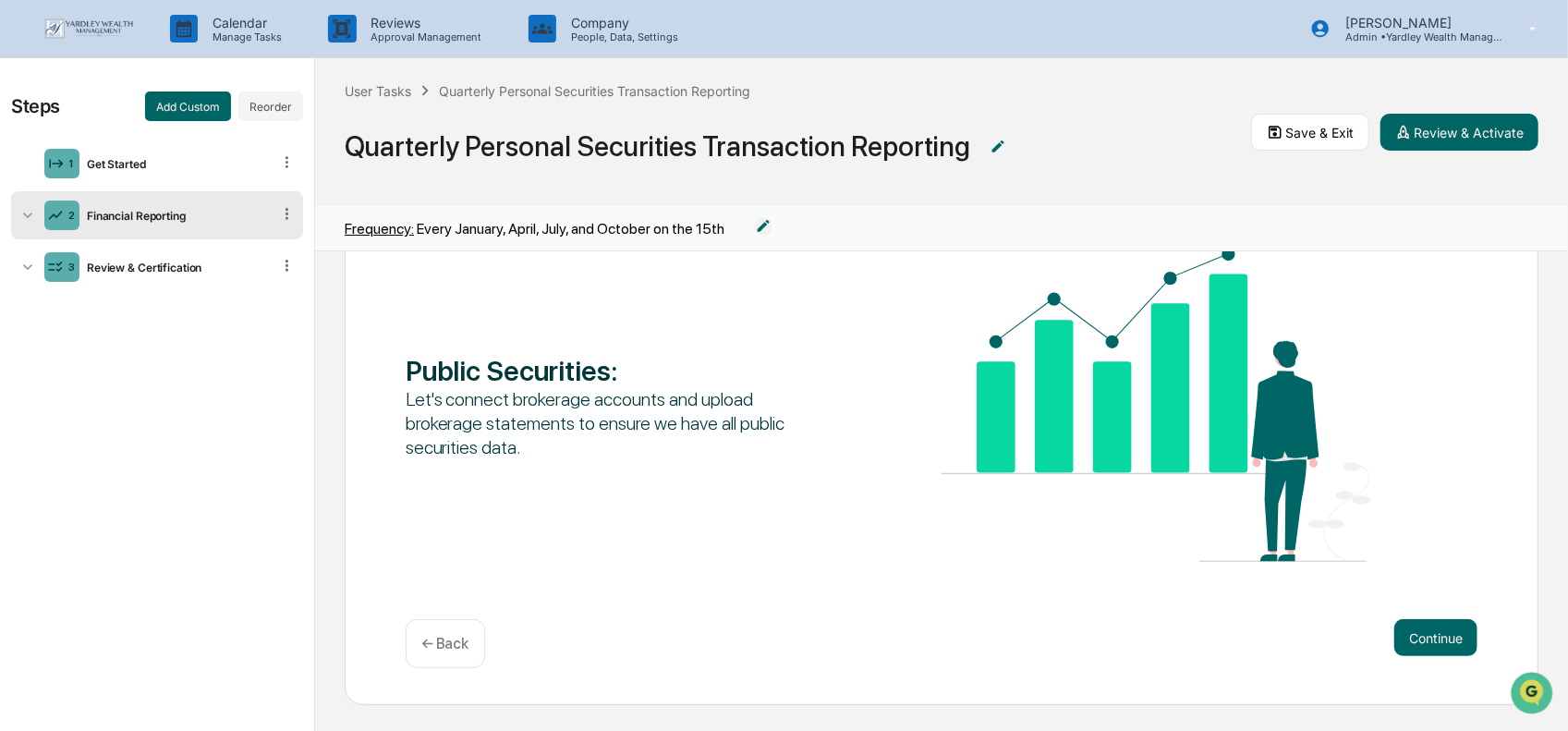
click at [439, 642] on p "← Back" at bounding box center [445, 643] width 48 height 18
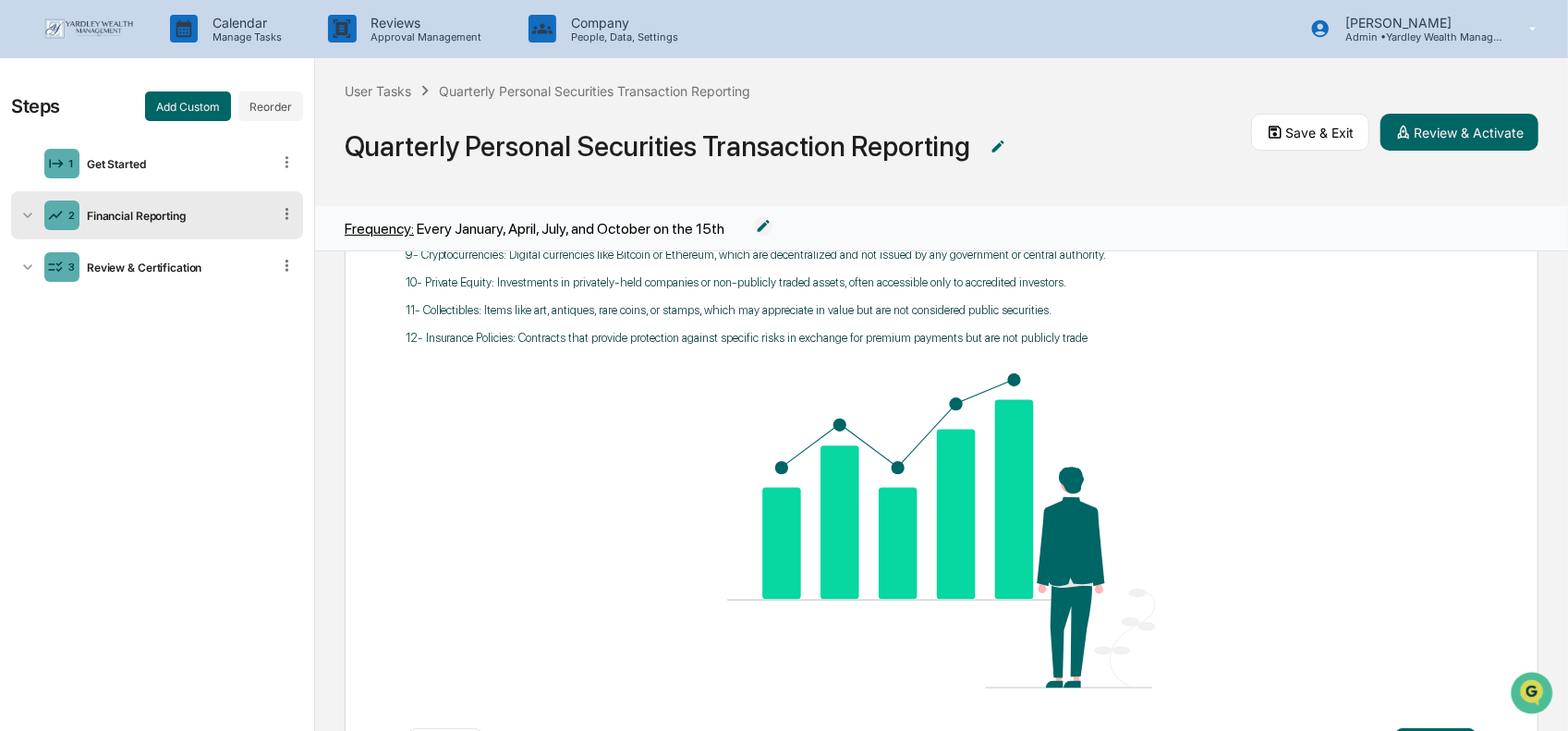
scroll to position [748, 0]
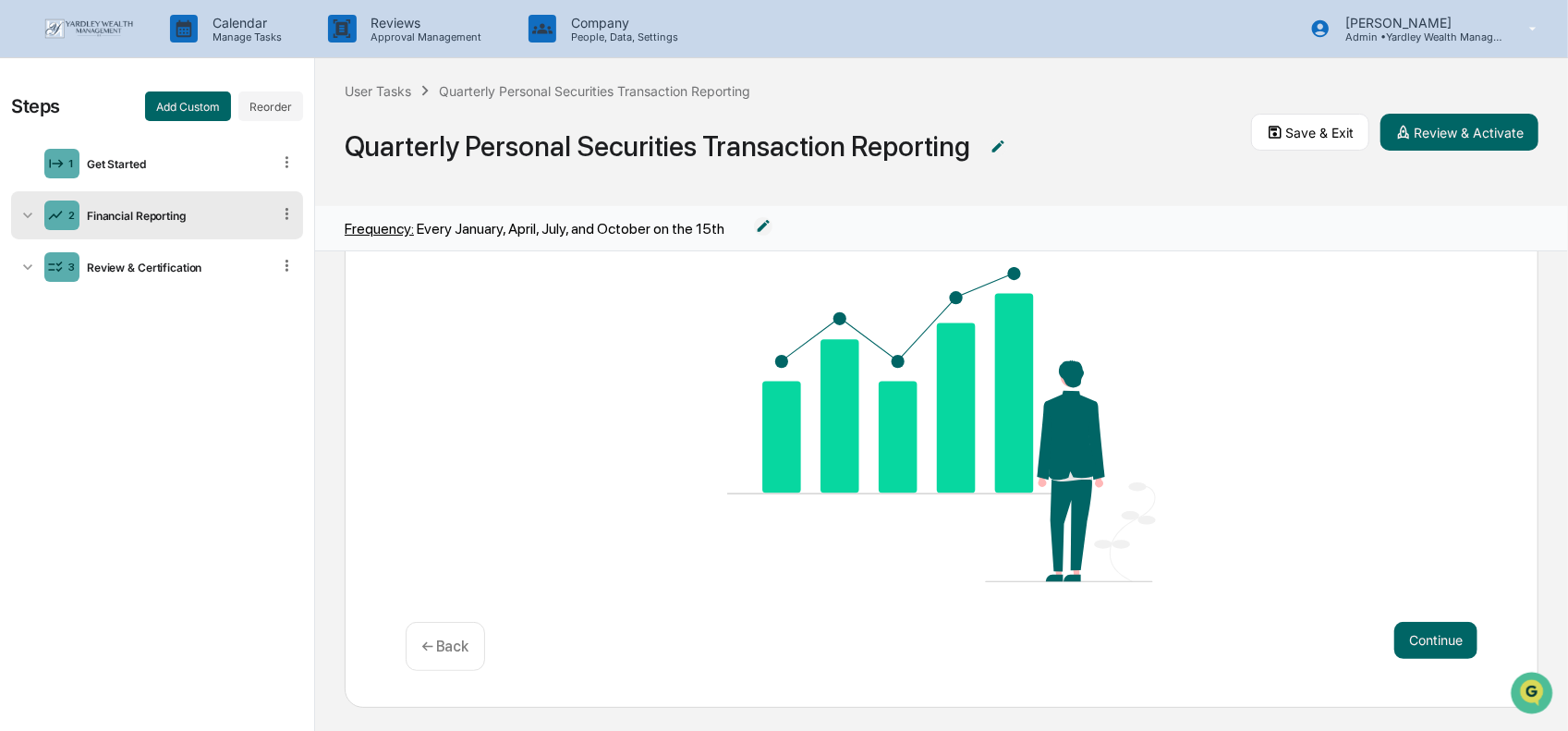
click at [451, 637] on p "← Back" at bounding box center [445, 646] width 48 height 18
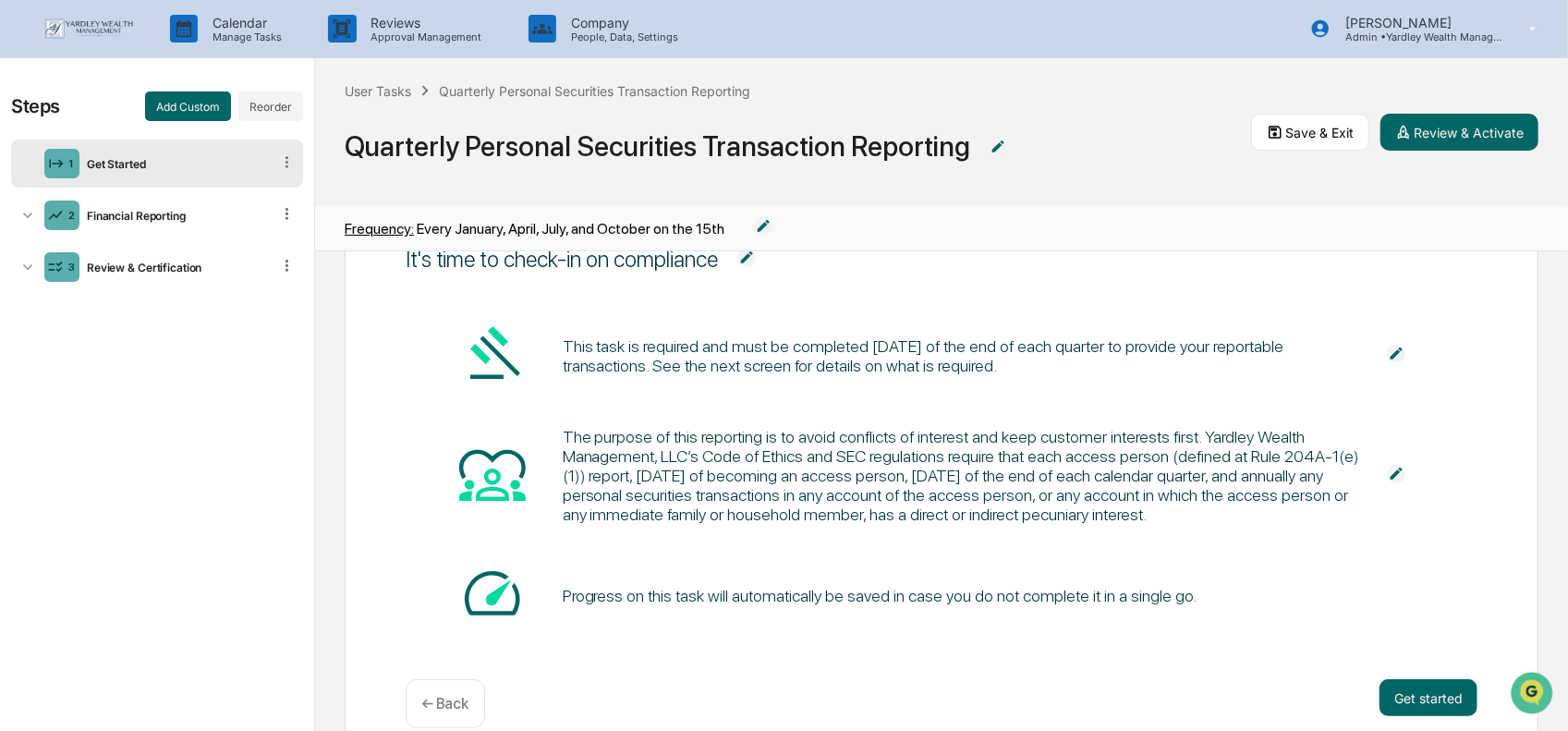
scroll to position [157, 0]
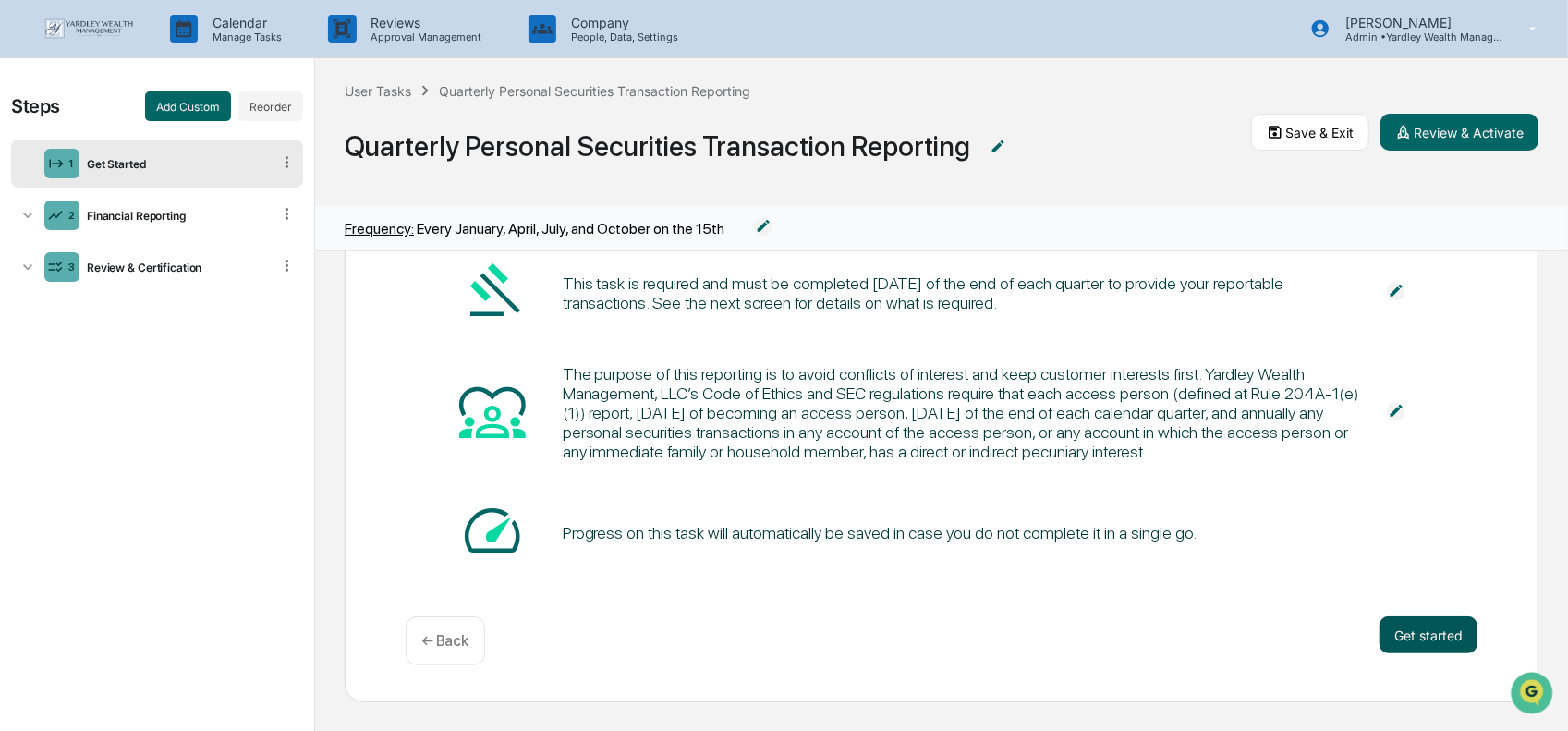
click at [1425, 631] on button "Get started" at bounding box center [1429, 634] width 98 height 37
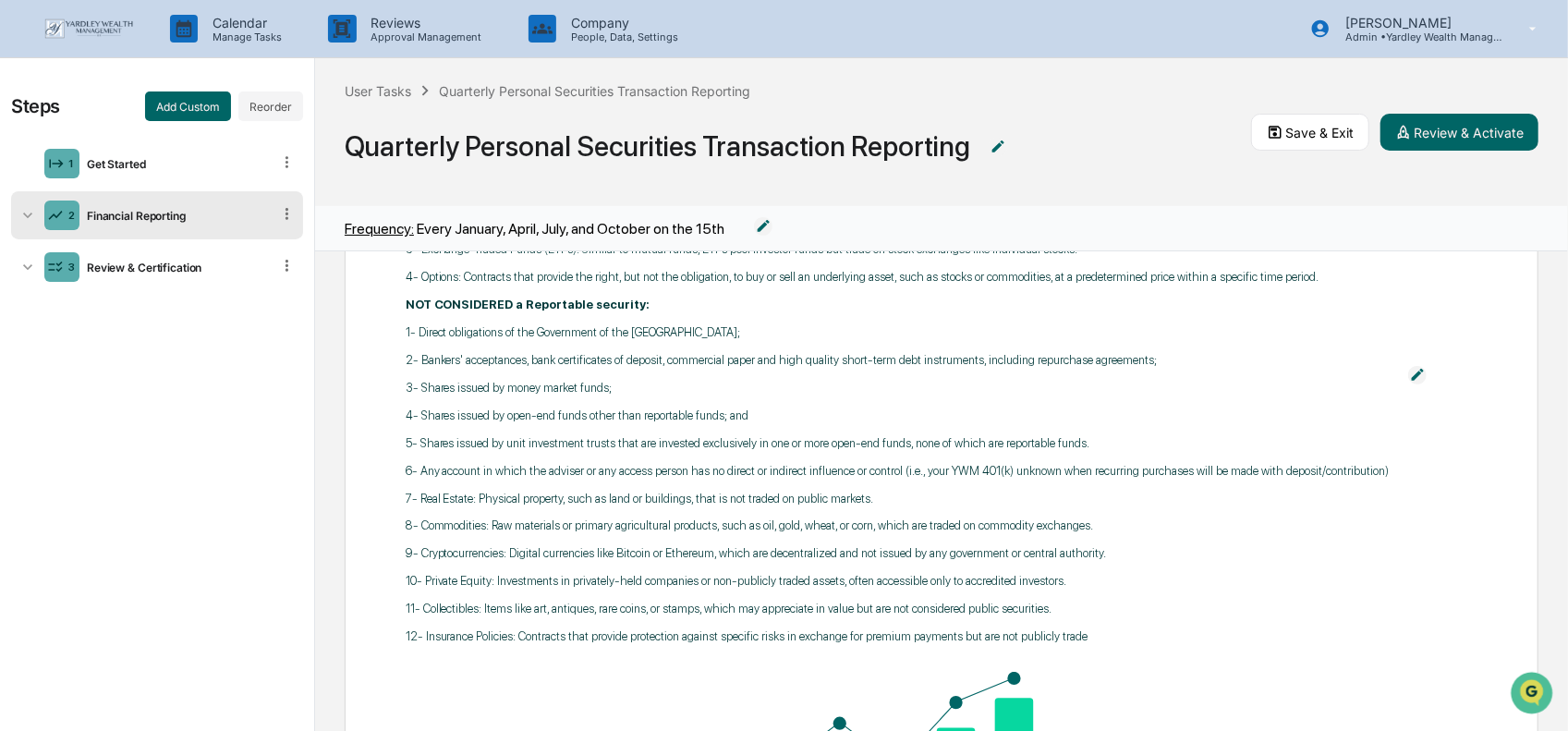
scroll to position [370, 0]
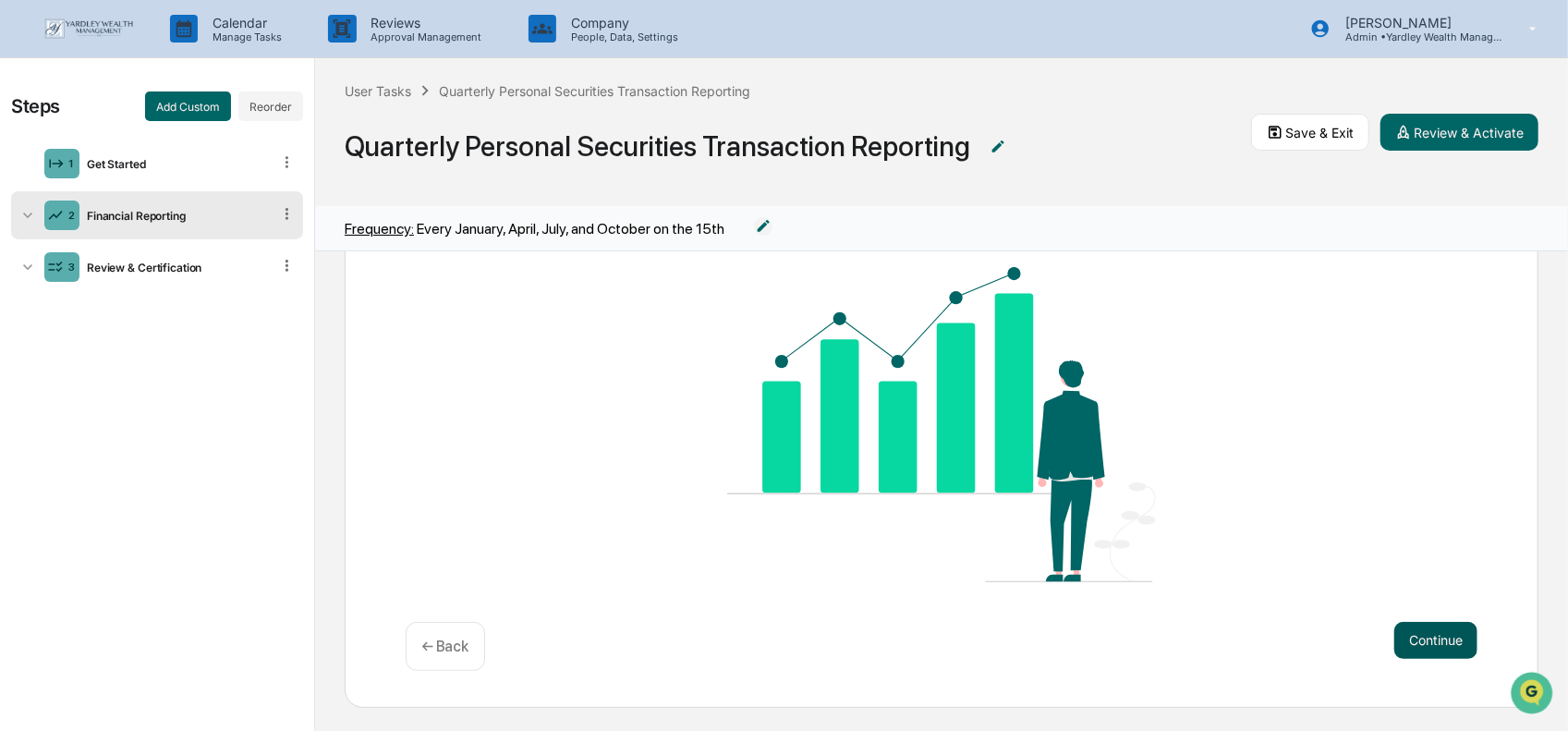
click at [1407, 640] on button "Continue" at bounding box center [1436, 639] width 83 height 37
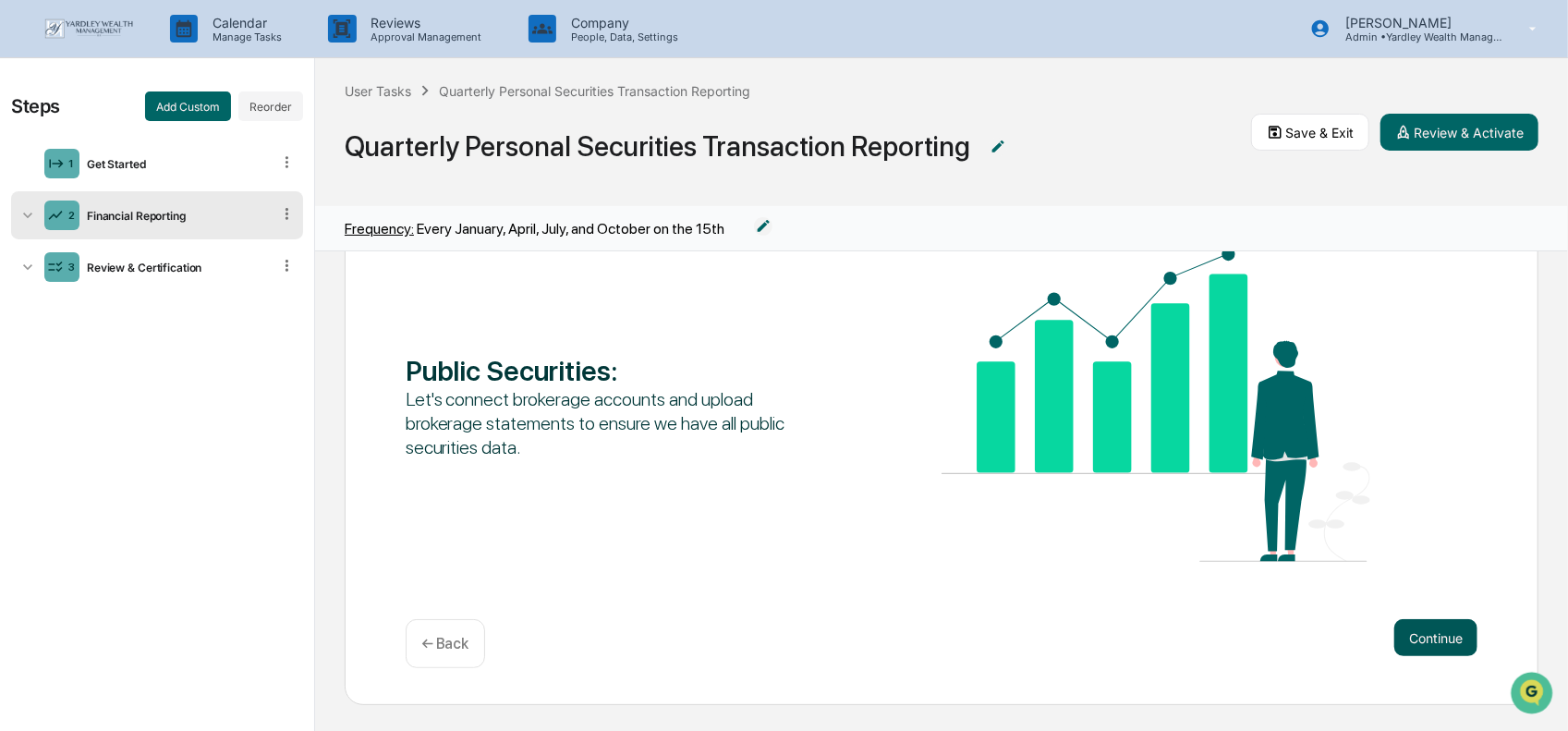
click at [1409, 638] on button "Continue" at bounding box center [1436, 636] width 83 height 37
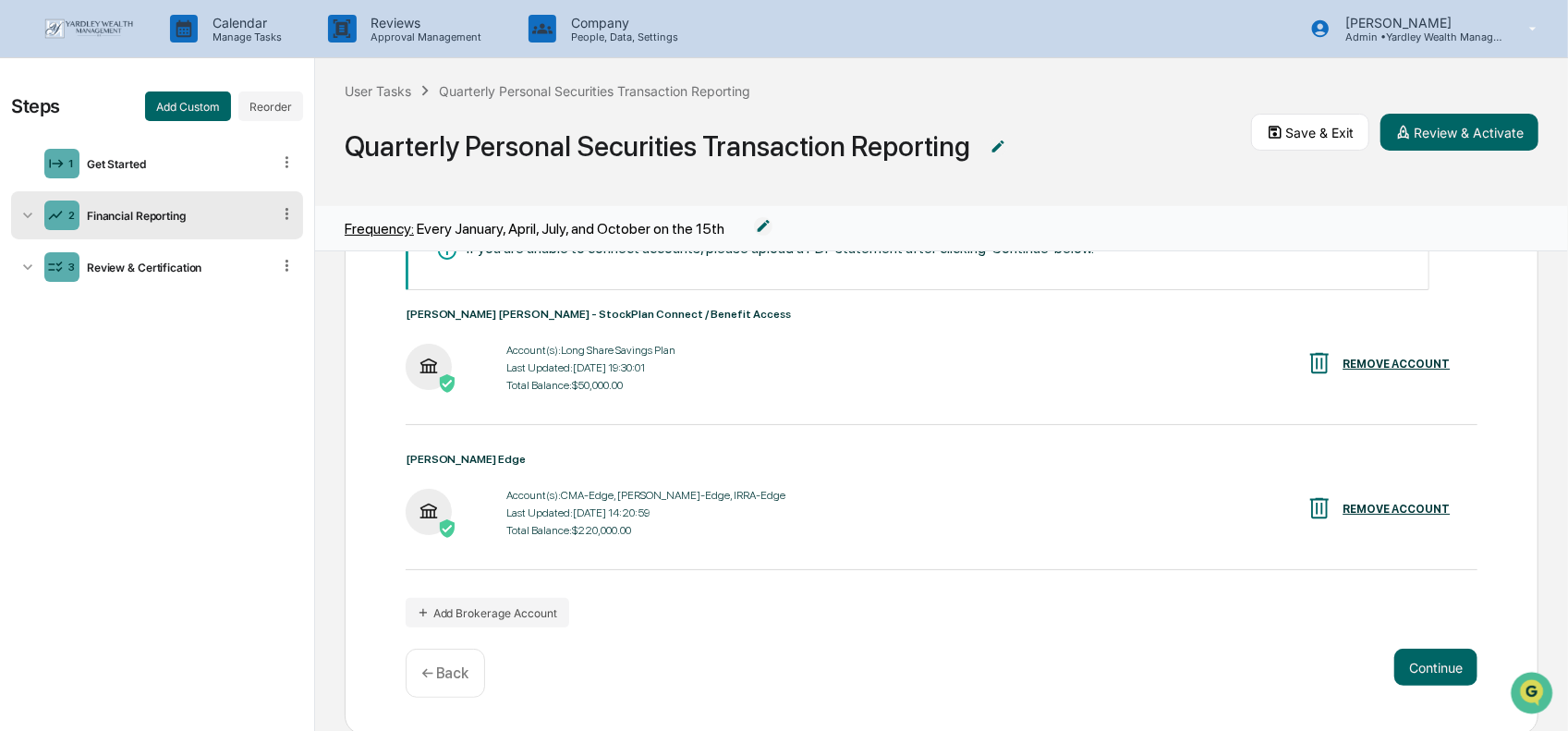
scroll to position [226, 0]
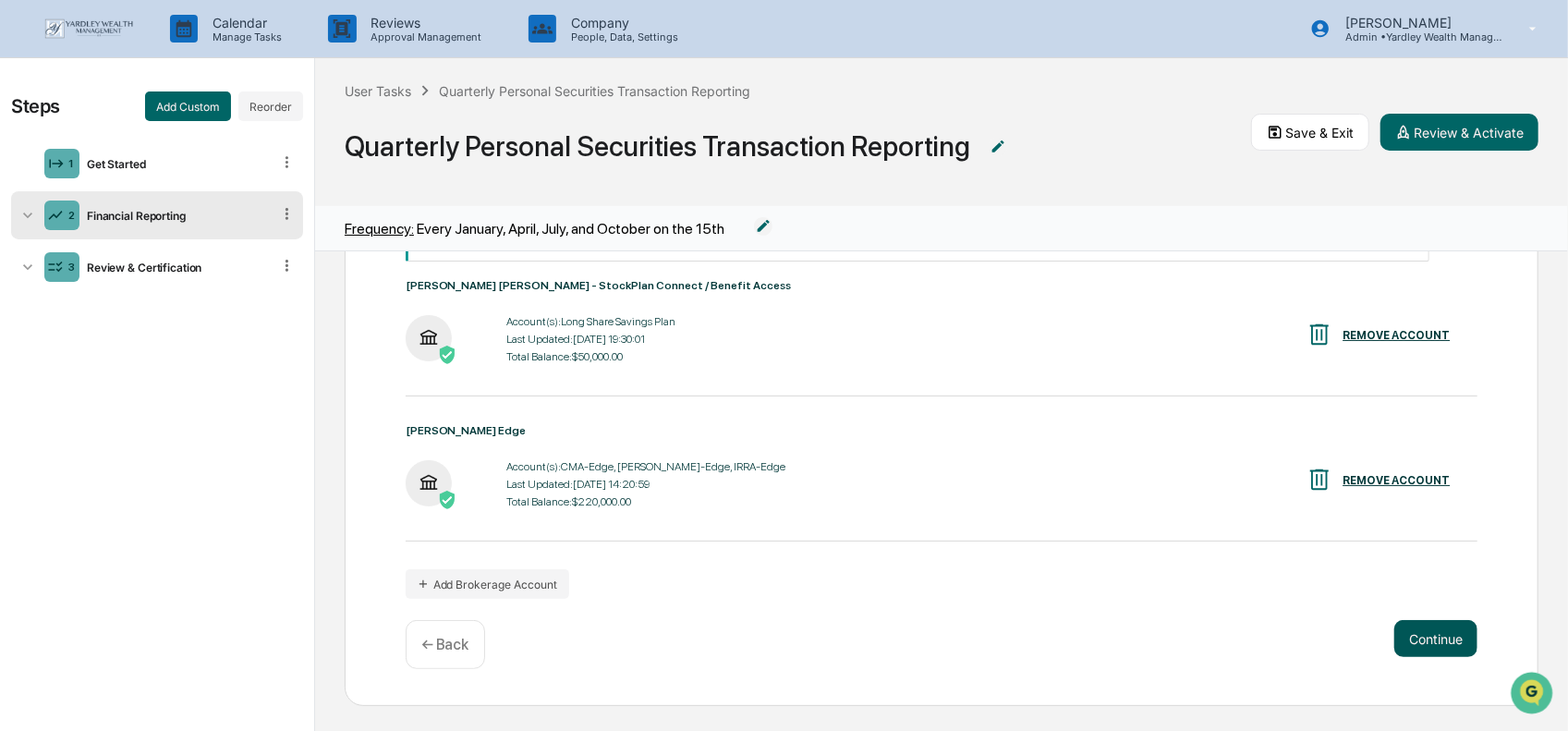
click at [1431, 644] on button "Continue" at bounding box center [1436, 637] width 83 height 37
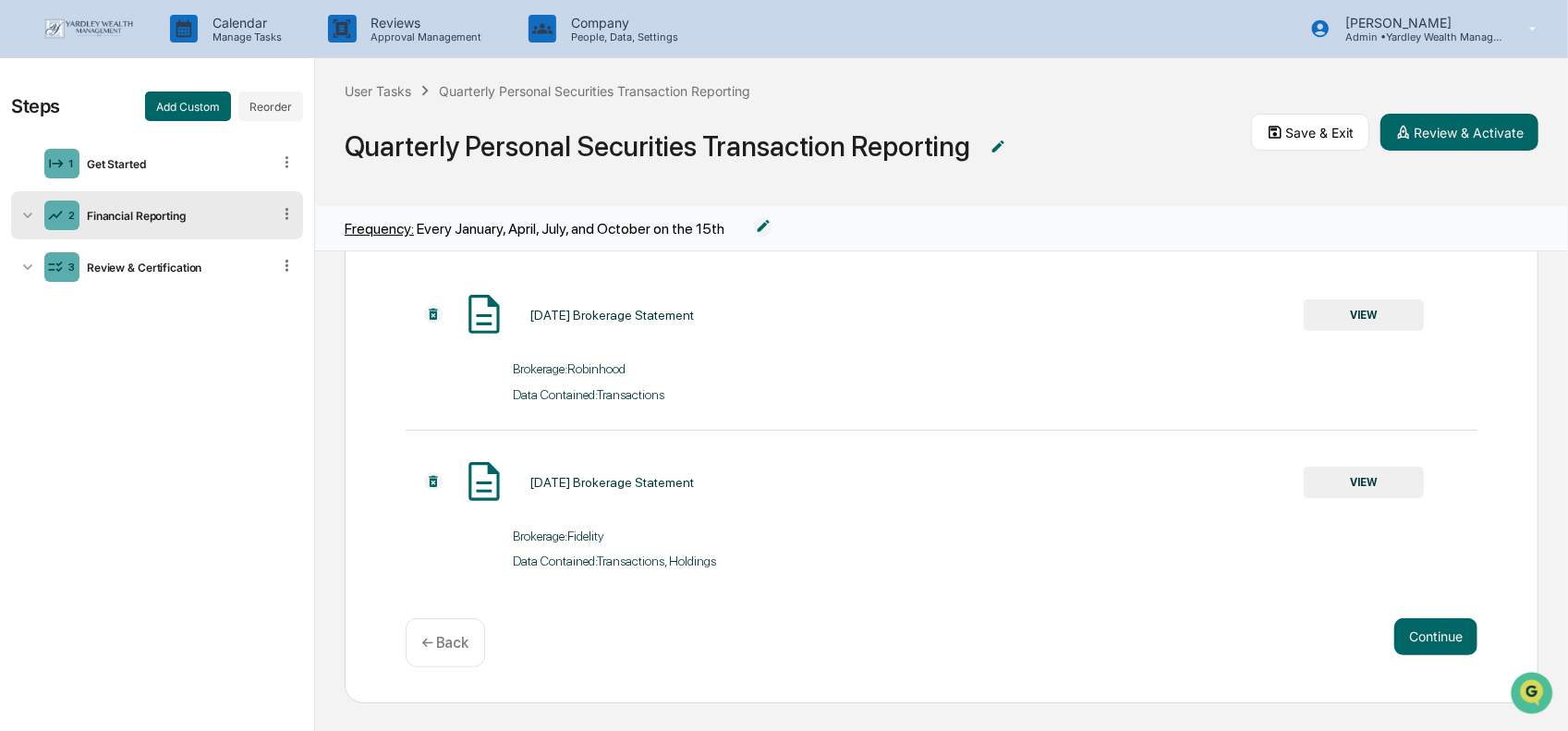
scroll to position [329, 0]
click at [1362, 493] on button "VIEW" at bounding box center [1364, 480] width 120 height 31
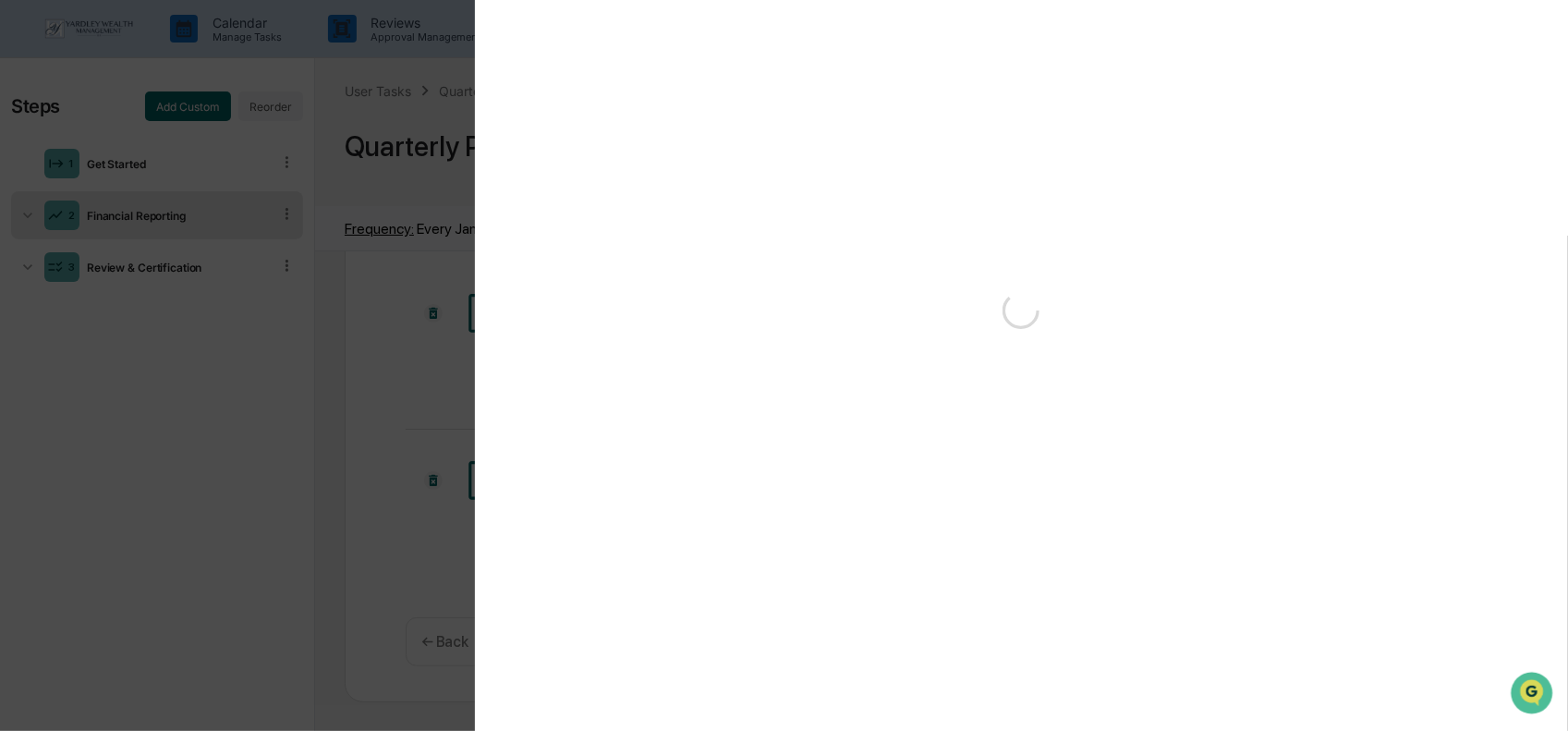
scroll to position [0, 0]
click at [407, 404] on div "Version History" at bounding box center [784, 365] width 1568 height 731
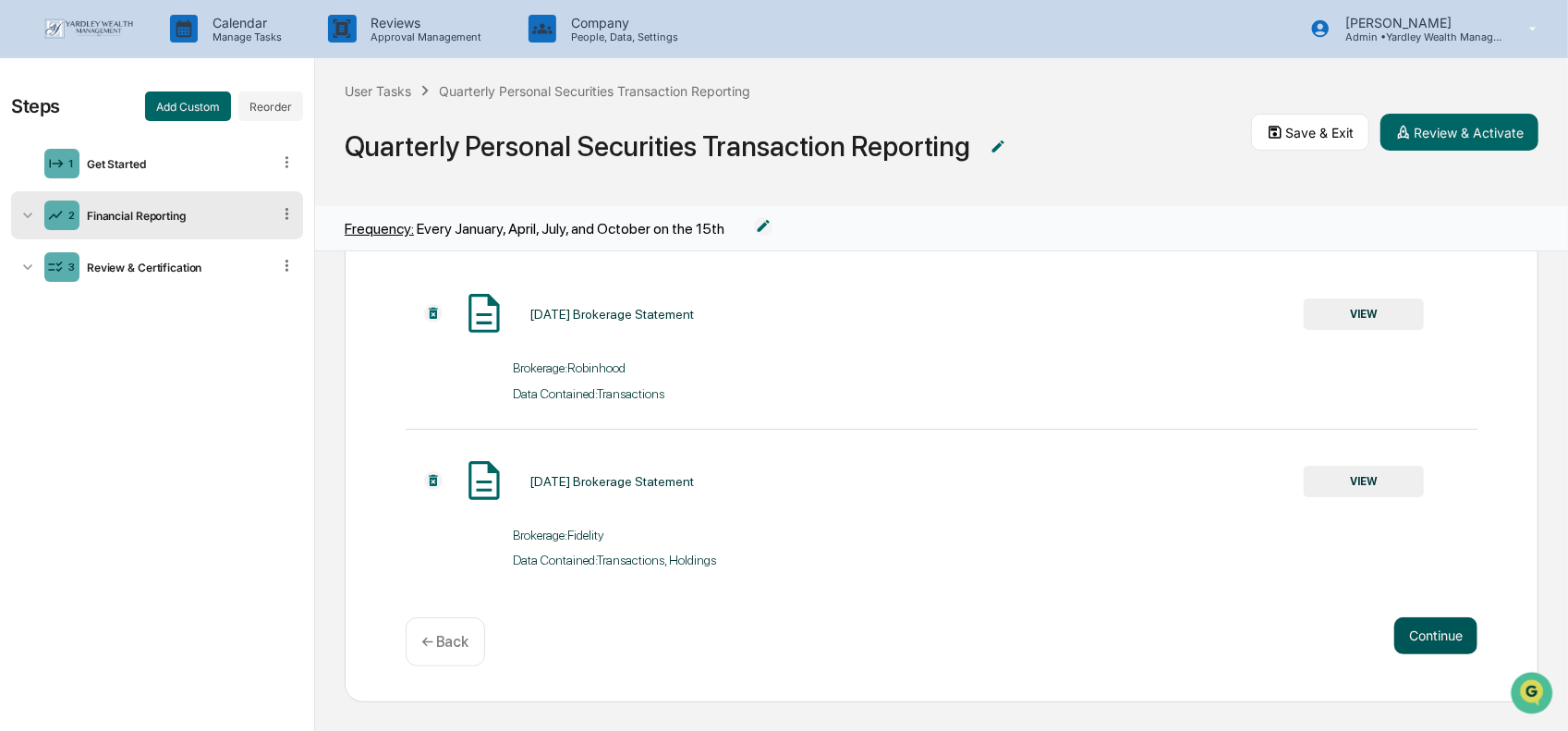
click at [1414, 635] on button "Continue" at bounding box center [1436, 635] width 83 height 37
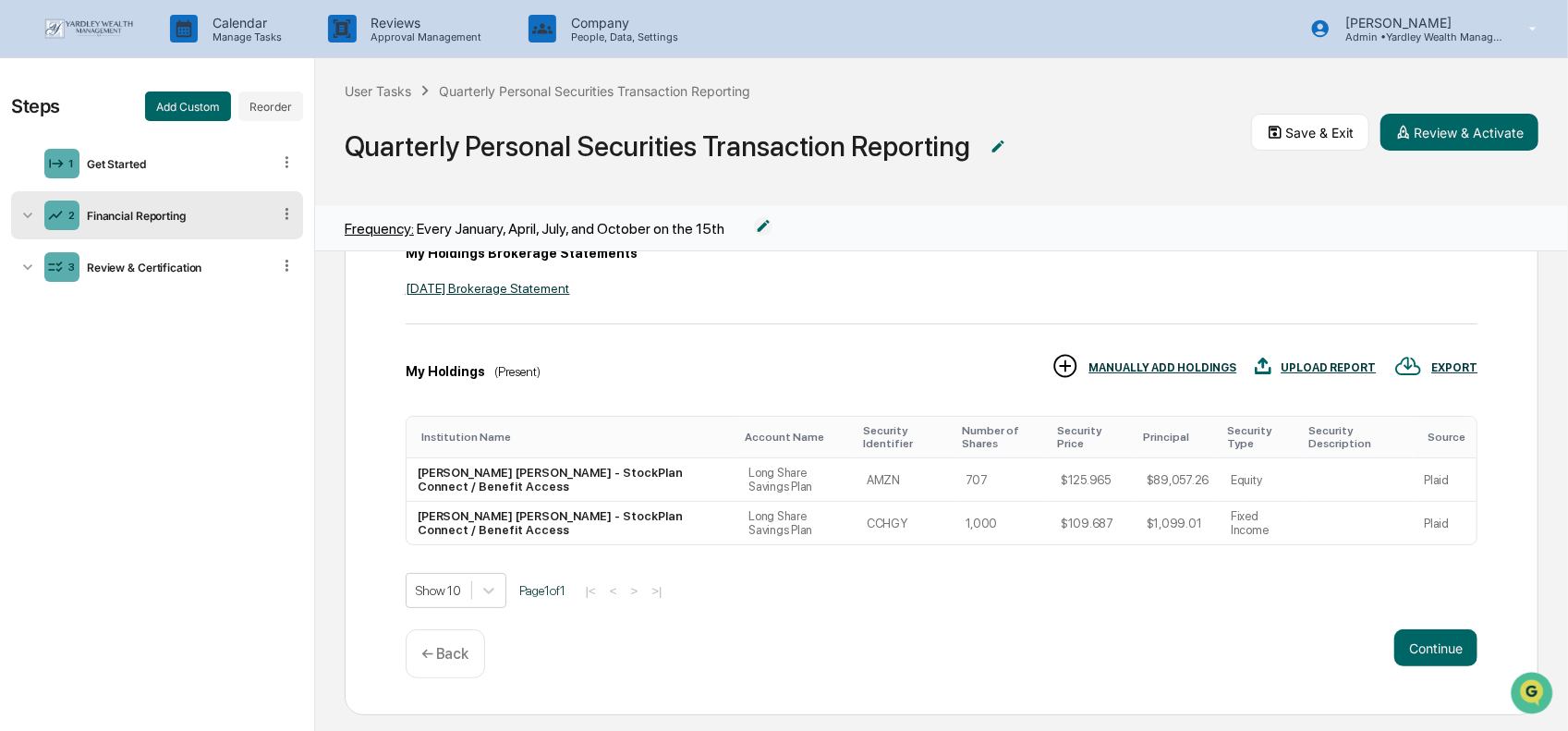
scroll to position [201, 0]
click at [1418, 634] on button "Continue" at bounding box center [1436, 646] width 83 height 37
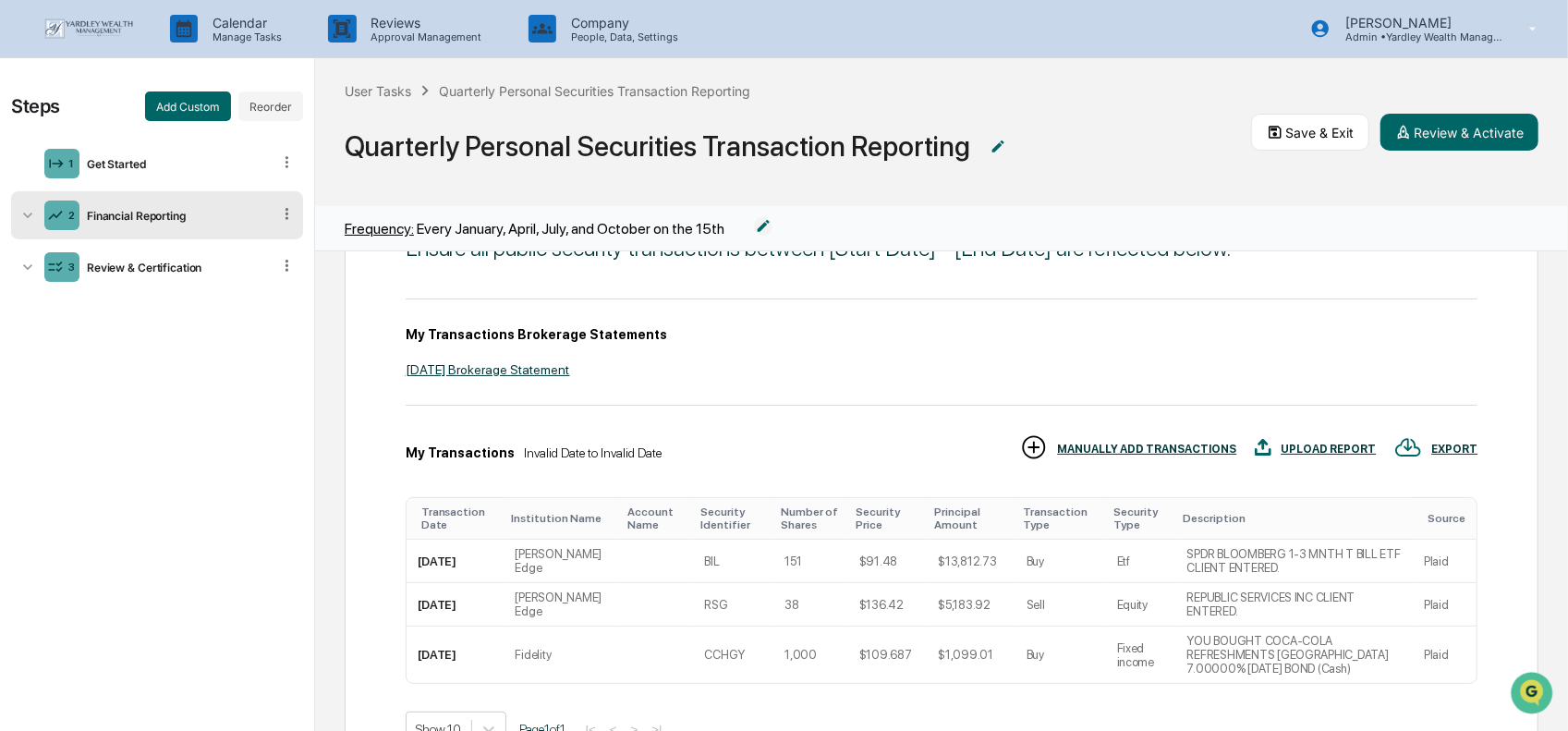
scroll to position [218, 0]
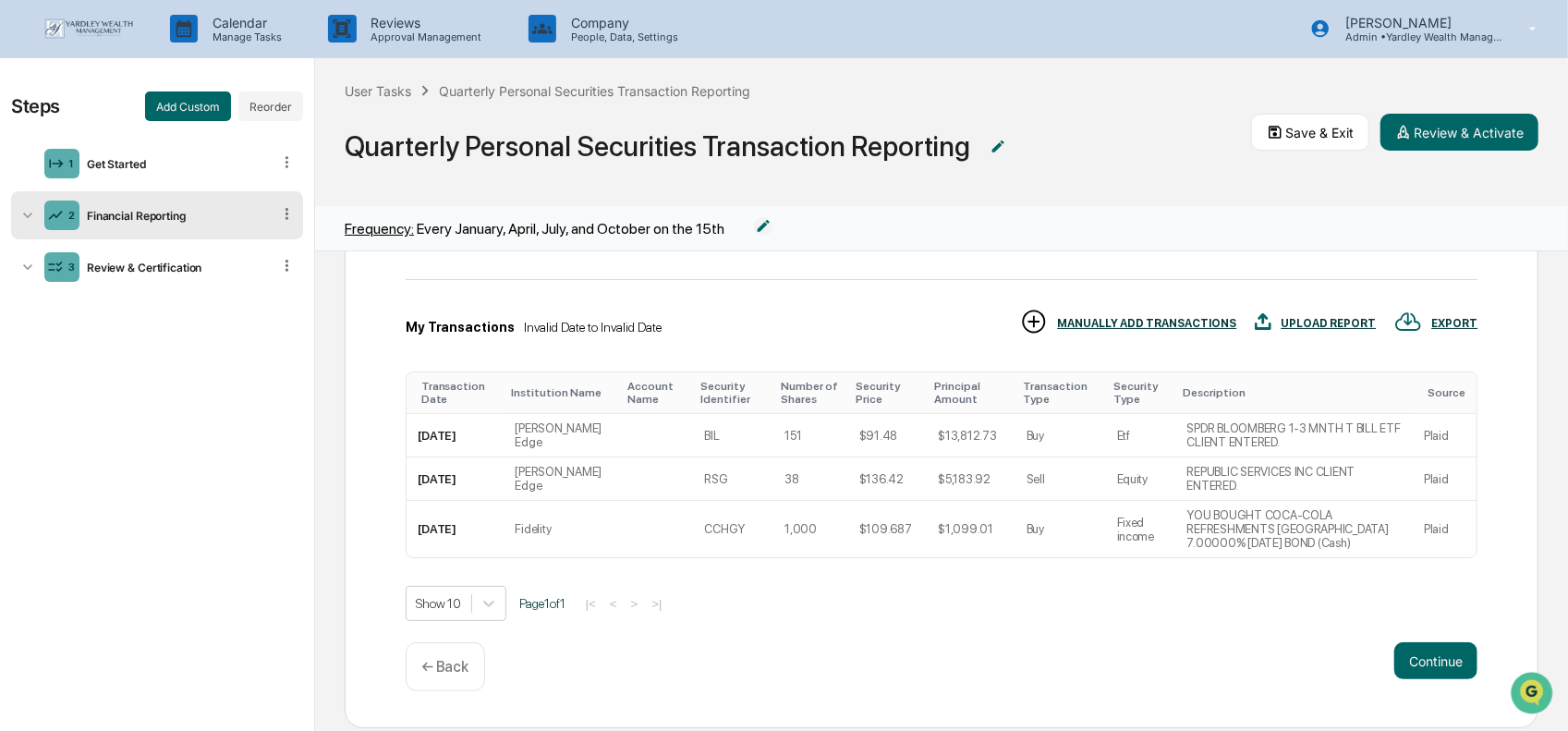
click at [432, 657] on p "← Back" at bounding box center [445, 666] width 48 height 18
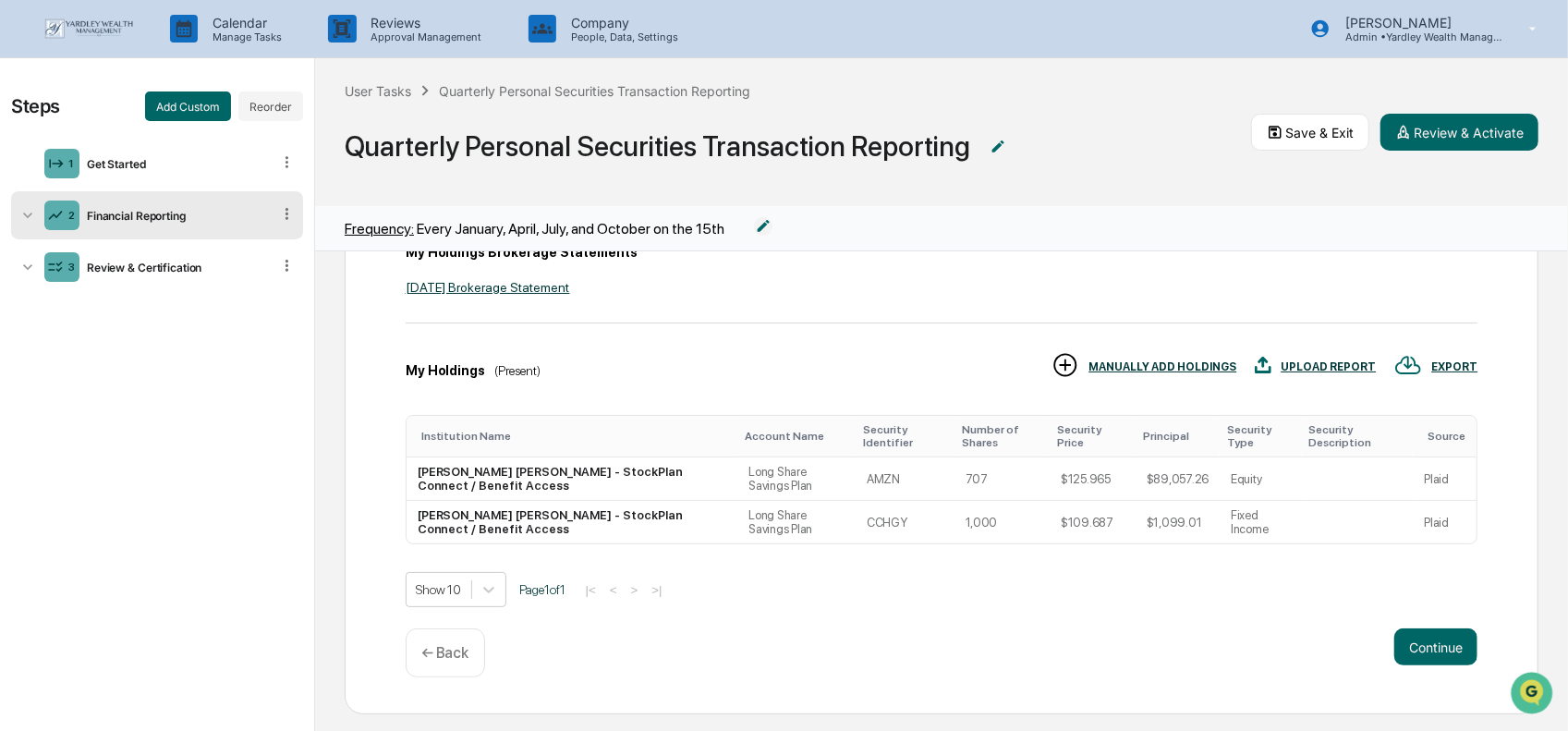
scroll to position [201, 0]
click at [1401, 648] on button "Continue" at bounding box center [1436, 646] width 83 height 37
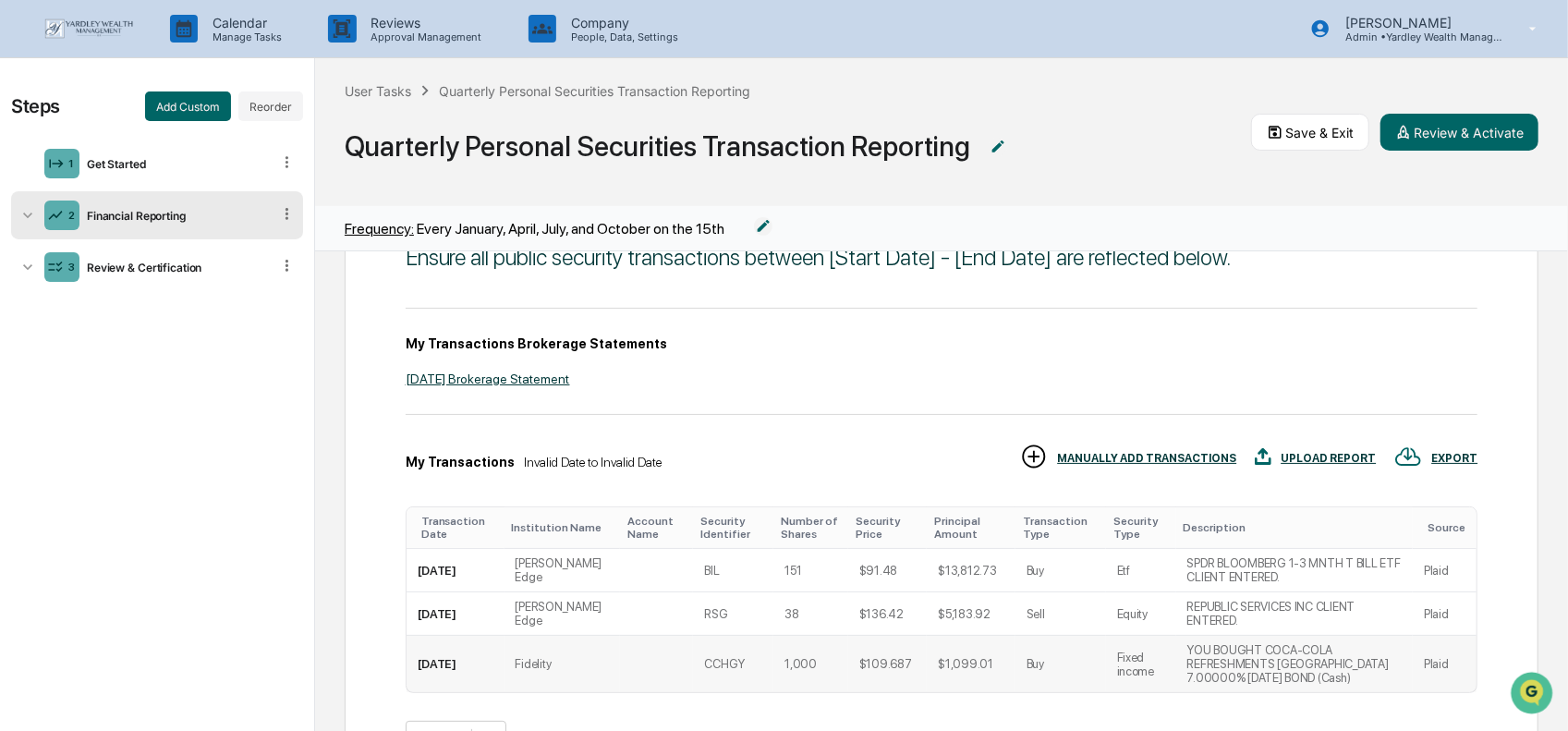
scroll to position [184, 0]
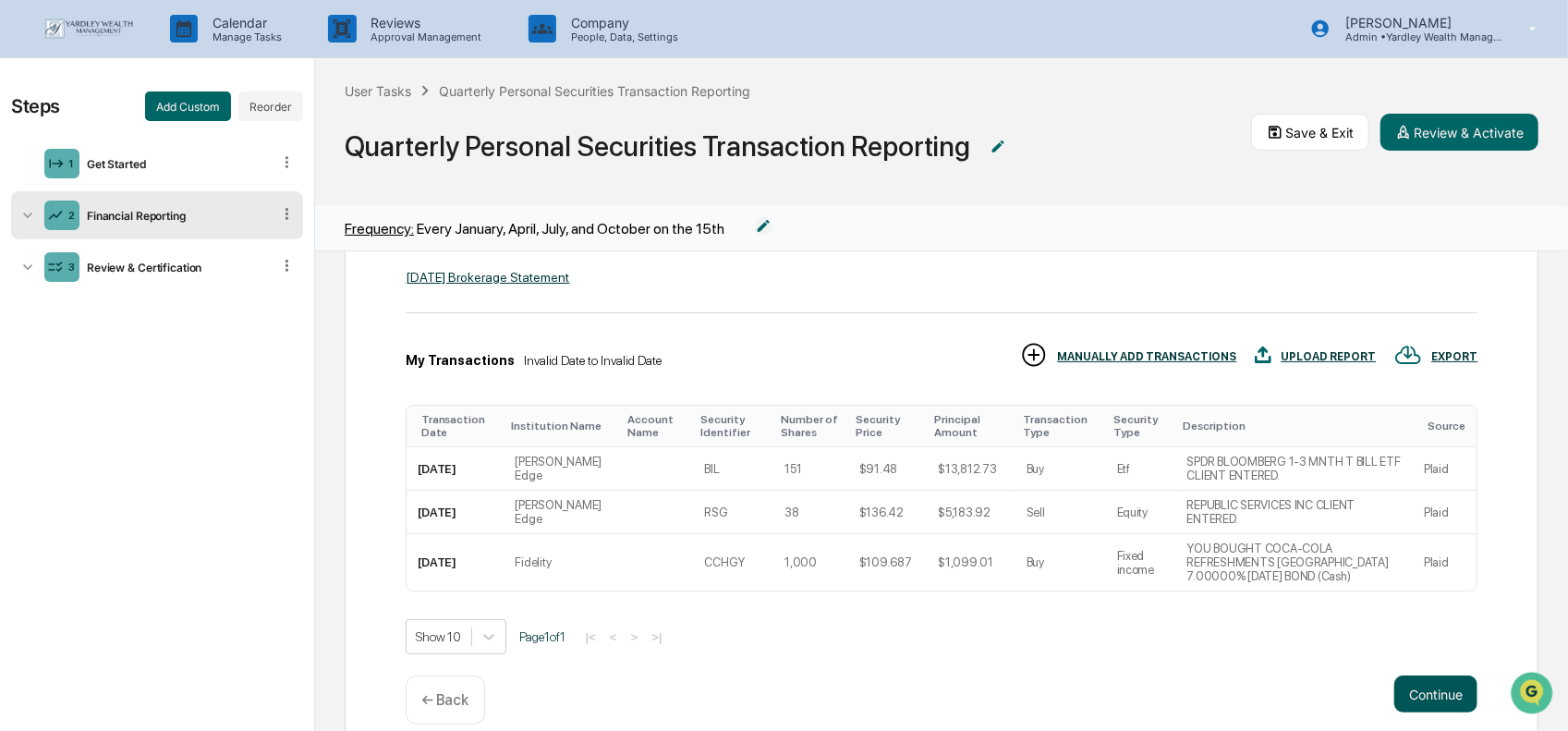
click at [1402, 675] on button "Continue" at bounding box center [1436, 693] width 83 height 37
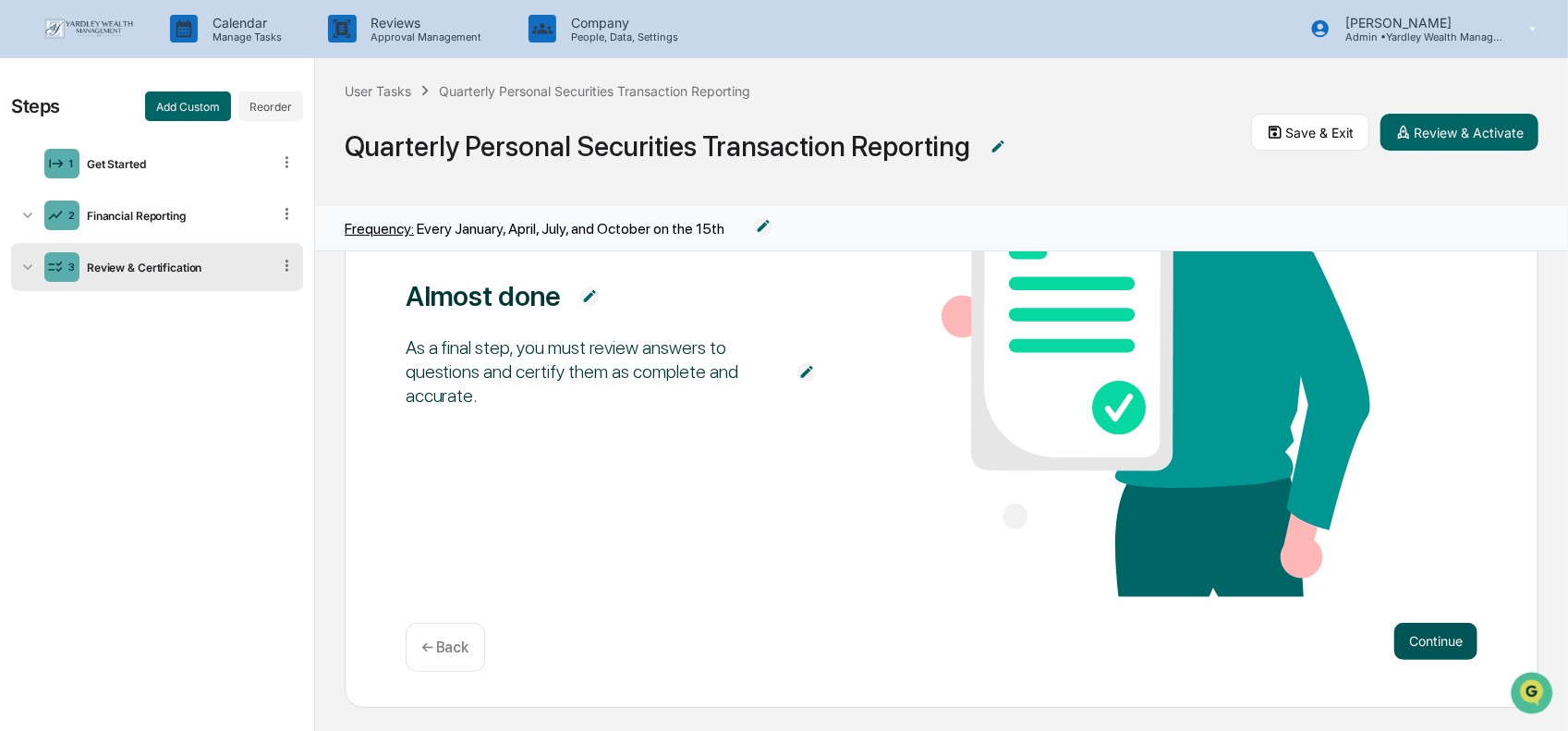
click at [1403, 638] on button "Continue" at bounding box center [1436, 640] width 83 height 37
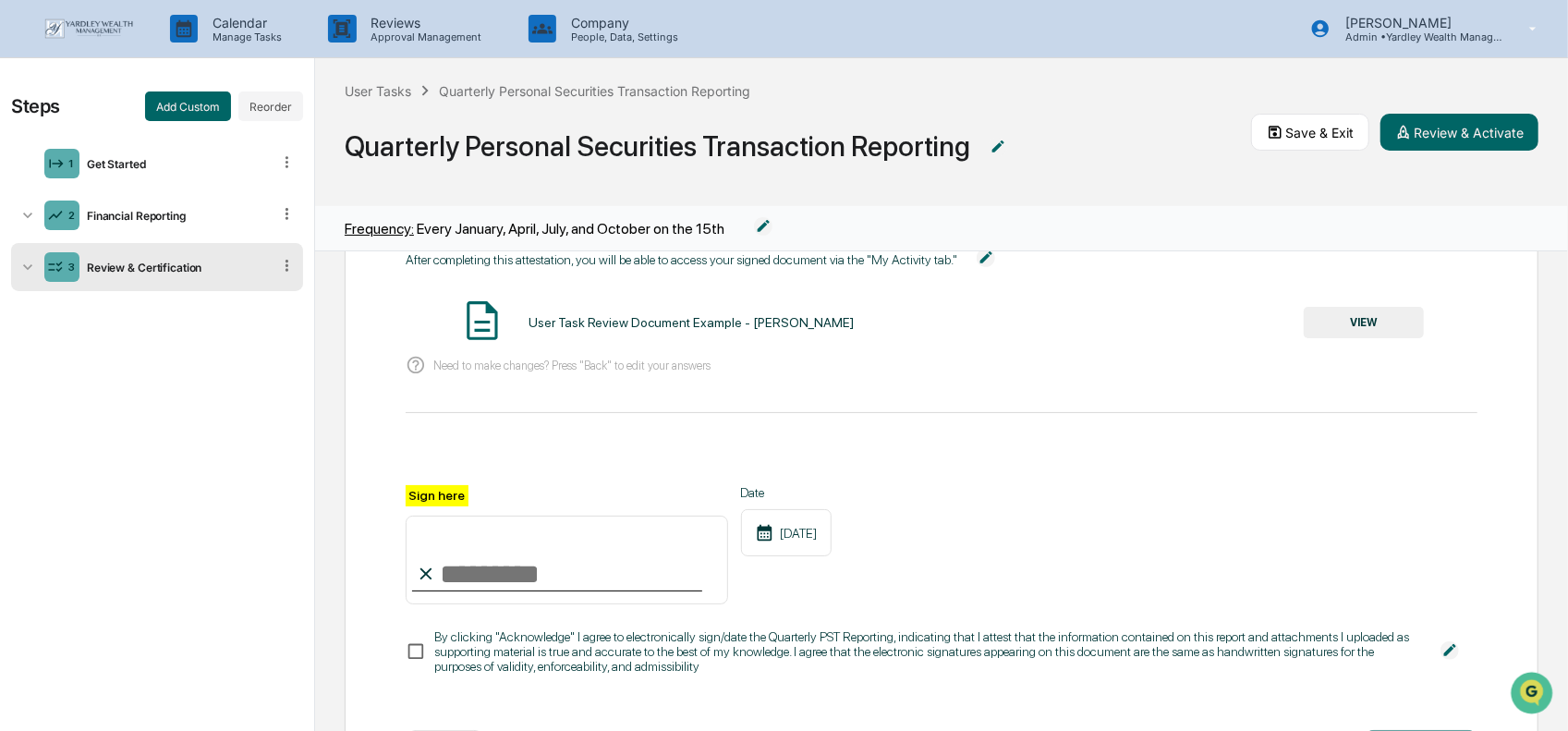
scroll to position [0, 0]
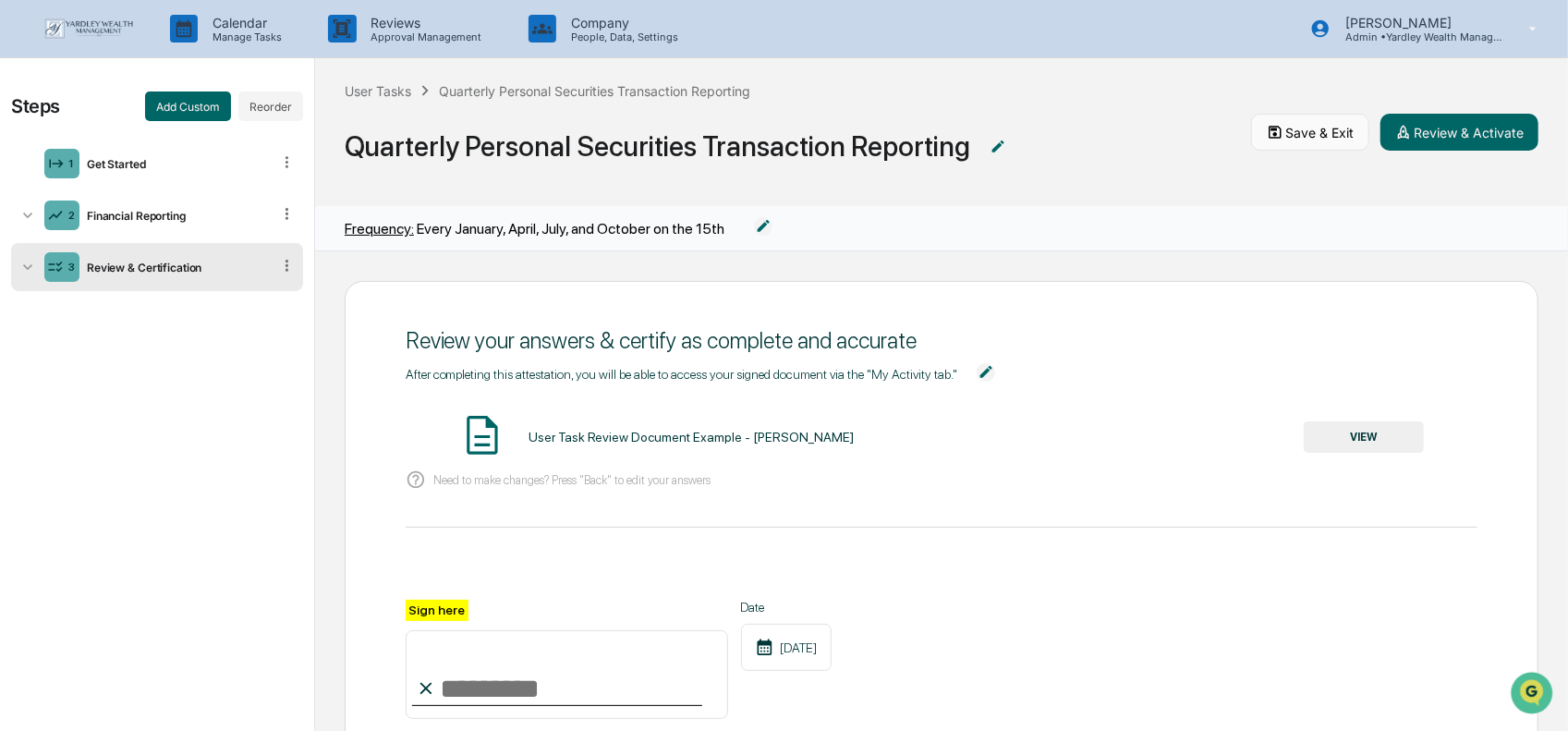
click at [1299, 138] on button "Save & Exit" at bounding box center [1310, 131] width 118 height 37
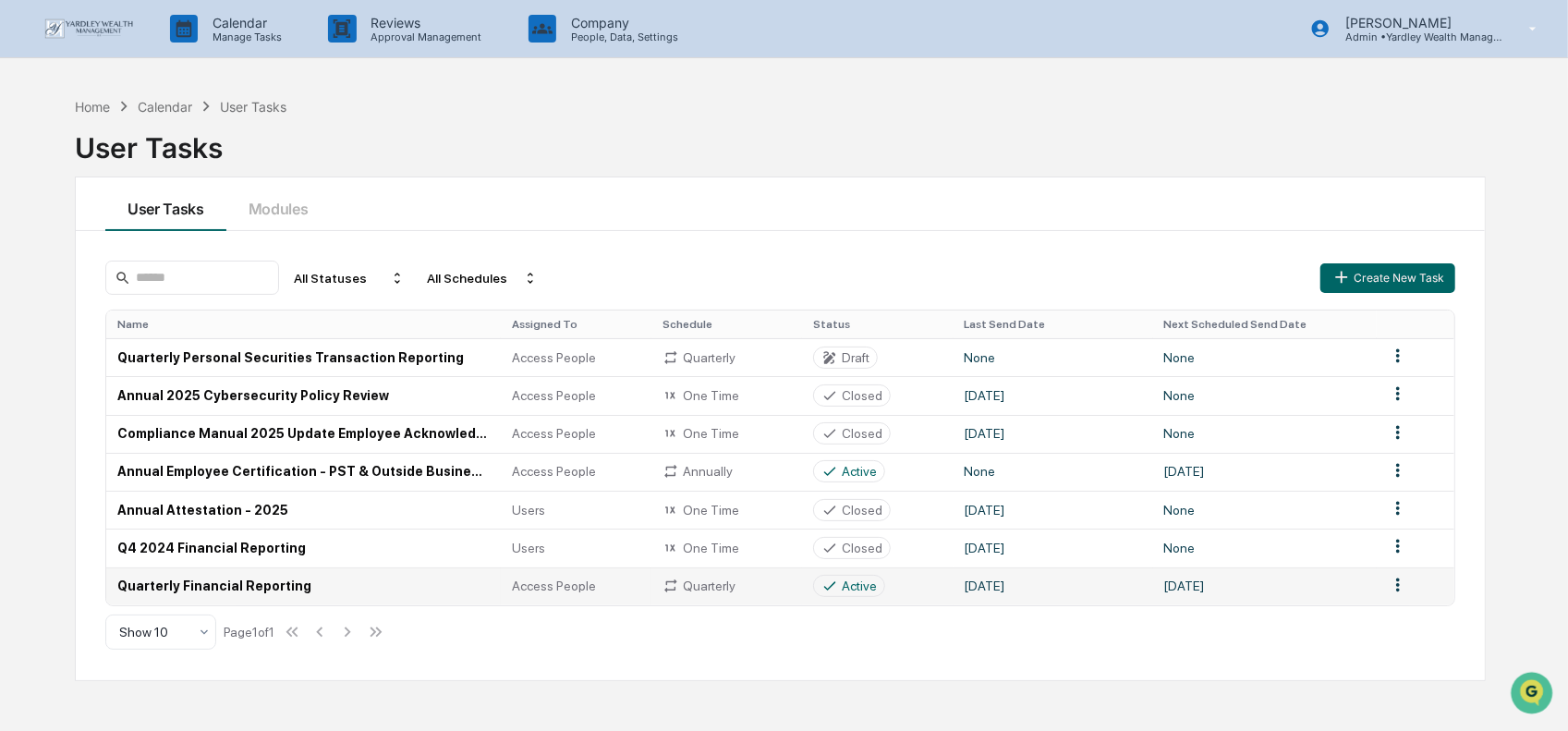
click at [269, 582] on td "Quarterly Financial Reporting" at bounding box center [303, 586] width 395 height 38
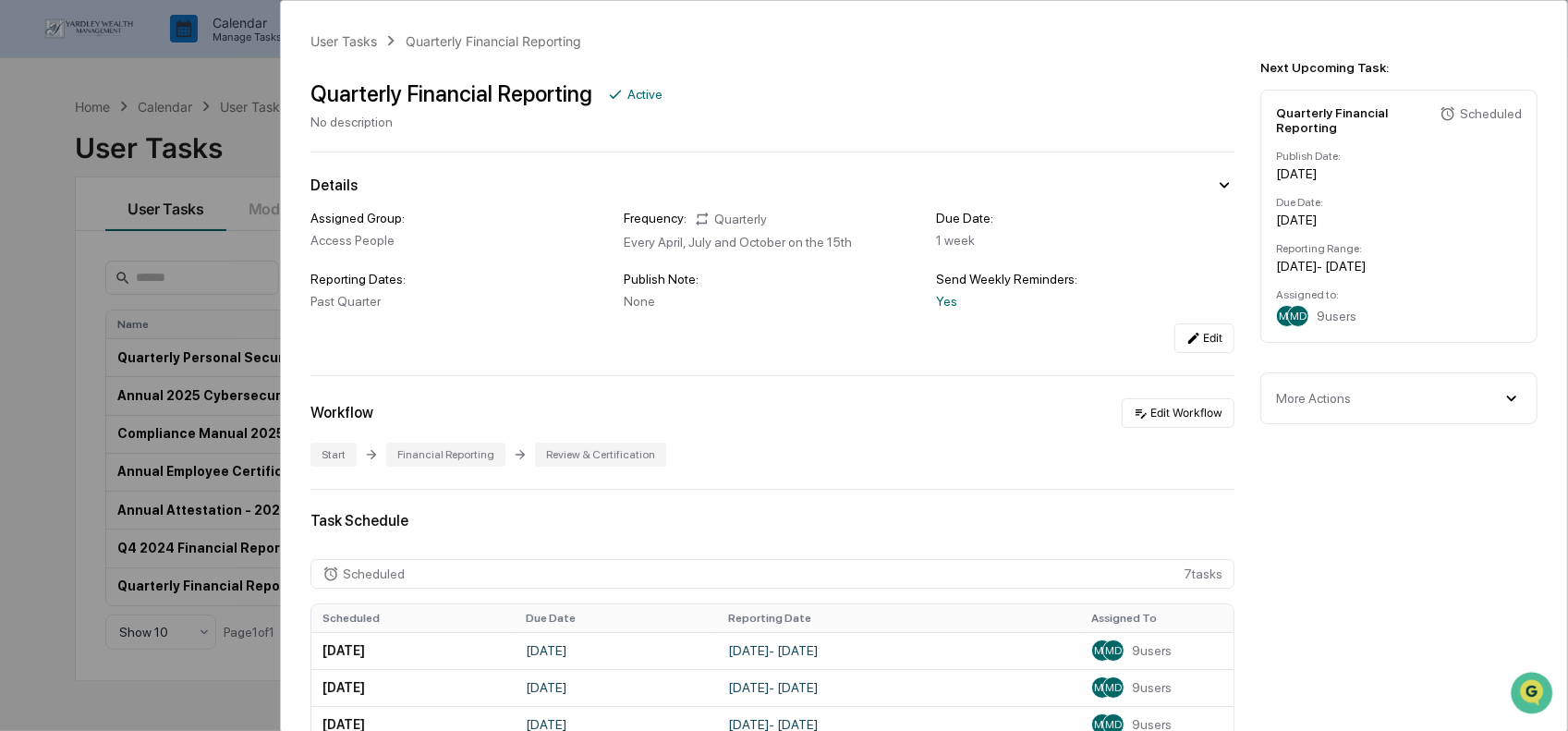
click at [250, 161] on div "User Tasks Quarterly Financial Reporting Quarterly Financial Reporting Active N…" at bounding box center [784, 365] width 1568 height 731
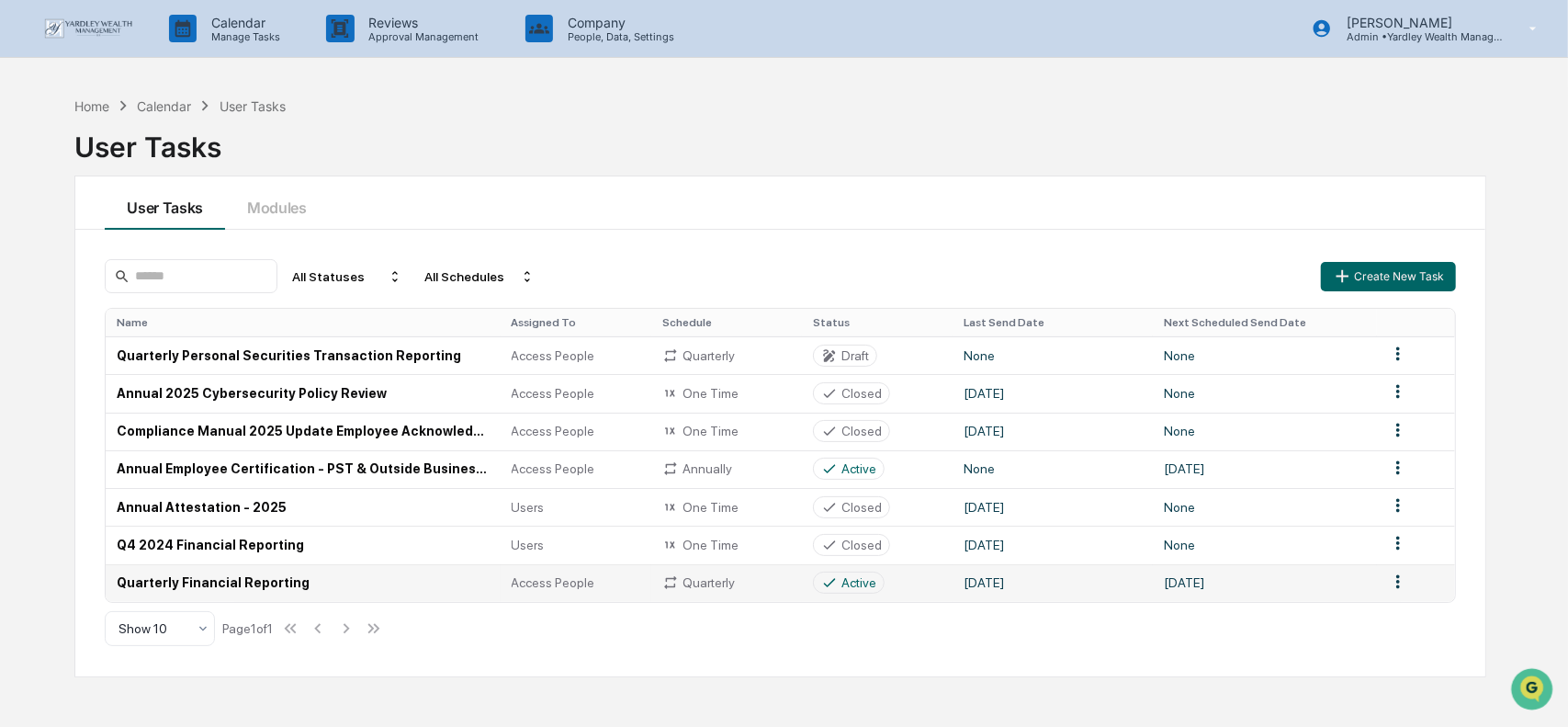
click at [1395, 587] on html "Calendar Manage Tasks Reviews Approval Management Company People, Data, Setting…" at bounding box center [784, 363] width 1568 height 727
click at [992, 641] on html "Calendar Manage Tasks Reviews Approval Management Company People, Data, Setting…" at bounding box center [784, 363] width 1568 height 727
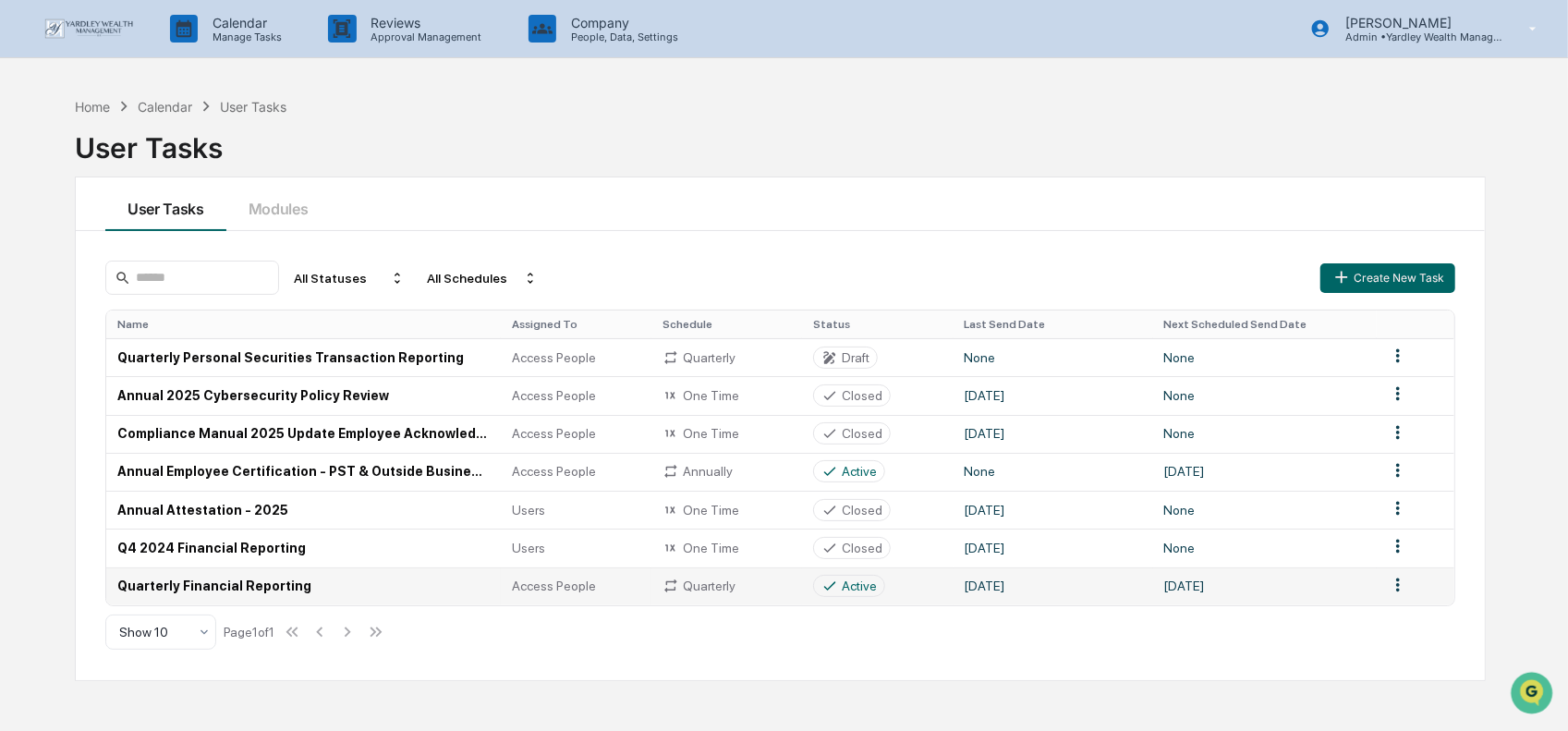
click at [839, 588] on div "Active" at bounding box center [849, 585] width 56 height 17
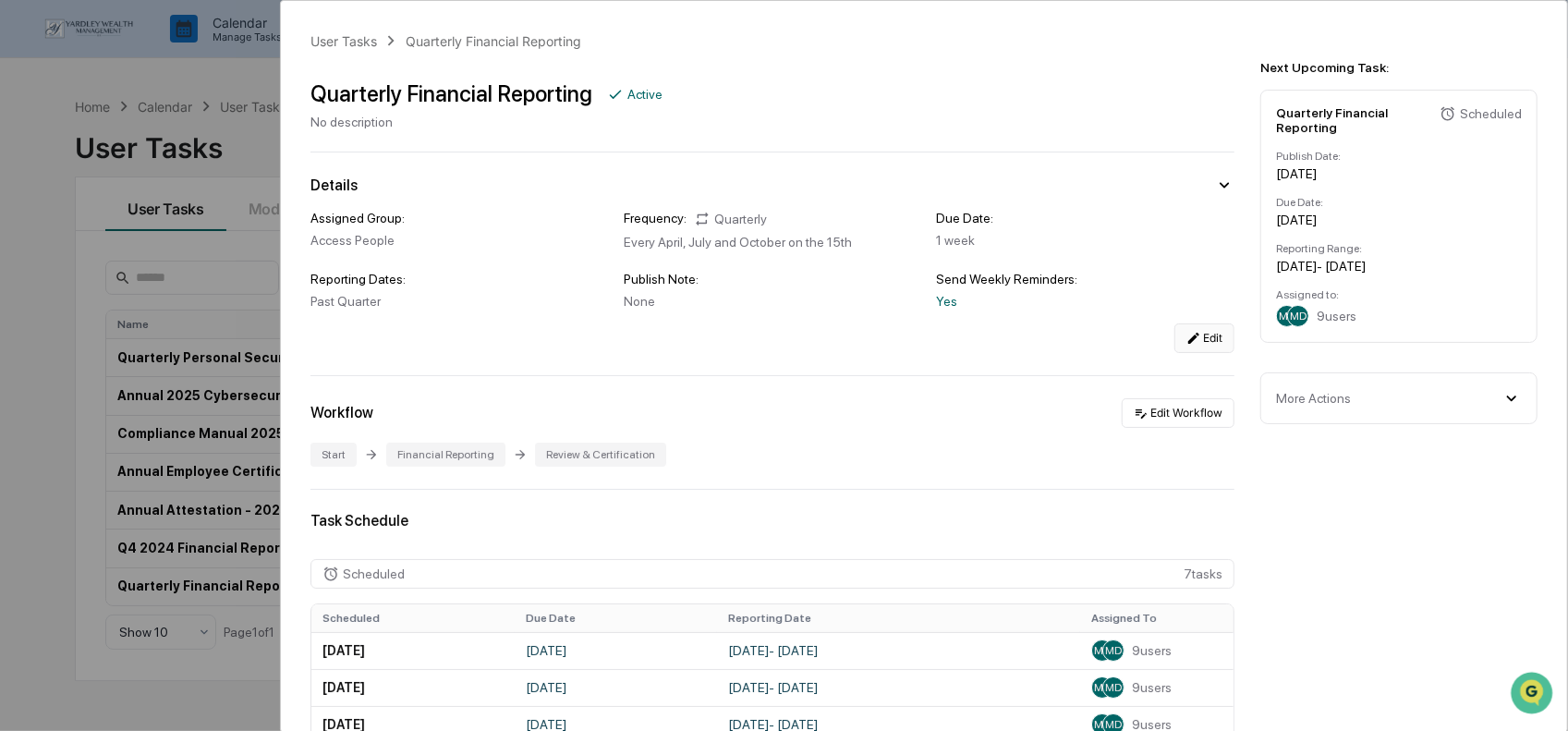
click at [1202, 339] on button "Edit" at bounding box center [1204, 338] width 60 height 29
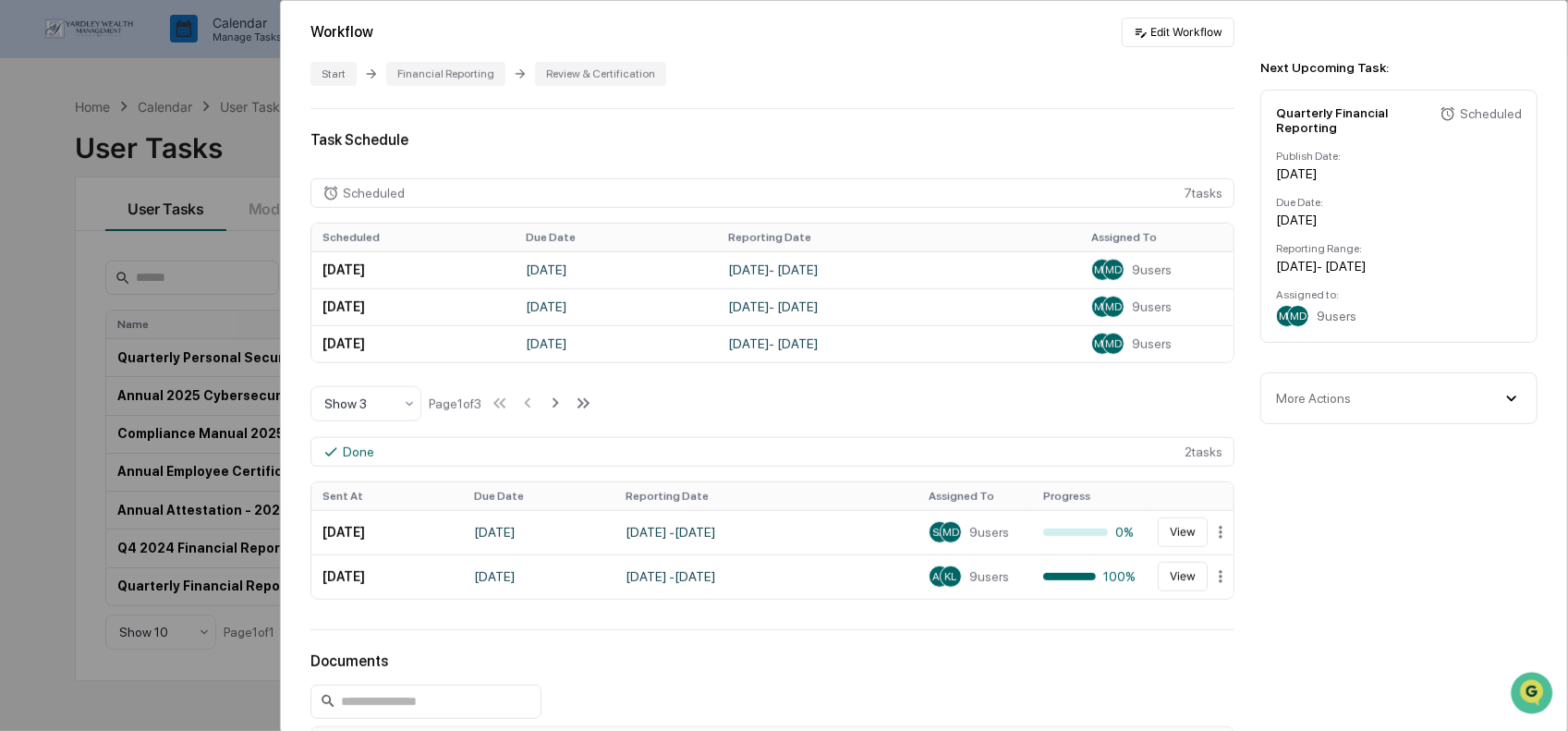
scroll to position [1016, 0]
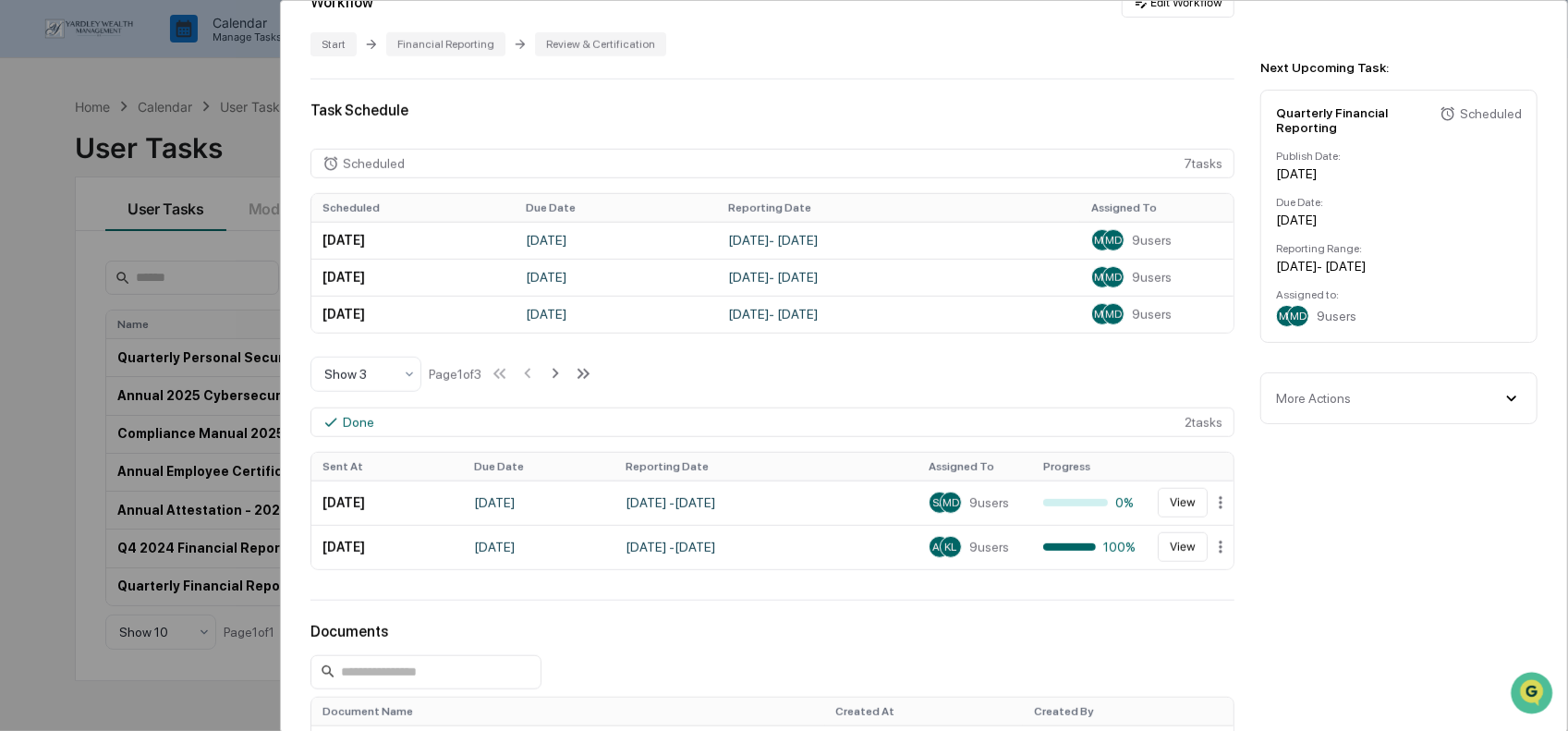
click at [1454, 408] on div "More Actions" at bounding box center [1400, 397] width 246 height 20
click at [1434, 439] on button "Cancel All Scheduled Tasks" at bounding box center [1400, 437] width 246 height 29
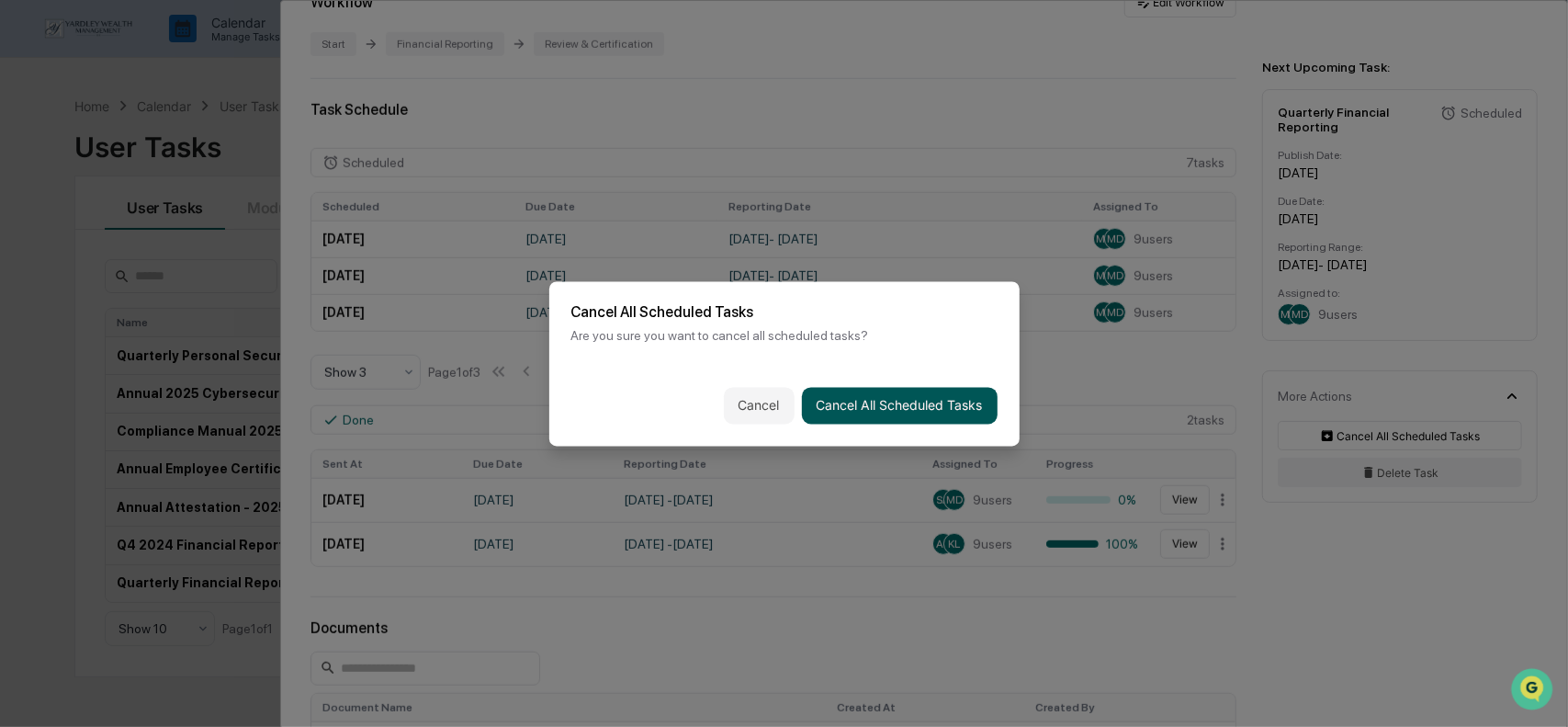
click at [850, 401] on button "Cancel All Scheduled Tasks" at bounding box center [900, 404] width 196 height 37
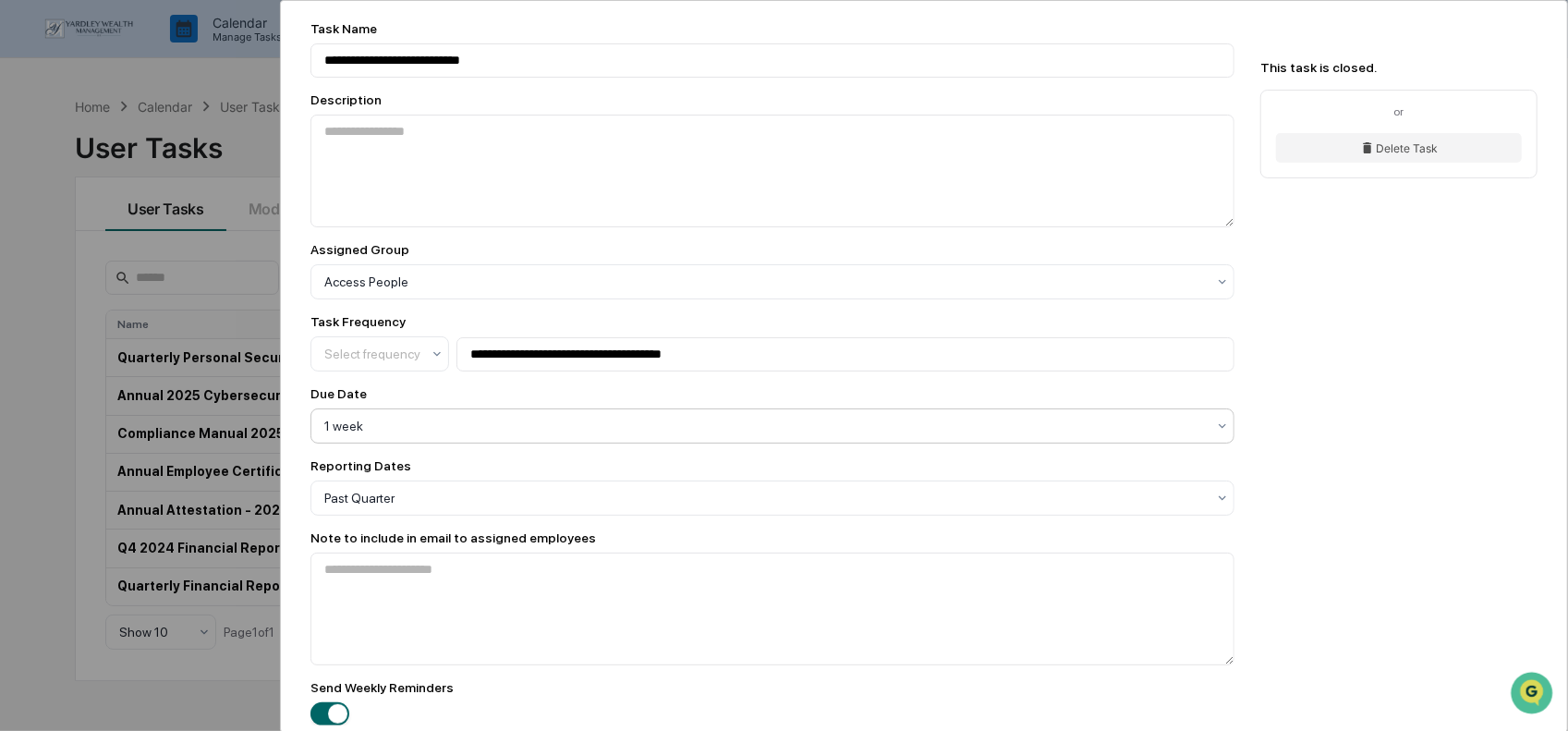
scroll to position [0, 0]
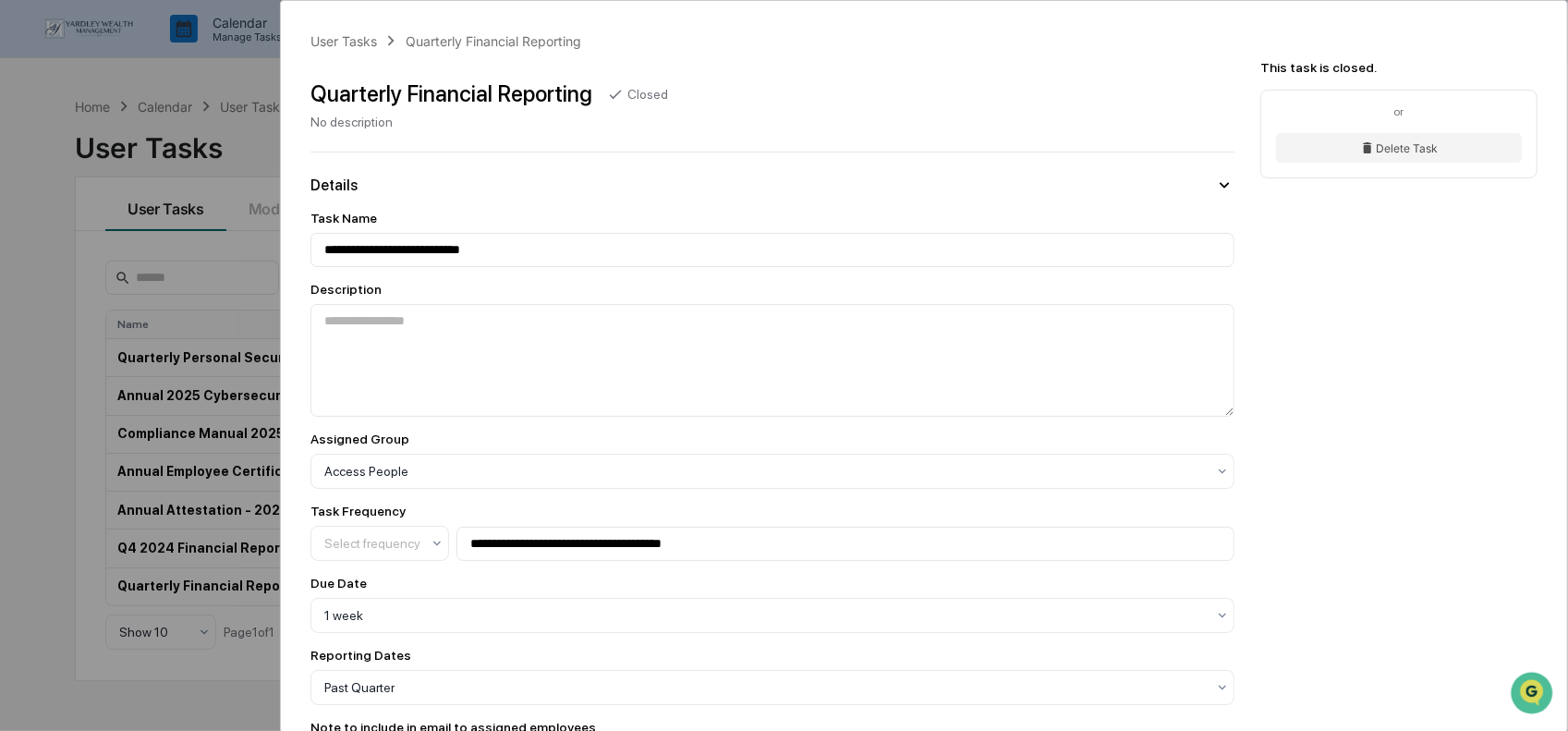
click at [205, 320] on div "**********" at bounding box center [784, 365] width 1568 height 731
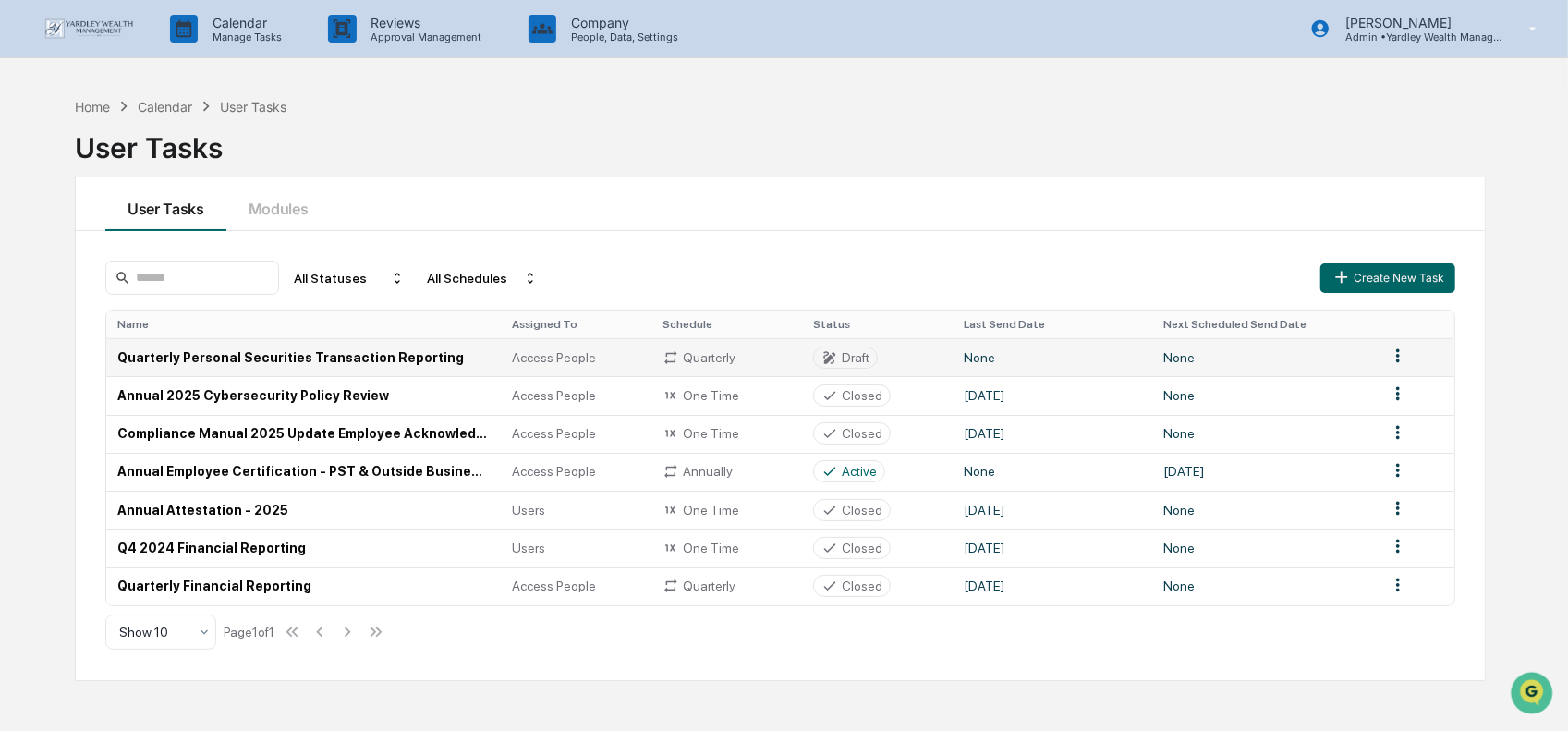
click at [367, 363] on td "Quarterly Personal Securities Transaction Reporting" at bounding box center [303, 357] width 395 height 38
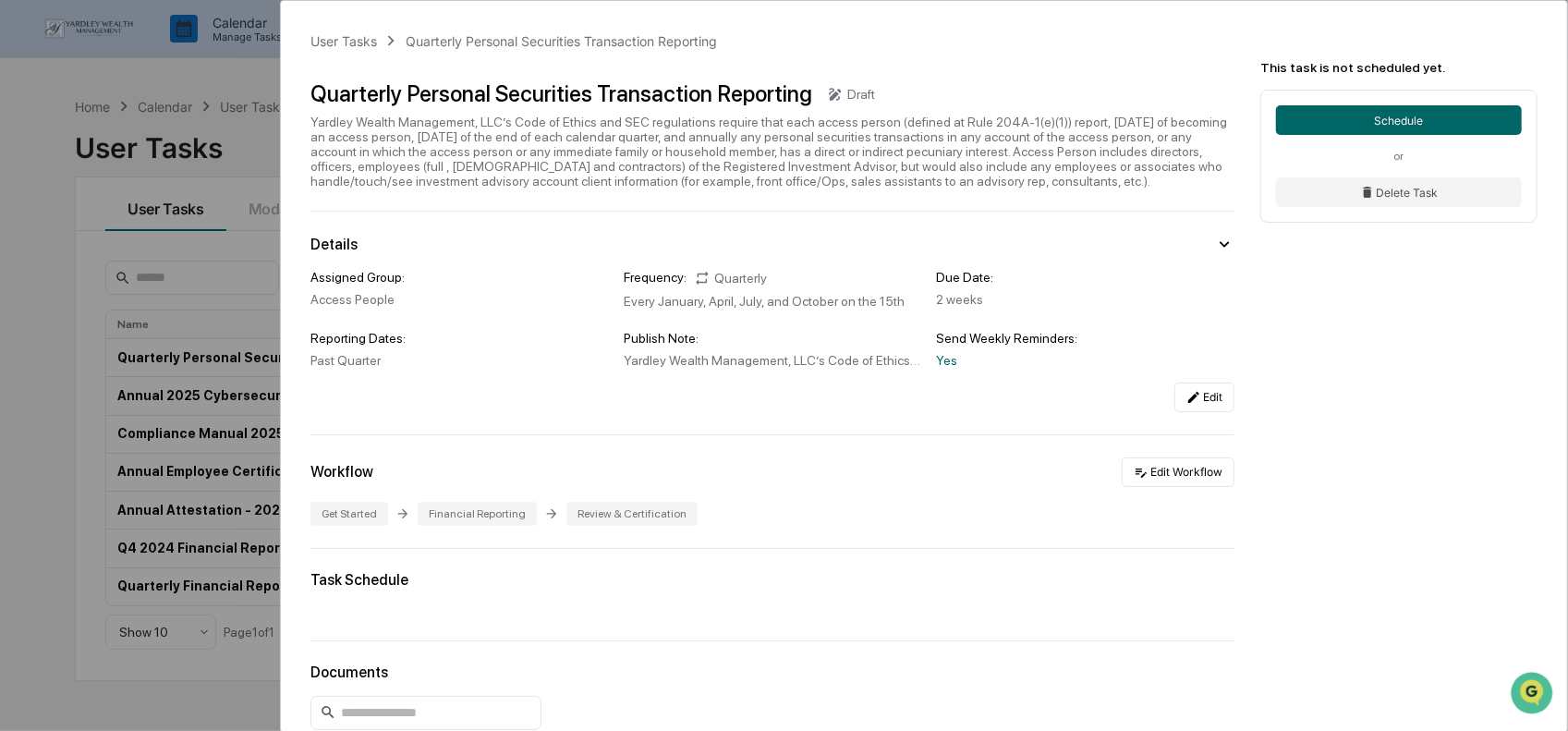
click at [239, 263] on div "User Tasks Quarterly Personal Securities Transaction Reporting Quarterly Person…" at bounding box center [784, 365] width 1568 height 731
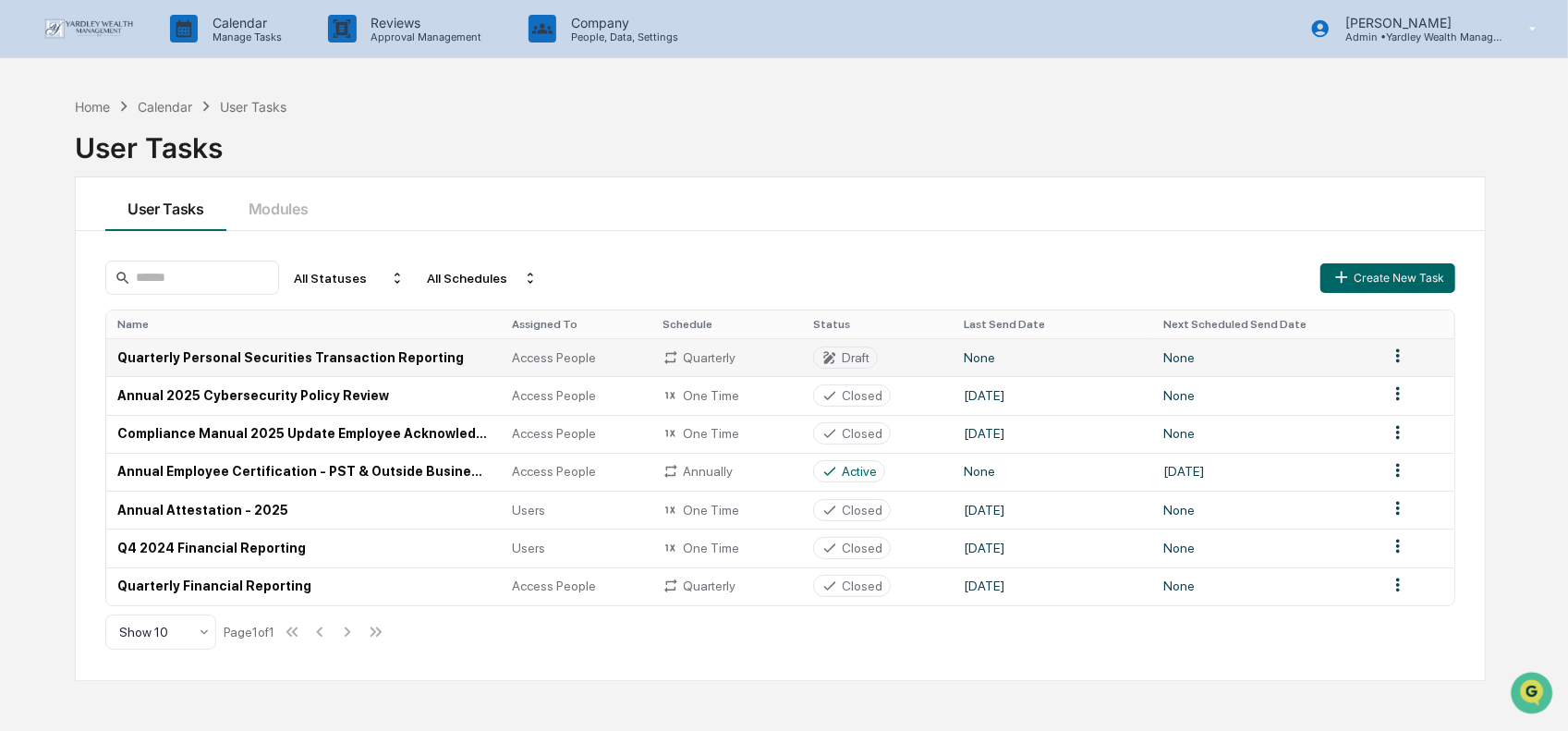
click at [324, 347] on td "Quarterly Personal Securities Transaction Reporting" at bounding box center [303, 357] width 395 height 38
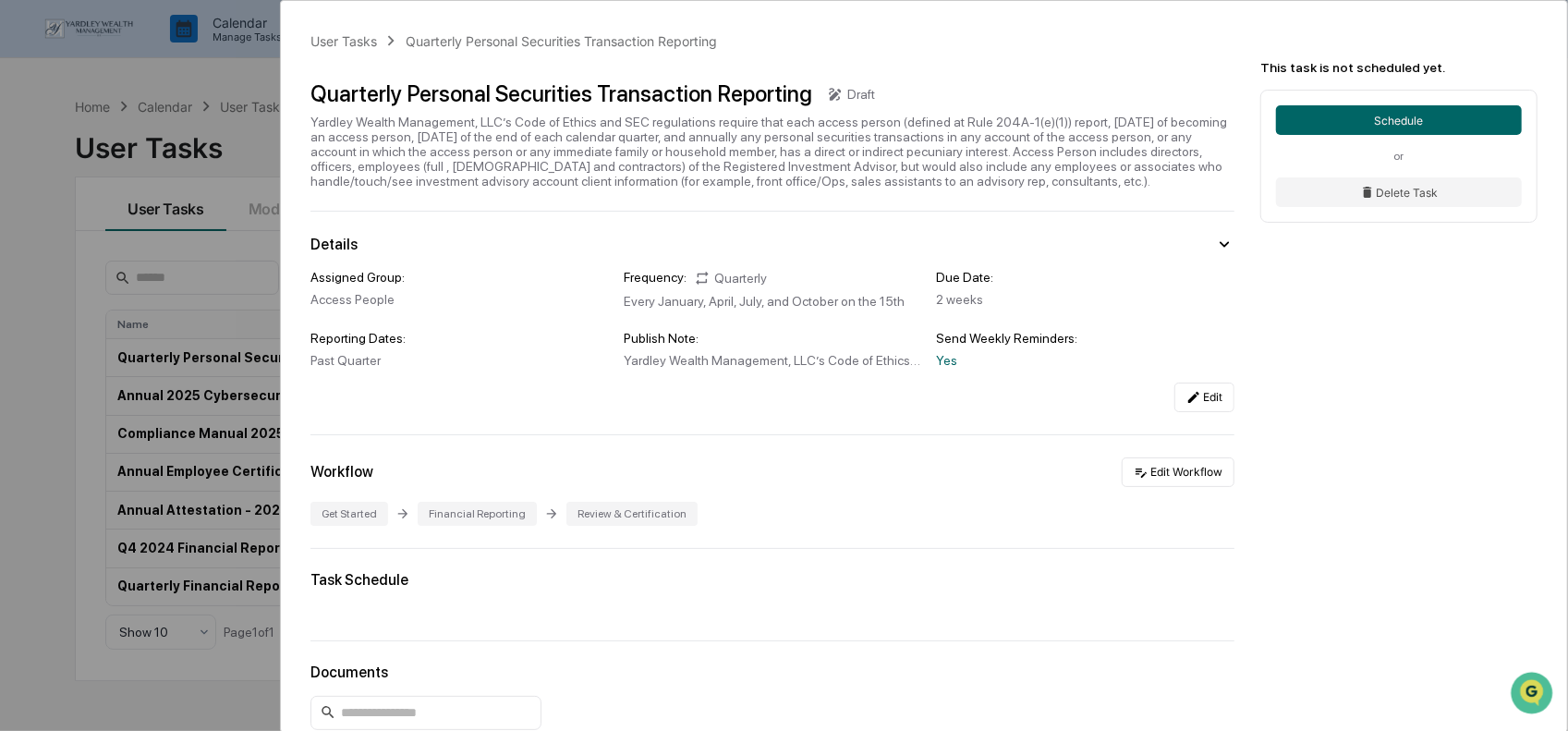
click at [242, 164] on div "User Tasks Quarterly Personal Securities Transaction Reporting Quarterly Person…" at bounding box center [784, 365] width 1568 height 731
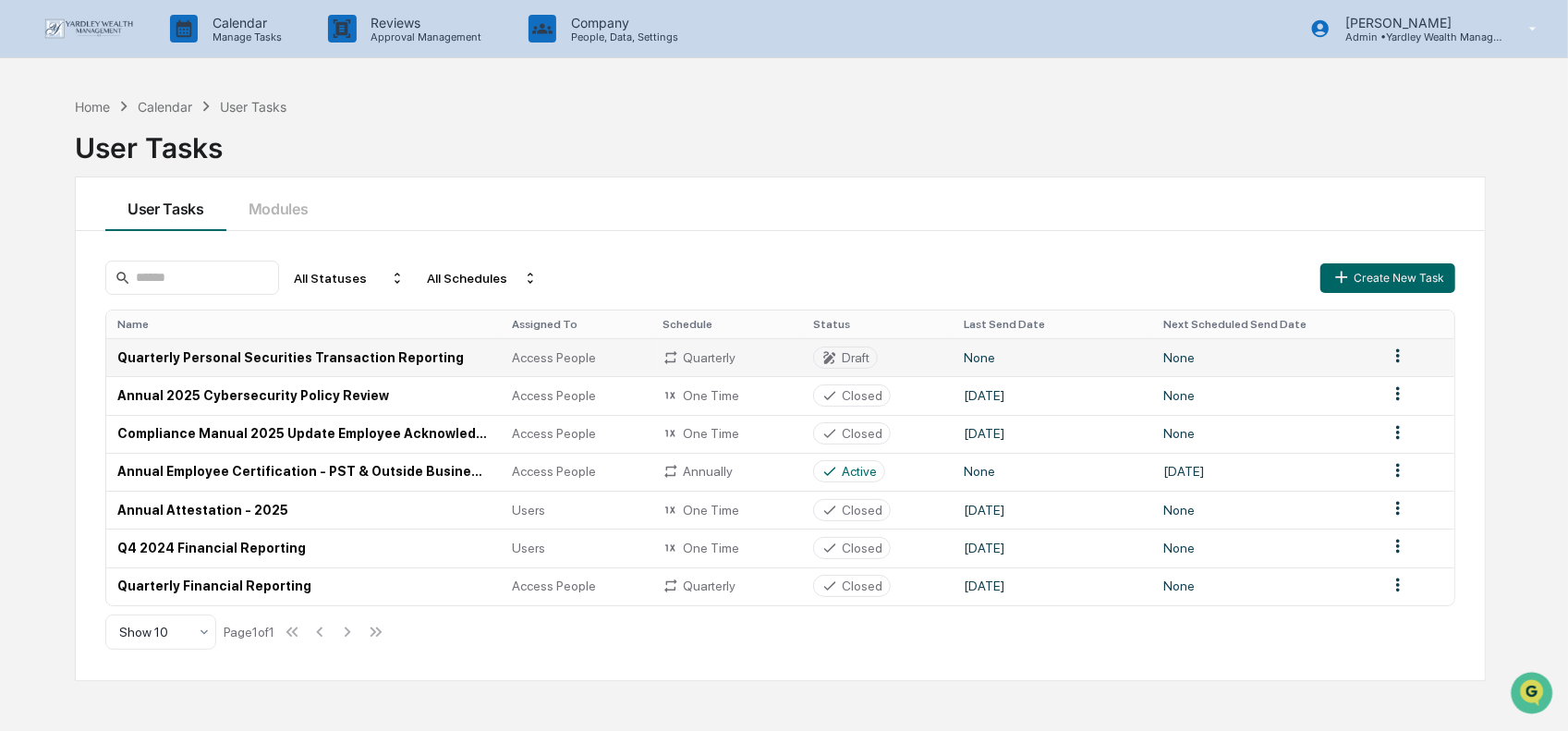
click at [1398, 361] on html "Calendar Manage Tasks Reviews Approval Management Company People, Data, Setting…" at bounding box center [784, 365] width 1568 height 731
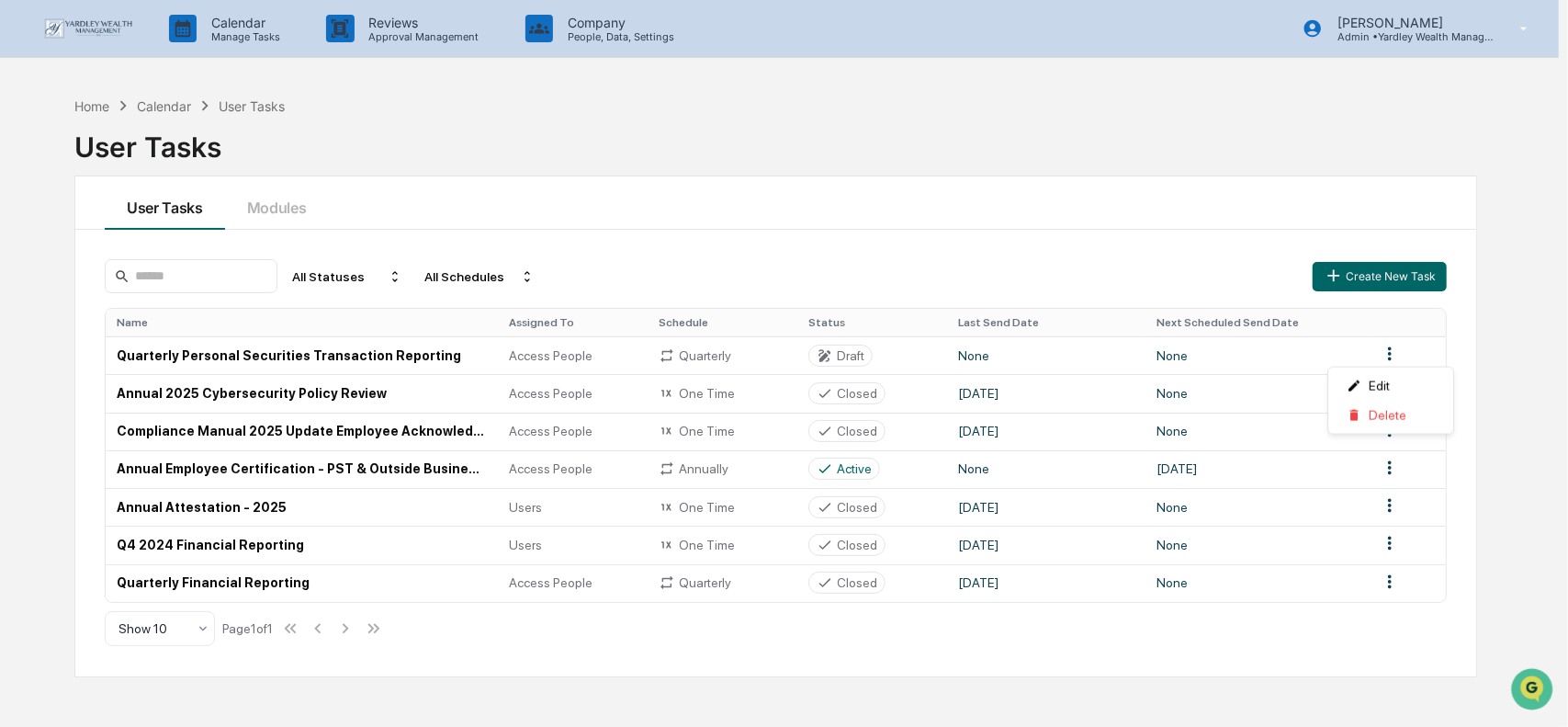
click at [335, 296] on html "Calendar Manage Tasks Reviews Approval Management Company People, Data, Setting…" at bounding box center [784, 363] width 1568 height 727
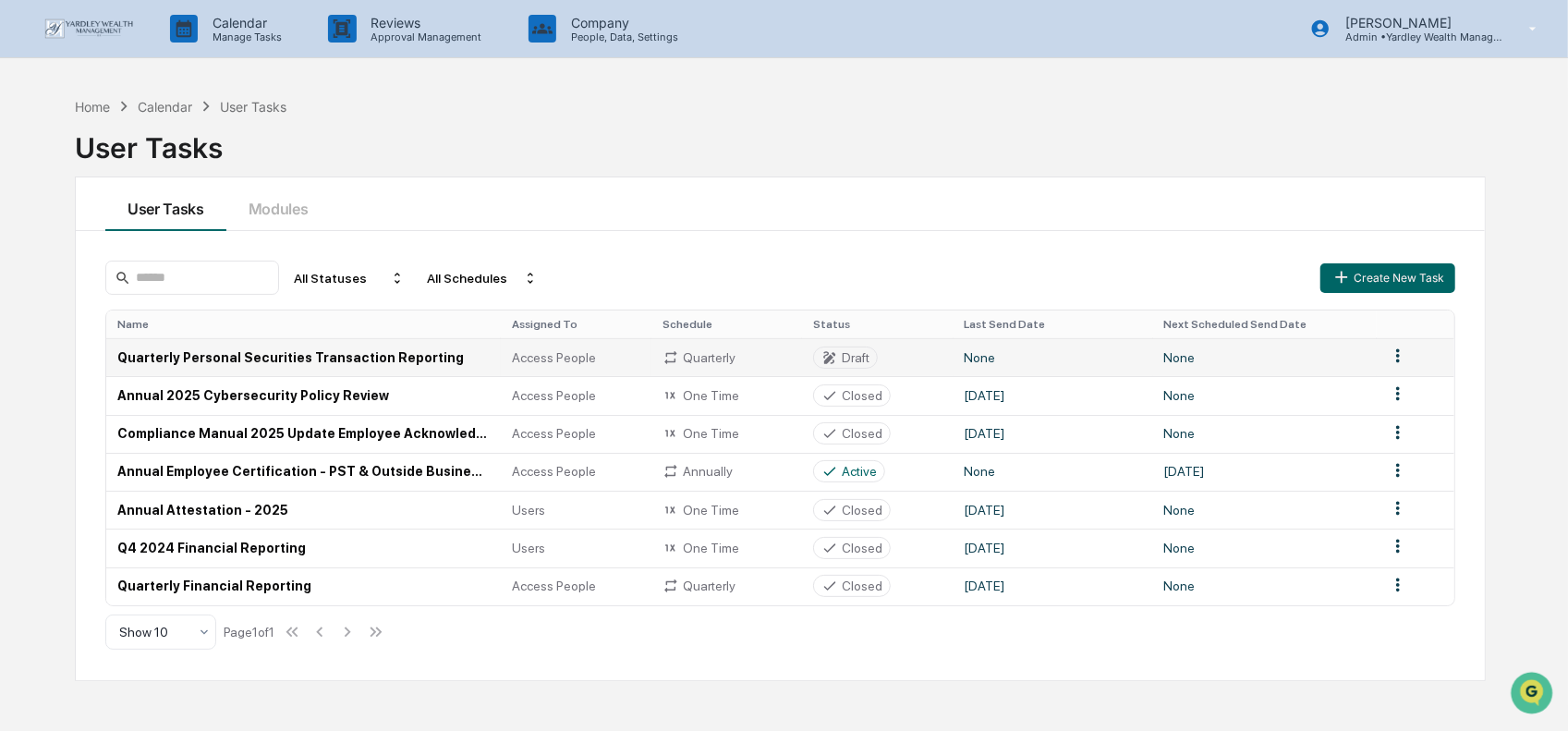
click at [838, 357] on div "Draft" at bounding box center [845, 357] width 48 height 17
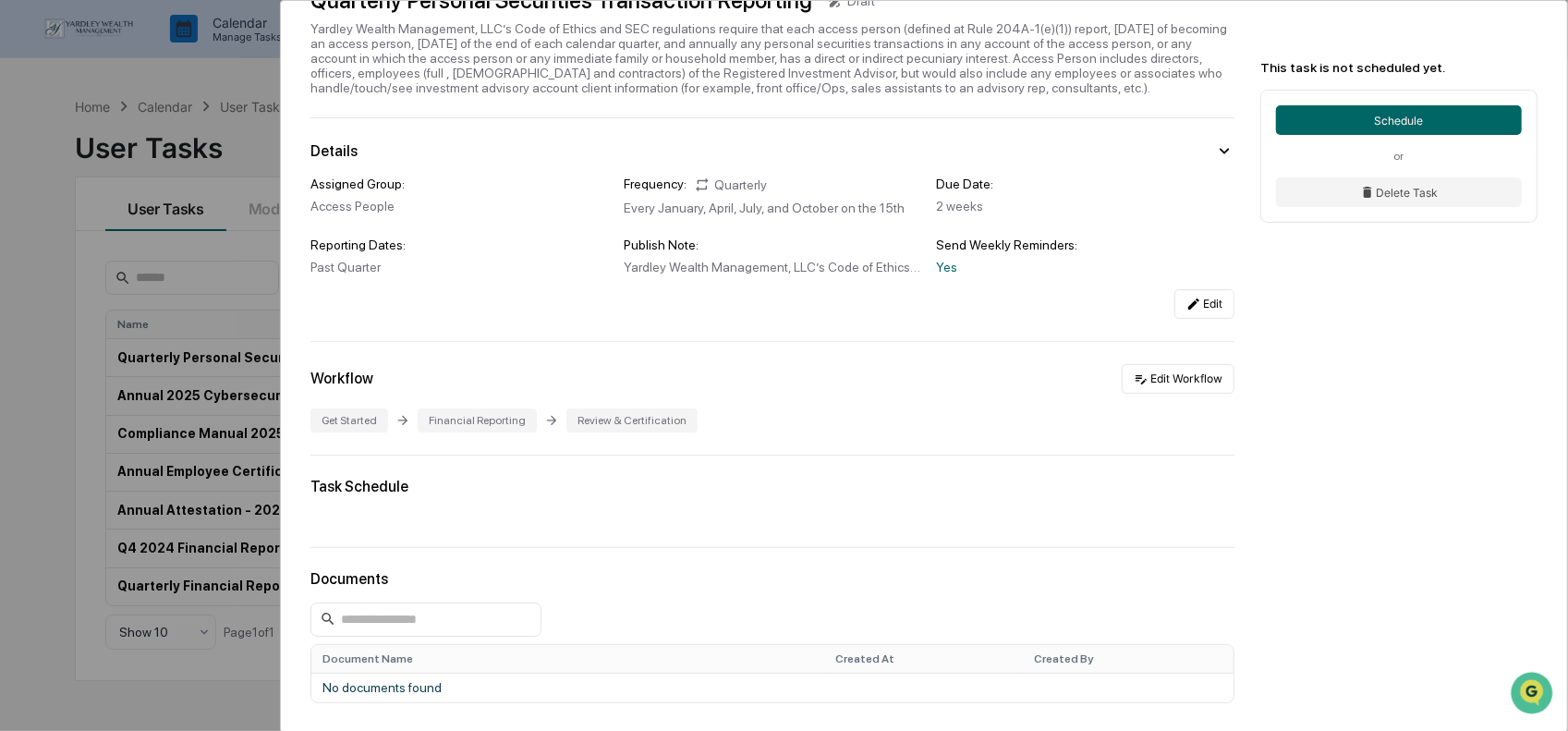
scroll to position [184, 0]
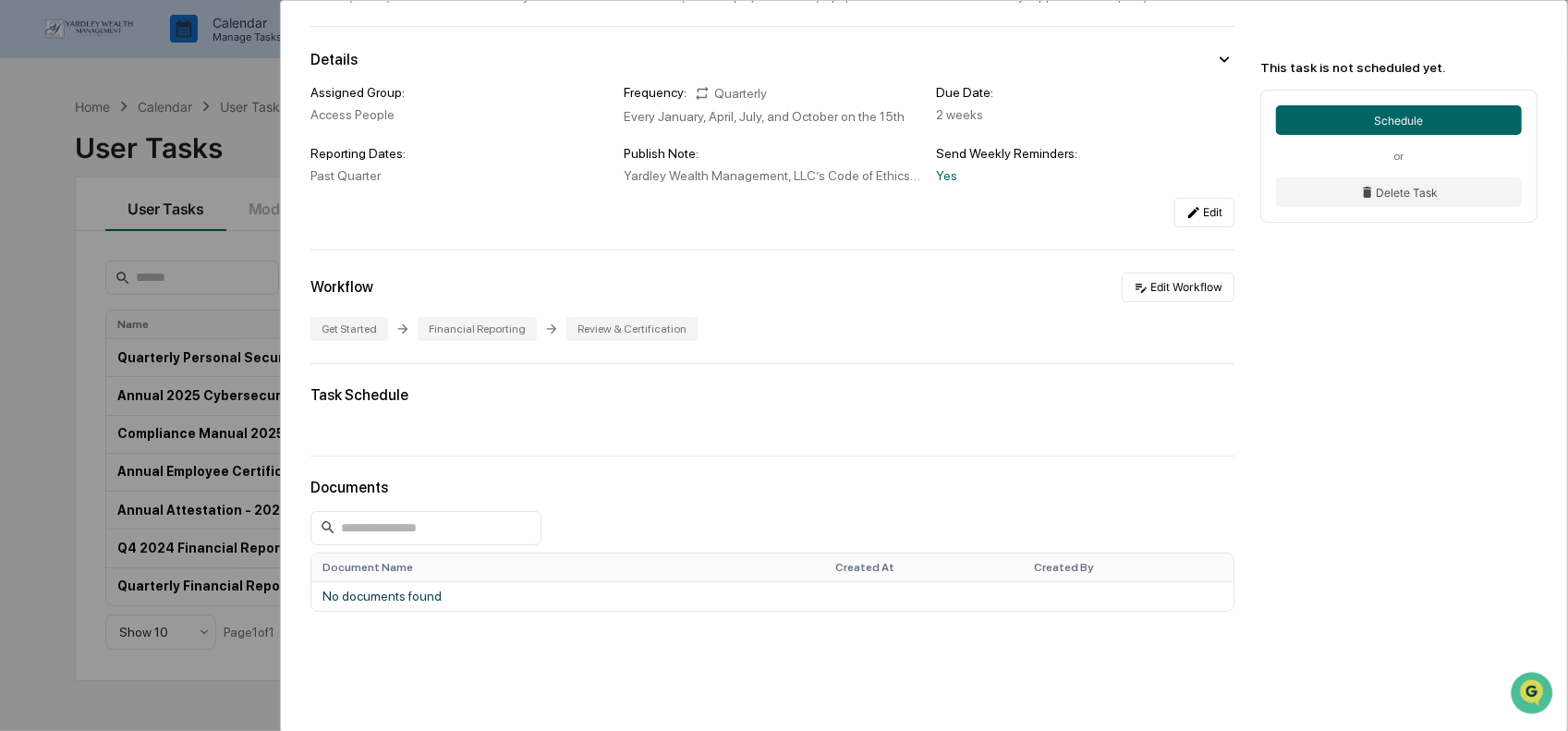
click at [220, 274] on div "User Tasks Quarterly Personal Securities Transaction Reporting Quarterly Person…" at bounding box center [784, 365] width 1568 height 731
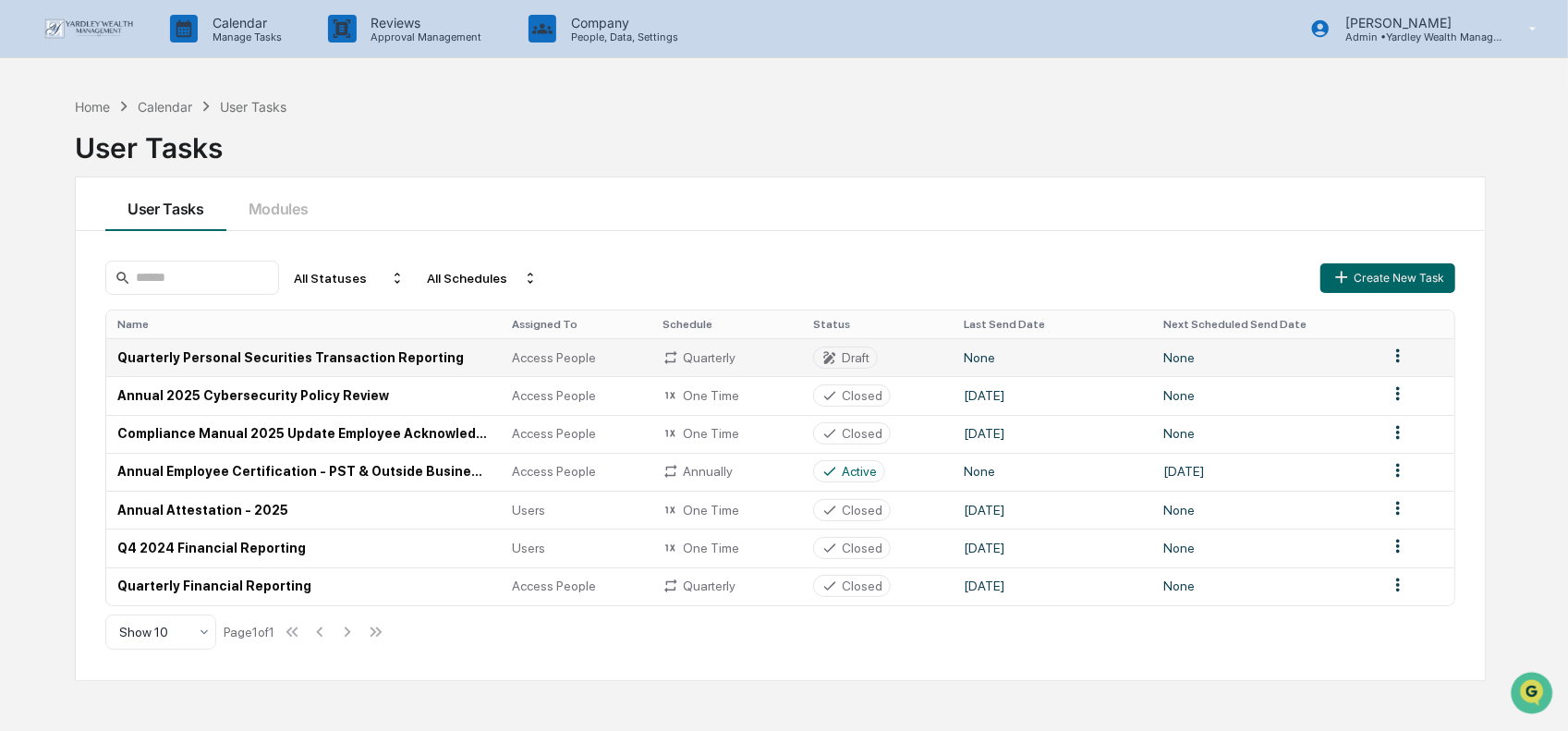
click at [246, 352] on td "Quarterly Personal Securities Transaction Reporting" at bounding box center [303, 357] width 395 height 38
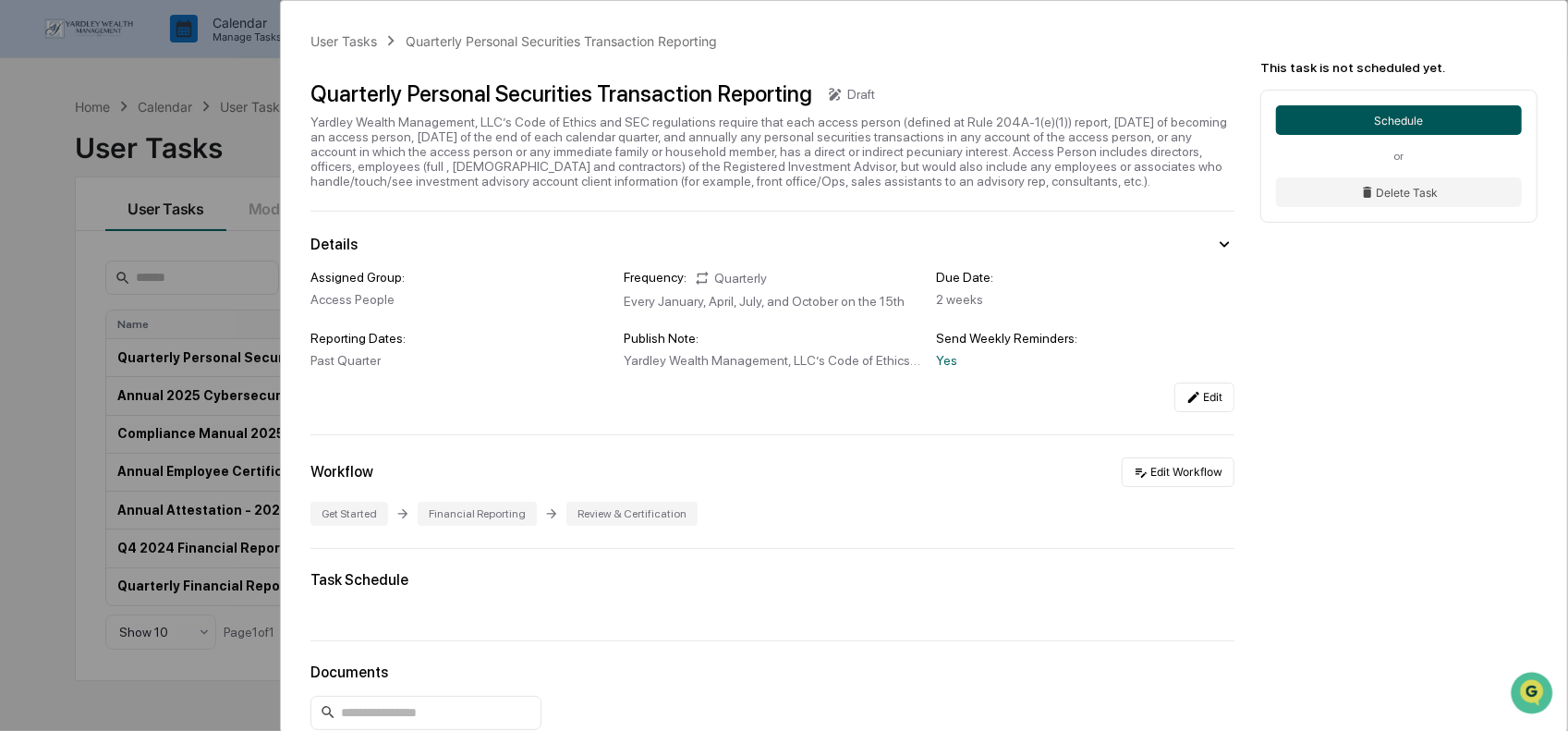
click at [1384, 134] on button "Schedule" at bounding box center [1400, 119] width 246 height 29
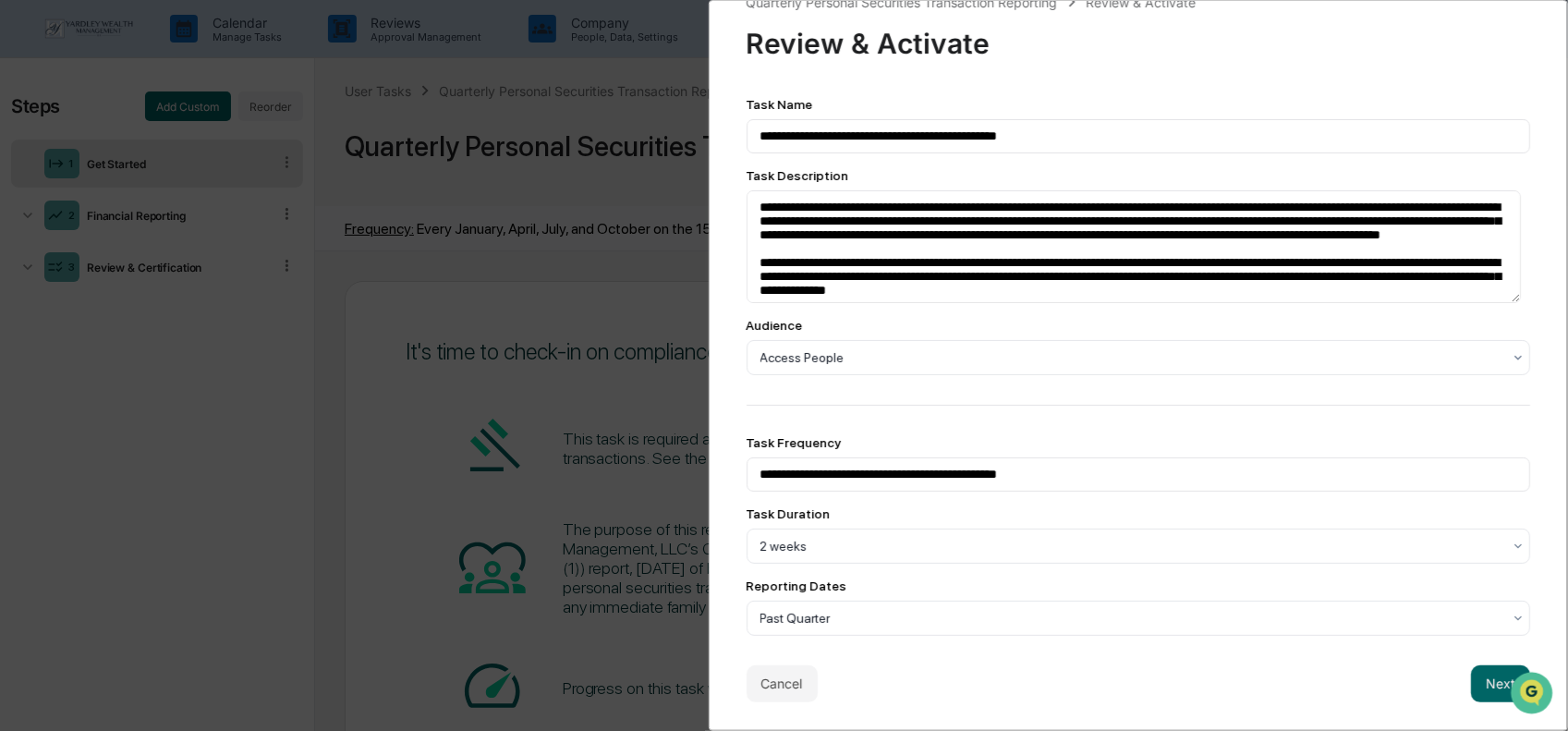
scroll to position [41, 0]
click at [642, 274] on div "**********" at bounding box center [784, 365] width 1568 height 731
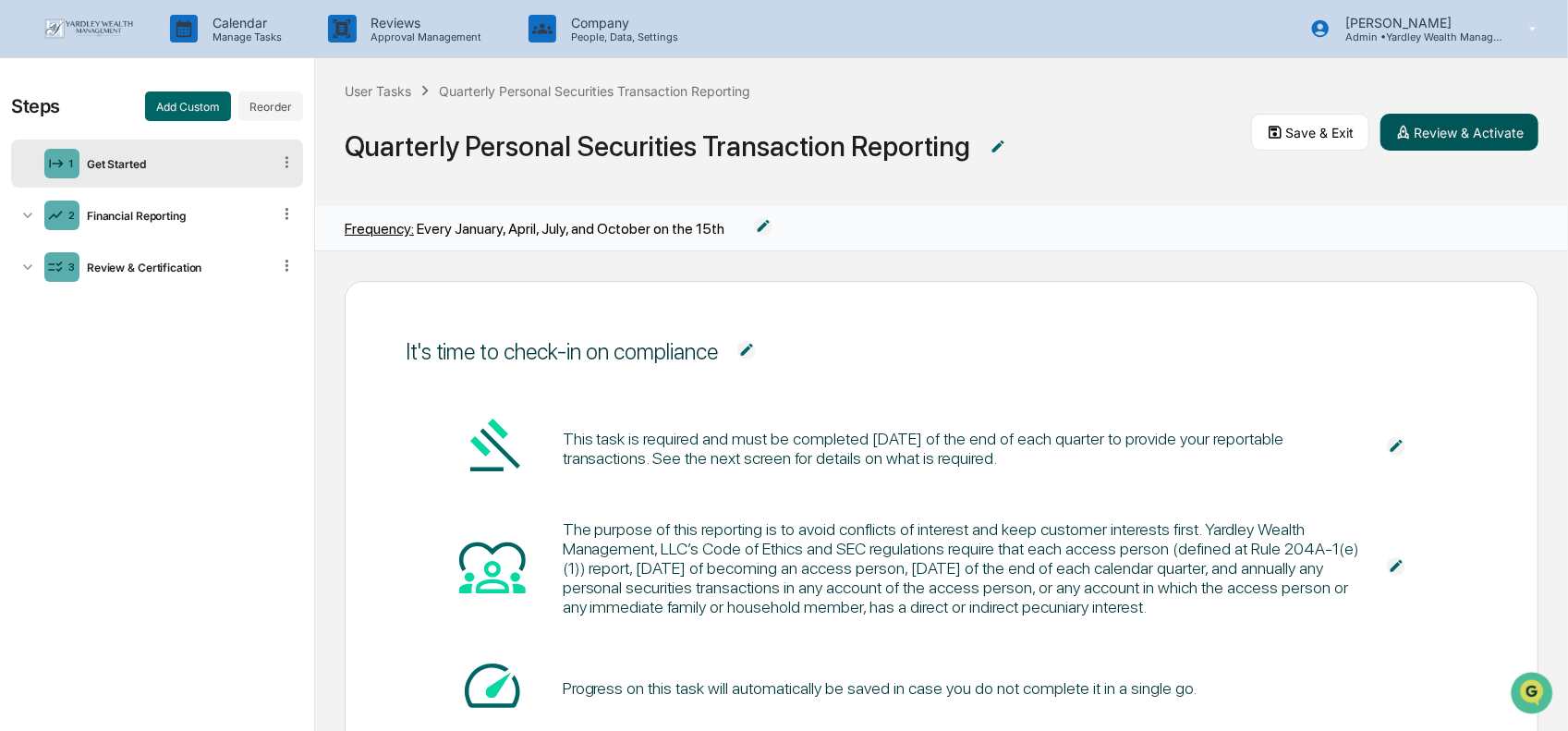
click at [1412, 133] on icon at bounding box center [1404, 132] width 17 height 17
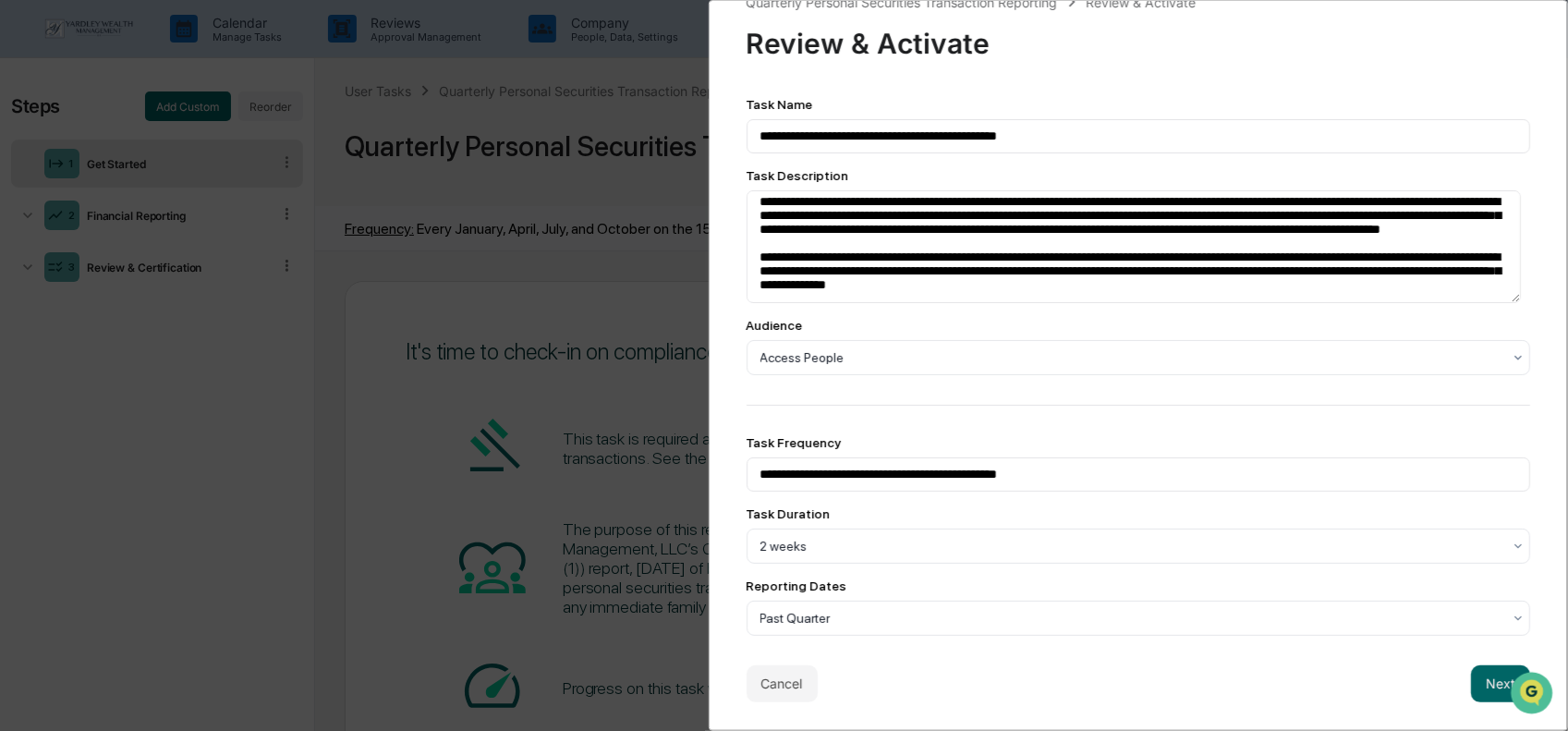
click at [1023, 677] on div "Cancel Next" at bounding box center [1138, 683] width 784 height 37
click at [1501, 676] on button "Next" at bounding box center [1501, 683] width 60 height 37
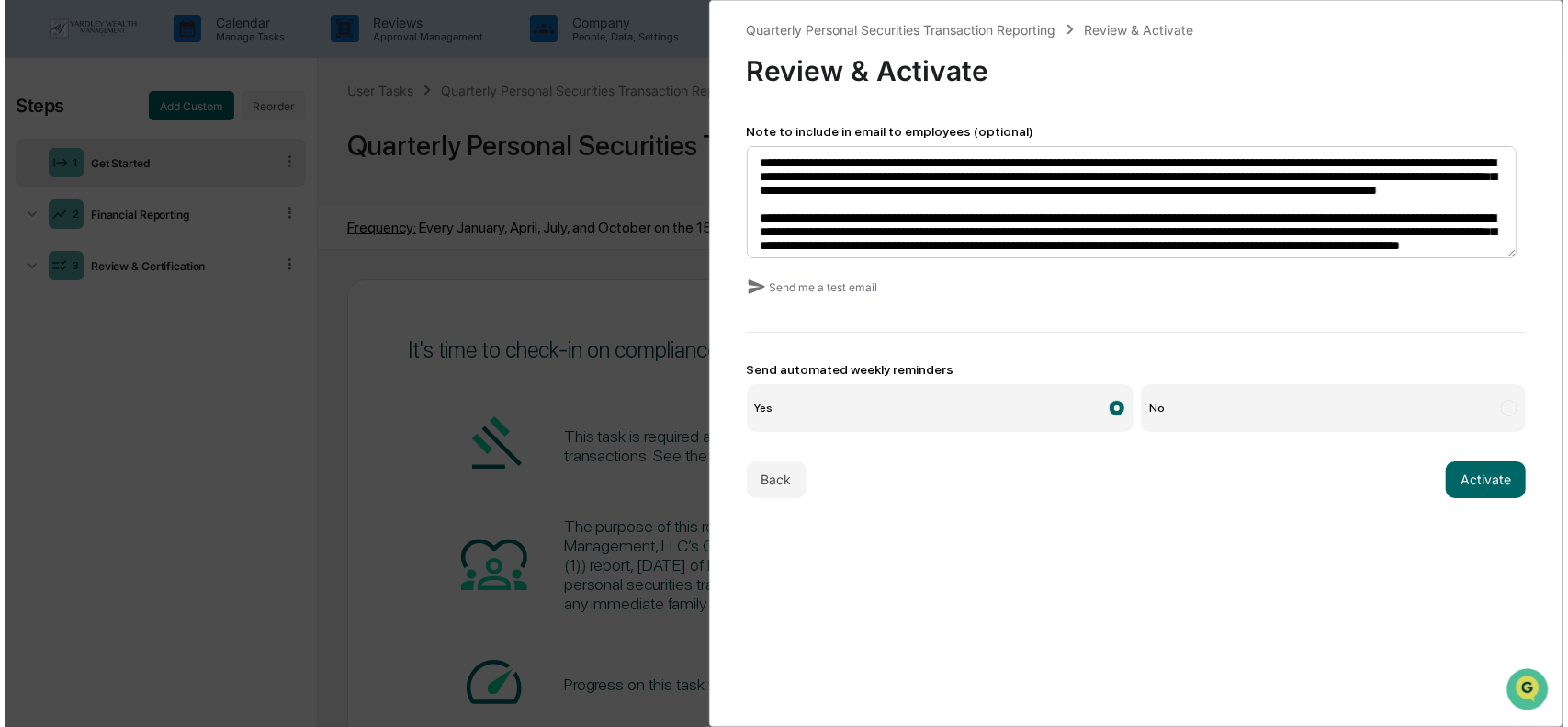
scroll to position [46, 0]
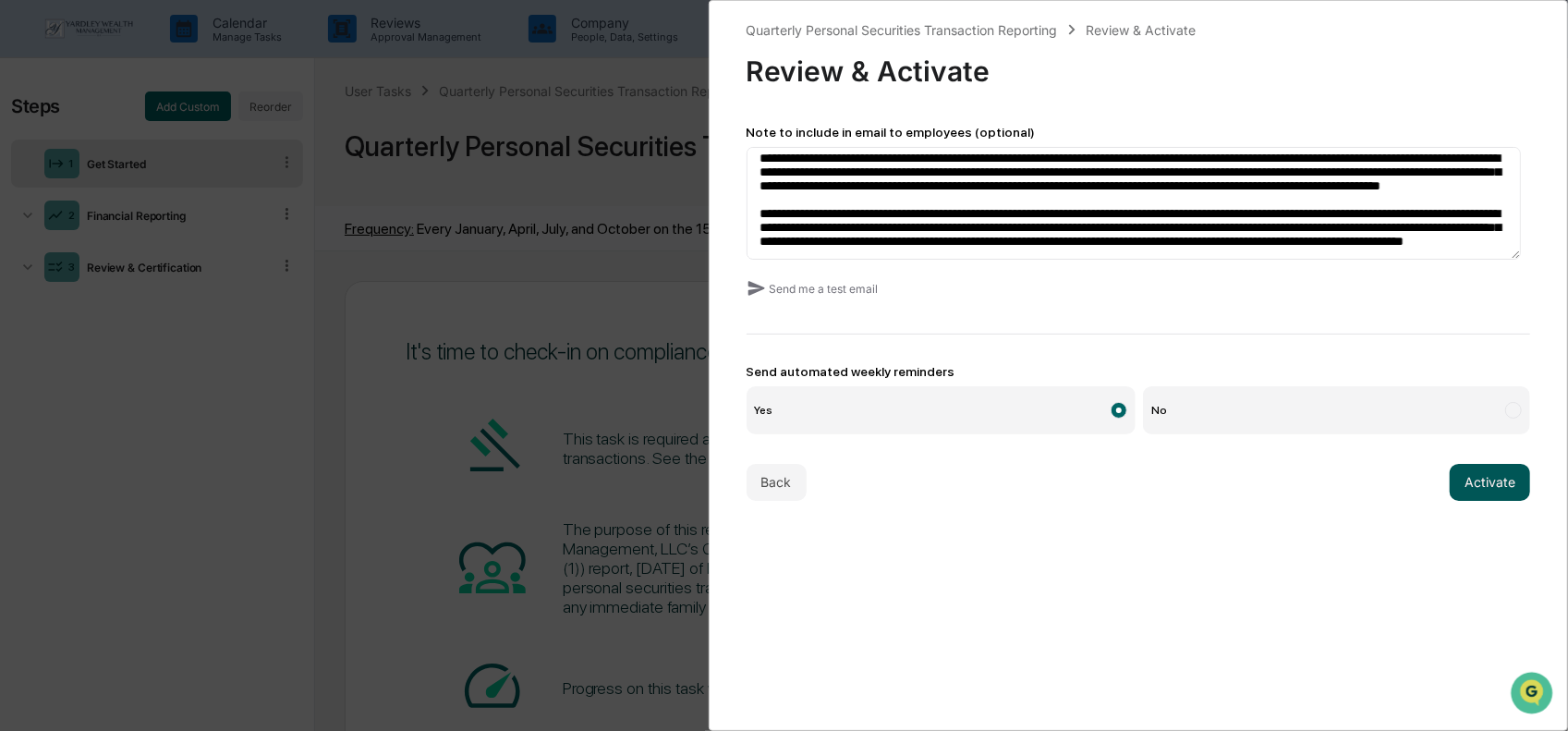
click at [1468, 487] on button "Activate" at bounding box center [1489, 481] width 80 height 37
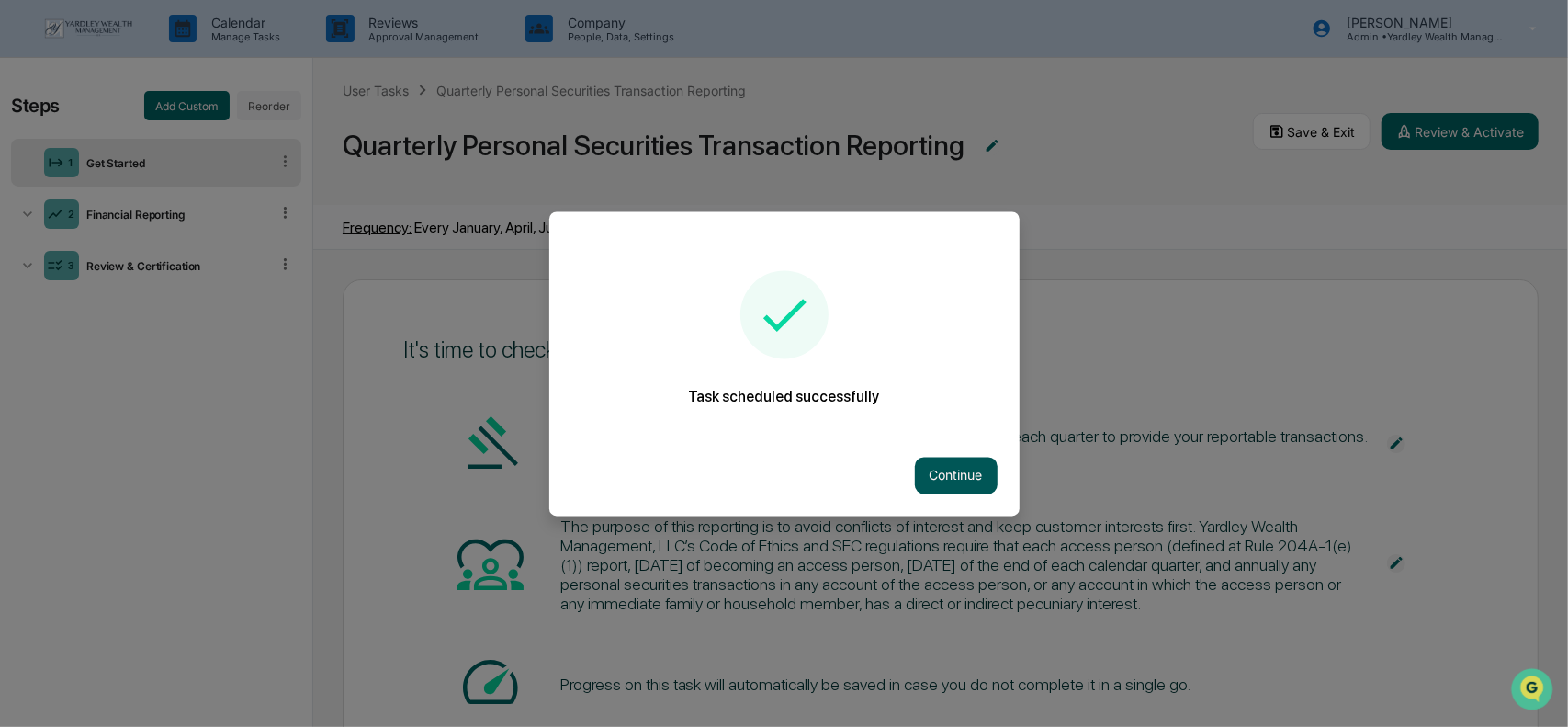
click at [967, 478] on button "Continue" at bounding box center [957, 474] width 83 height 37
